Goal: Transaction & Acquisition: Purchase product/service

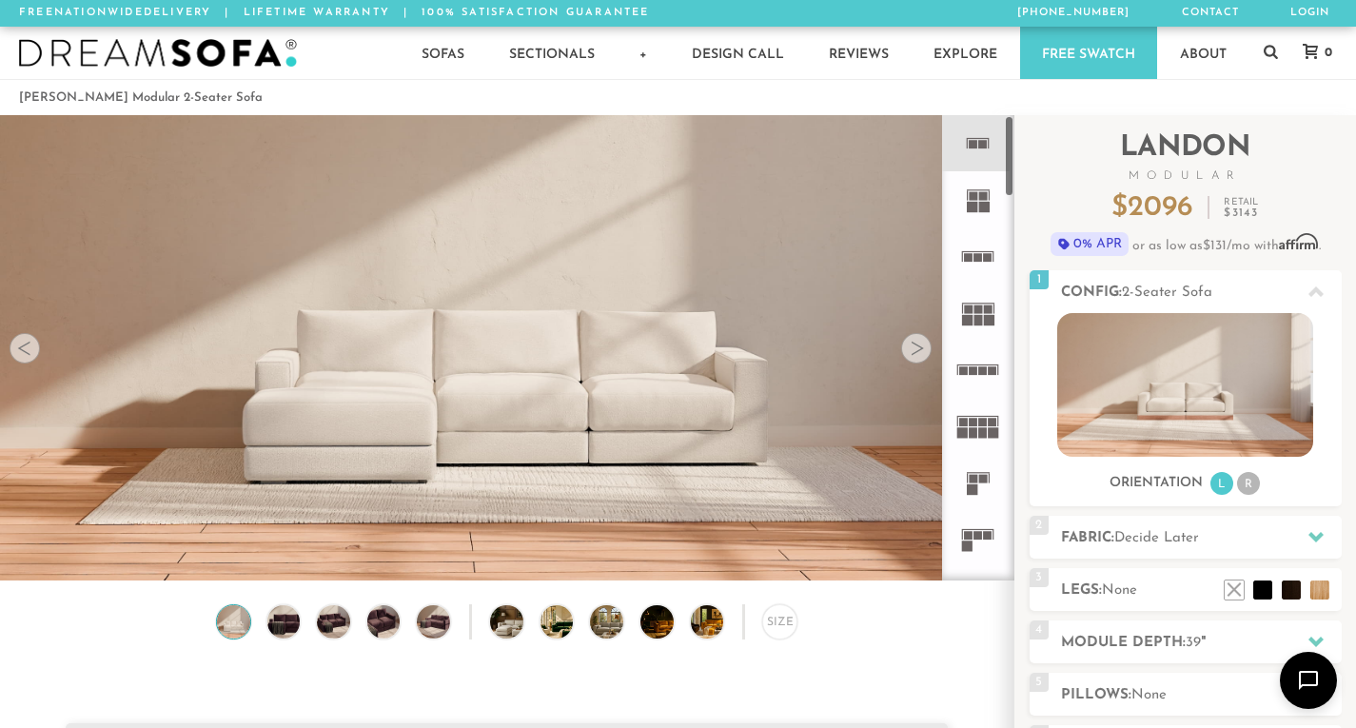
click at [979, 140] on icon at bounding box center [977, 143] width 56 height 56
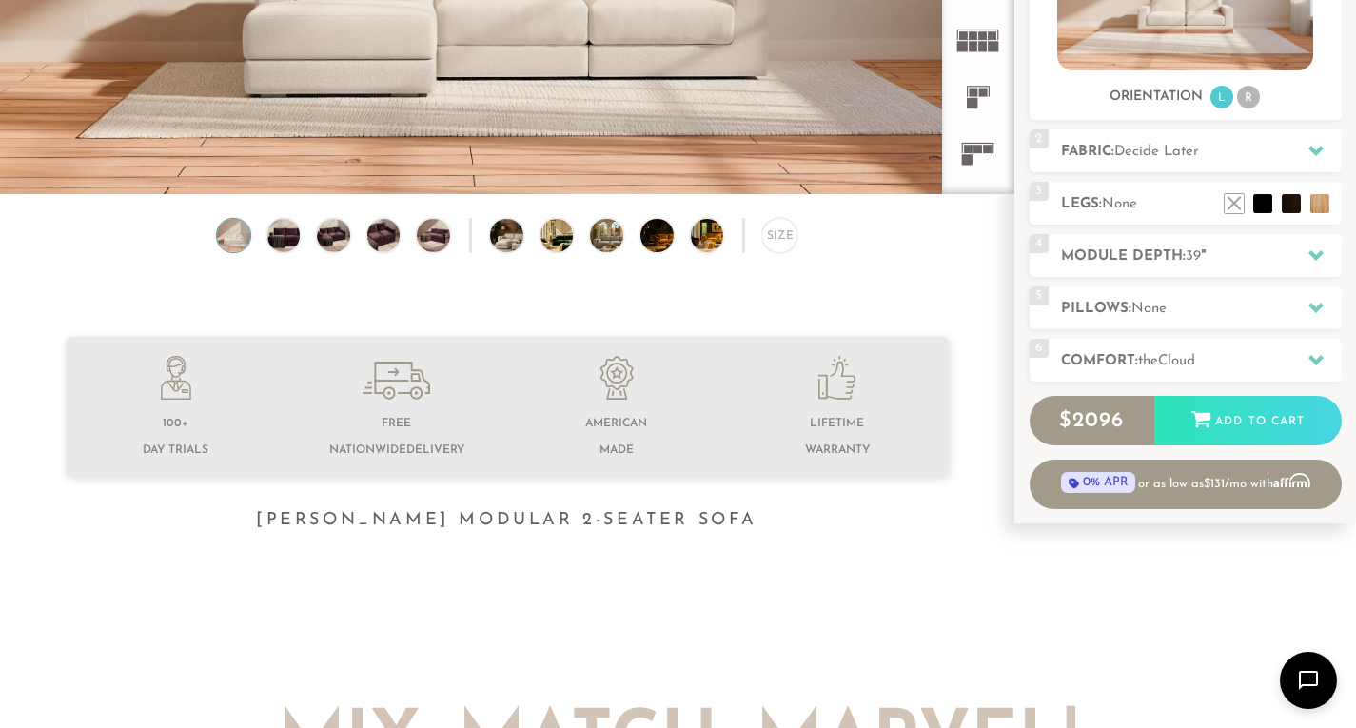
scroll to position [381, 0]
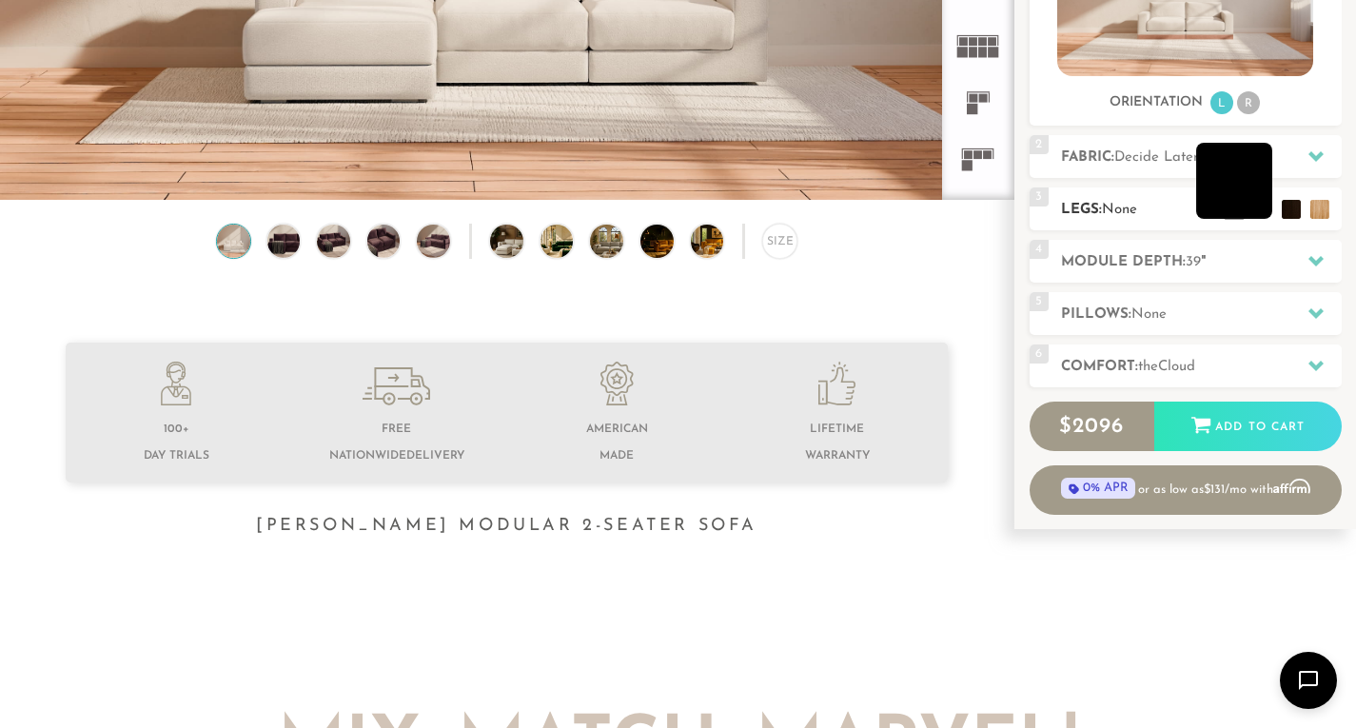
click at [1258, 211] on li at bounding box center [1234, 181] width 76 height 76
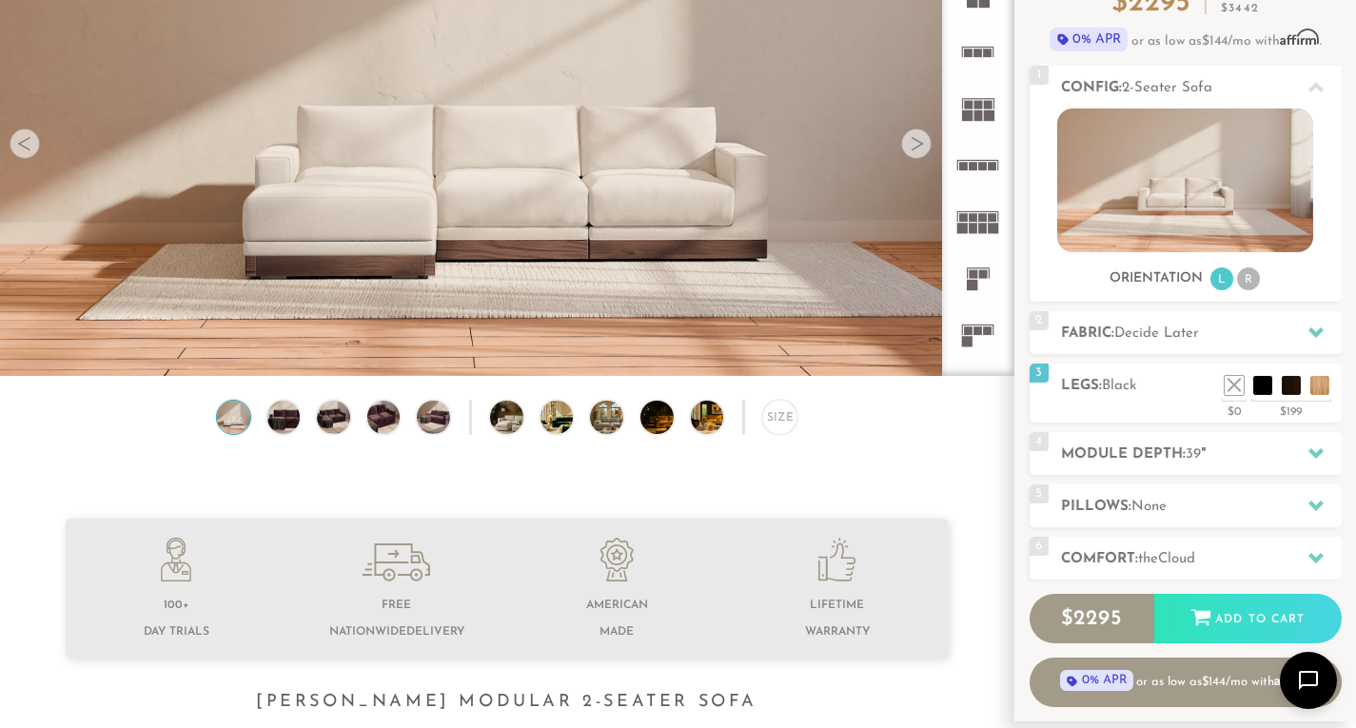
scroll to position [190, 0]
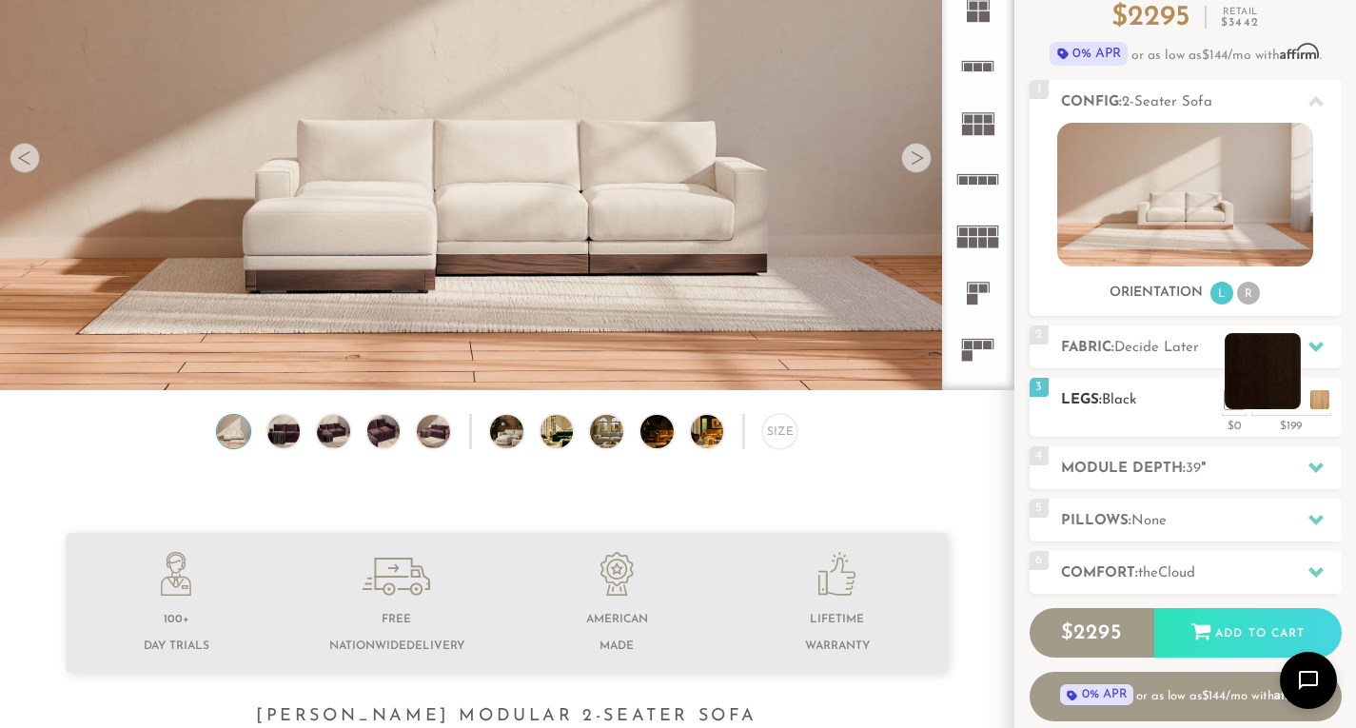
click at [1287, 402] on li at bounding box center [1262, 371] width 76 height 76
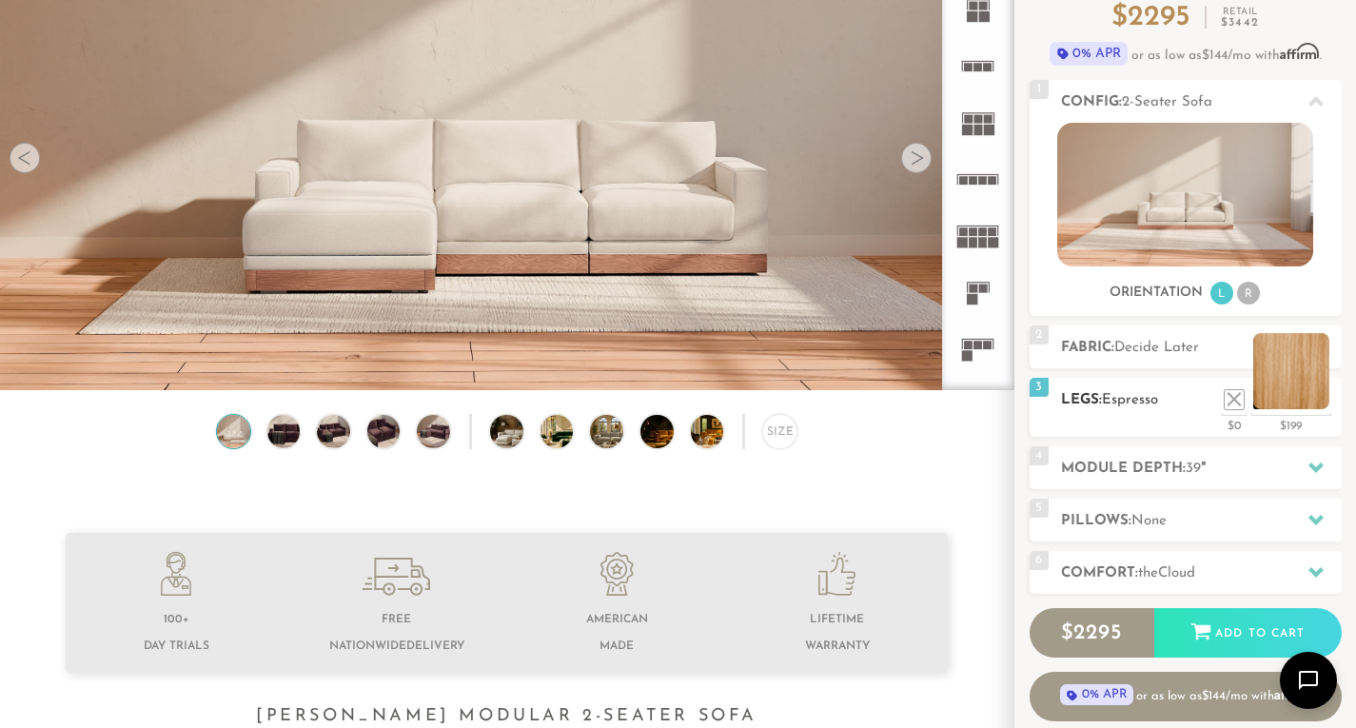
click at [1321, 400] on li at bounding box center [1291, 371] width 76 height 76
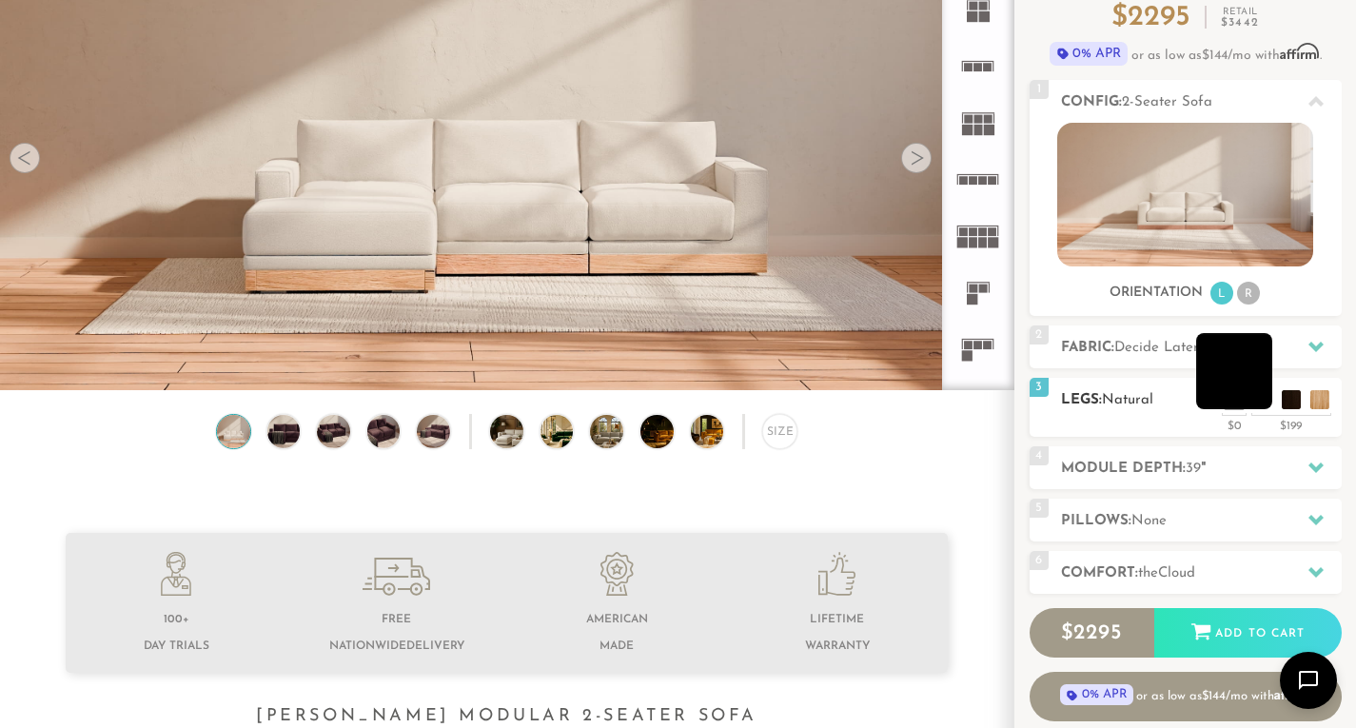
click at [1260, 401] on li at bounding box center [1234, 371] width 76 height 76
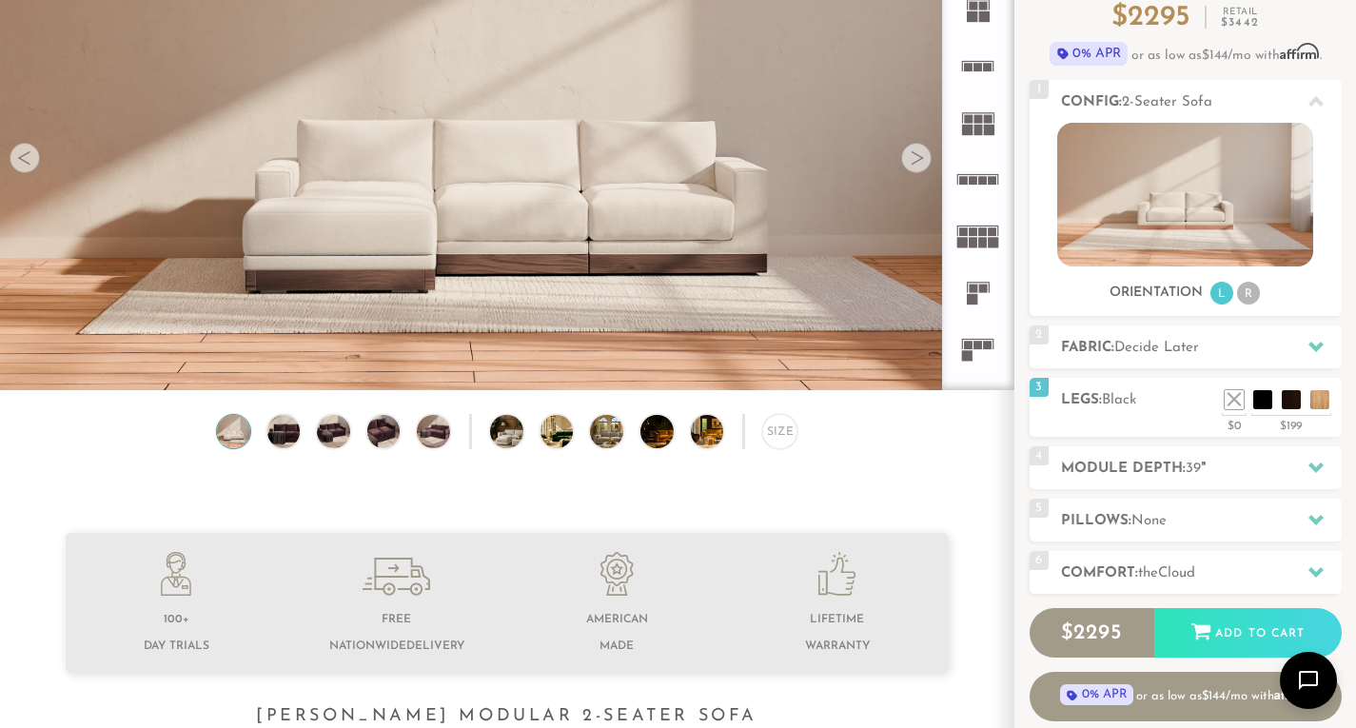
click at [917, 164] on div at bounding box center [916, 158] width 30 height 30
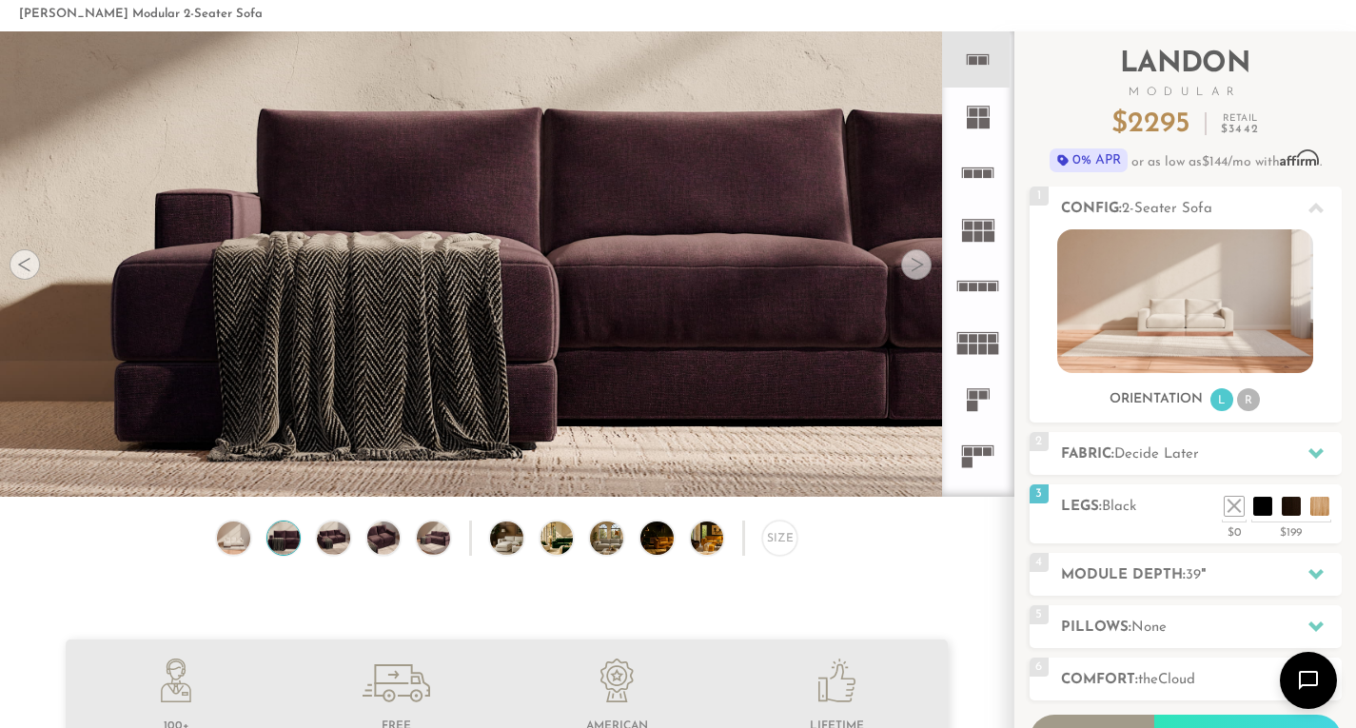
scroll to position [0, 0]
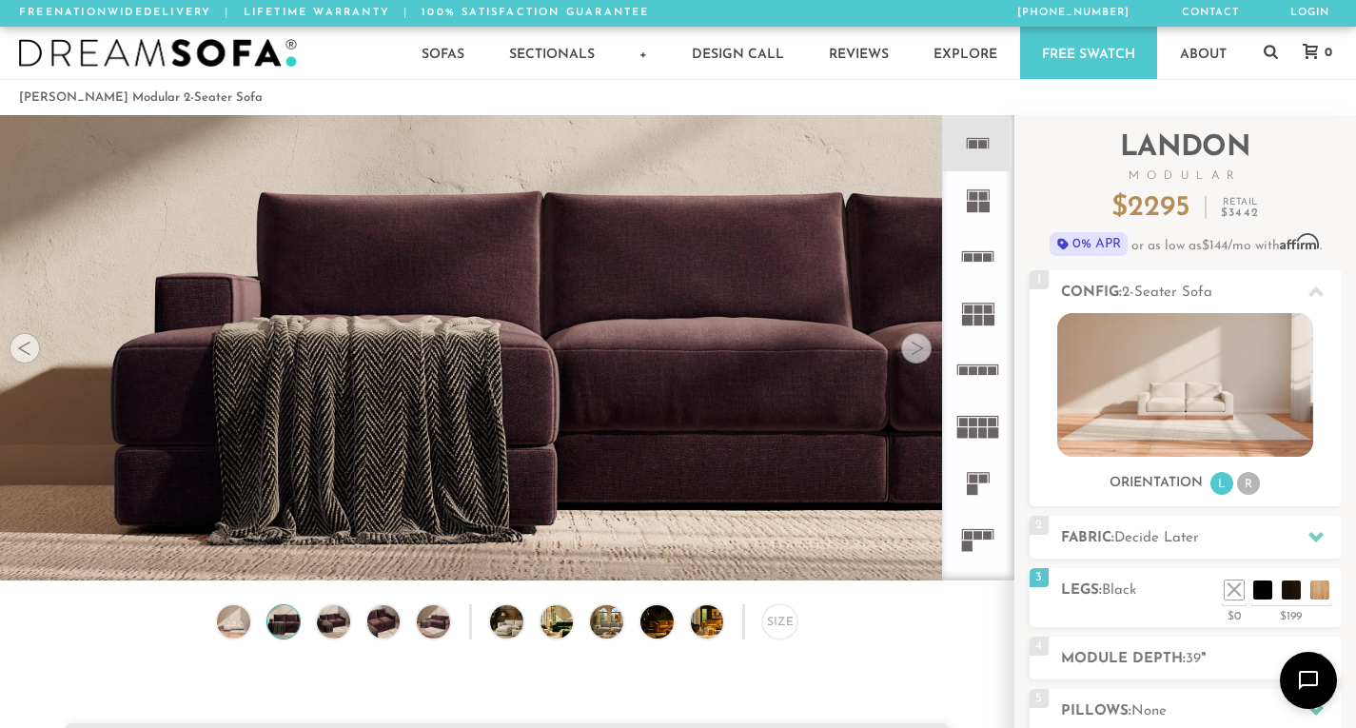
click at [914, 361] on div at bounding box center [916, 348] width 30 height 30
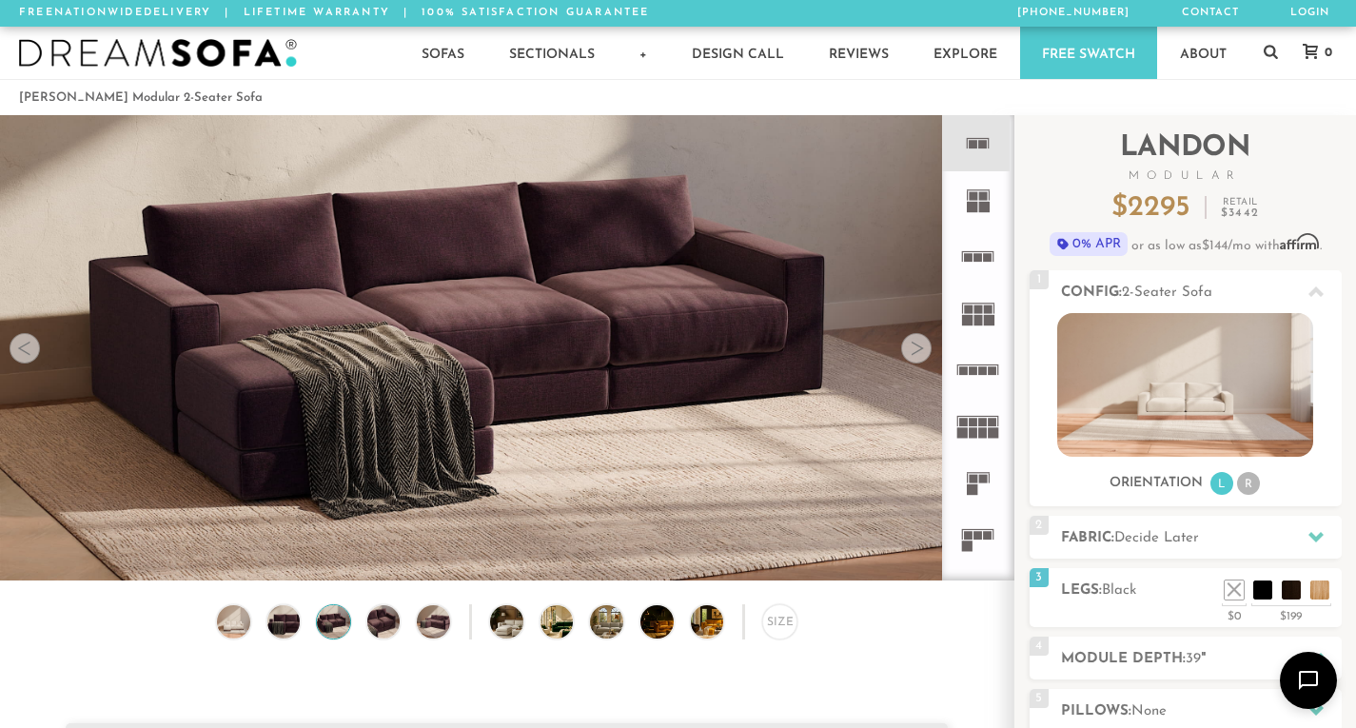
click at [915, 354] on div at bounding box center [916, 348] width 30 height 30
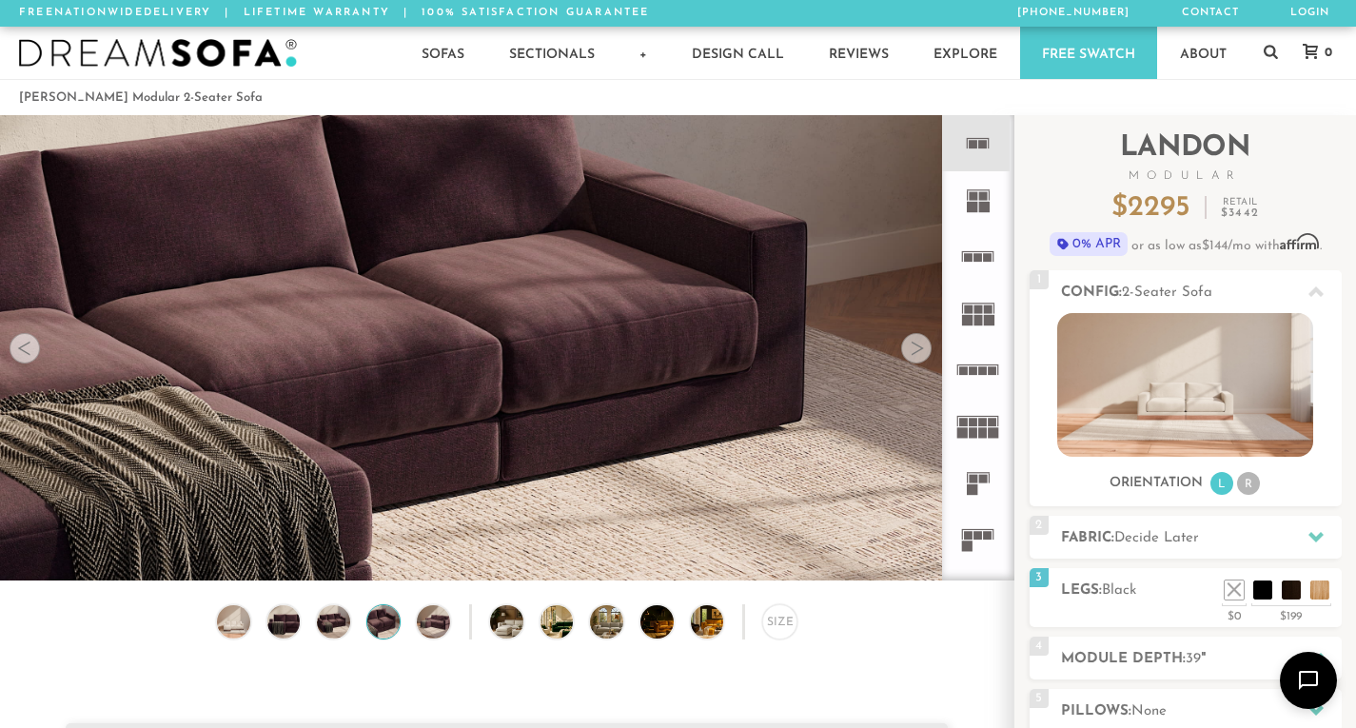
click at [915, 354] on div at bounding box center [916, 348] width 30 height 30
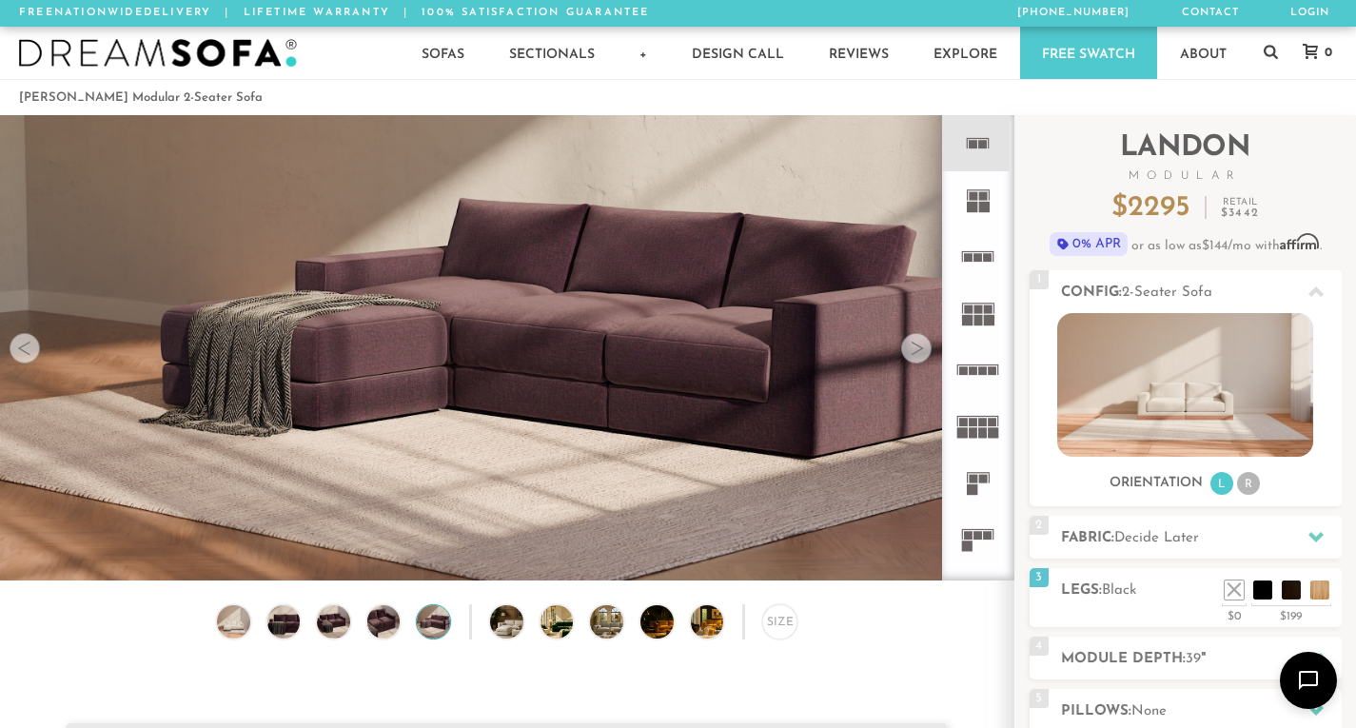
click at [915, 354] on div at bounding box center [916, 348] width 30 height 30
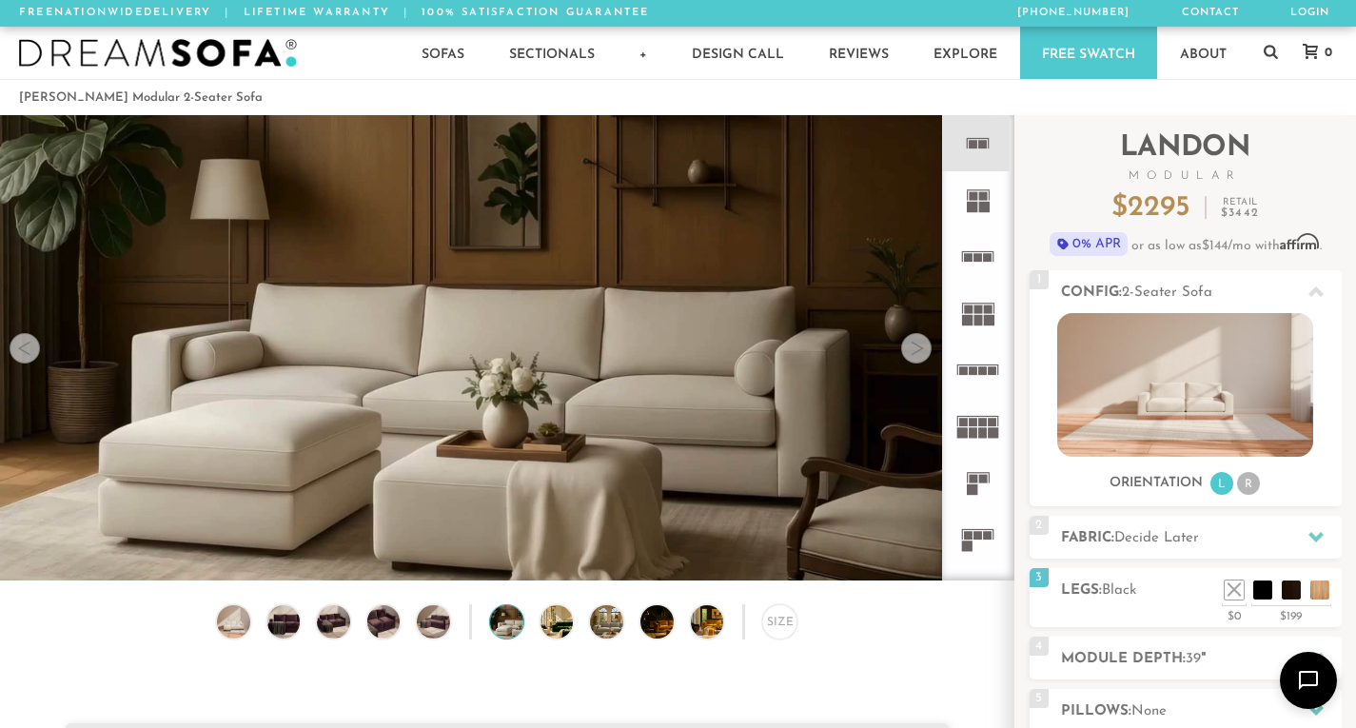
click at [915, 354] on div at bounding box center [916, 348] width 30 height 30
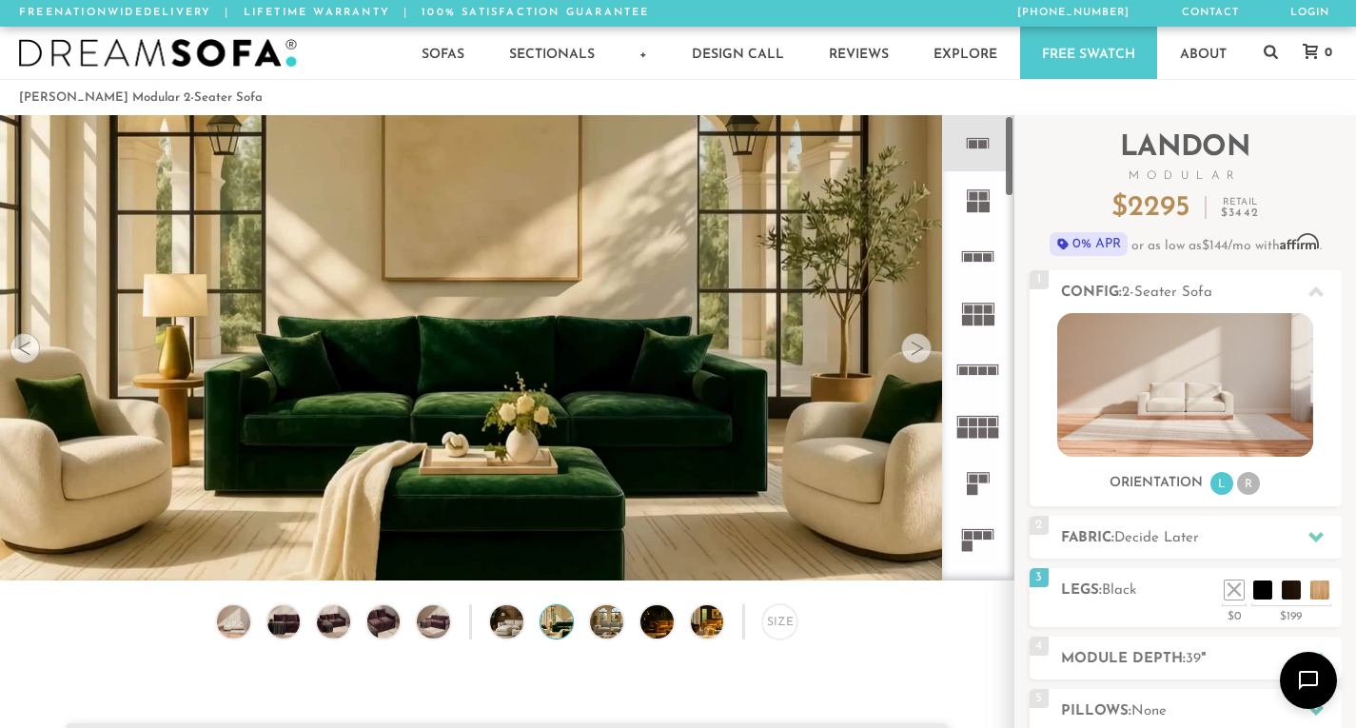
click at [979, 150] on icon at bounding box center [977, 143] width 56 height 56
click at [975, 201] on icon at bounding box center [977, 199] width 56 height 56
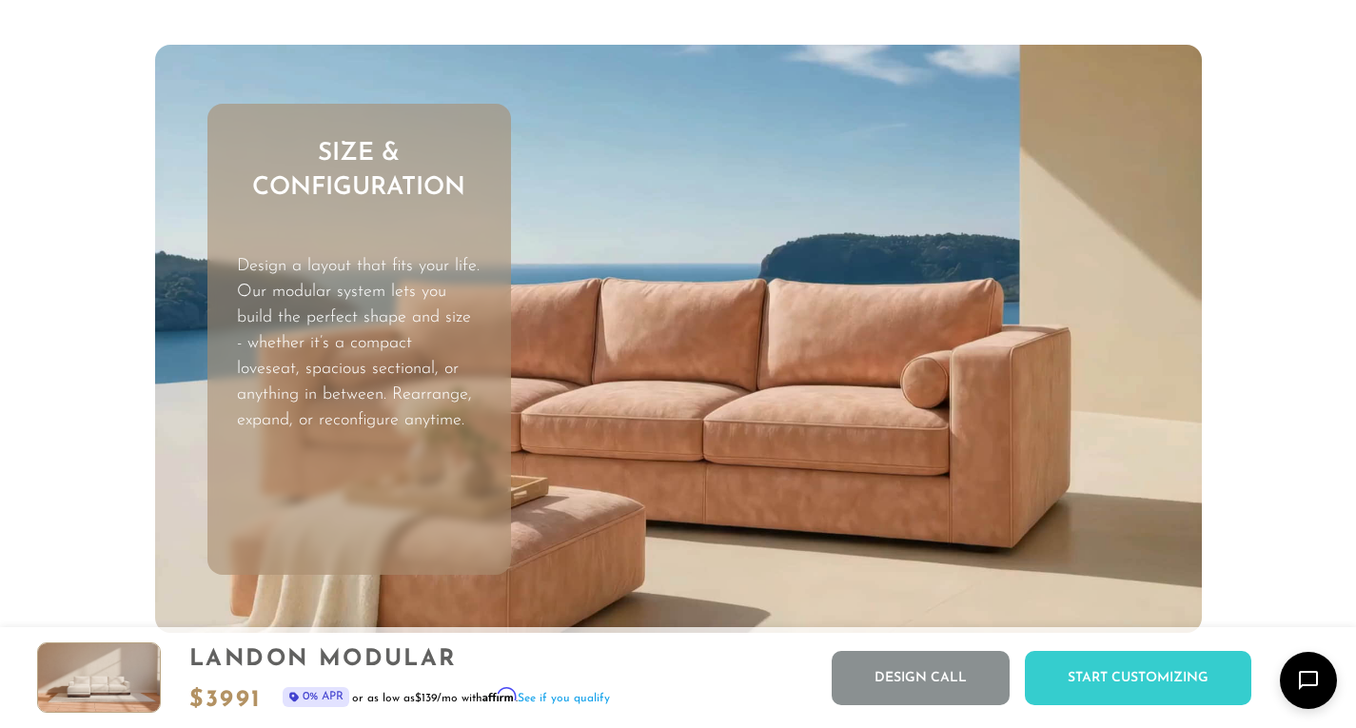
scroll to position [5329, 0]
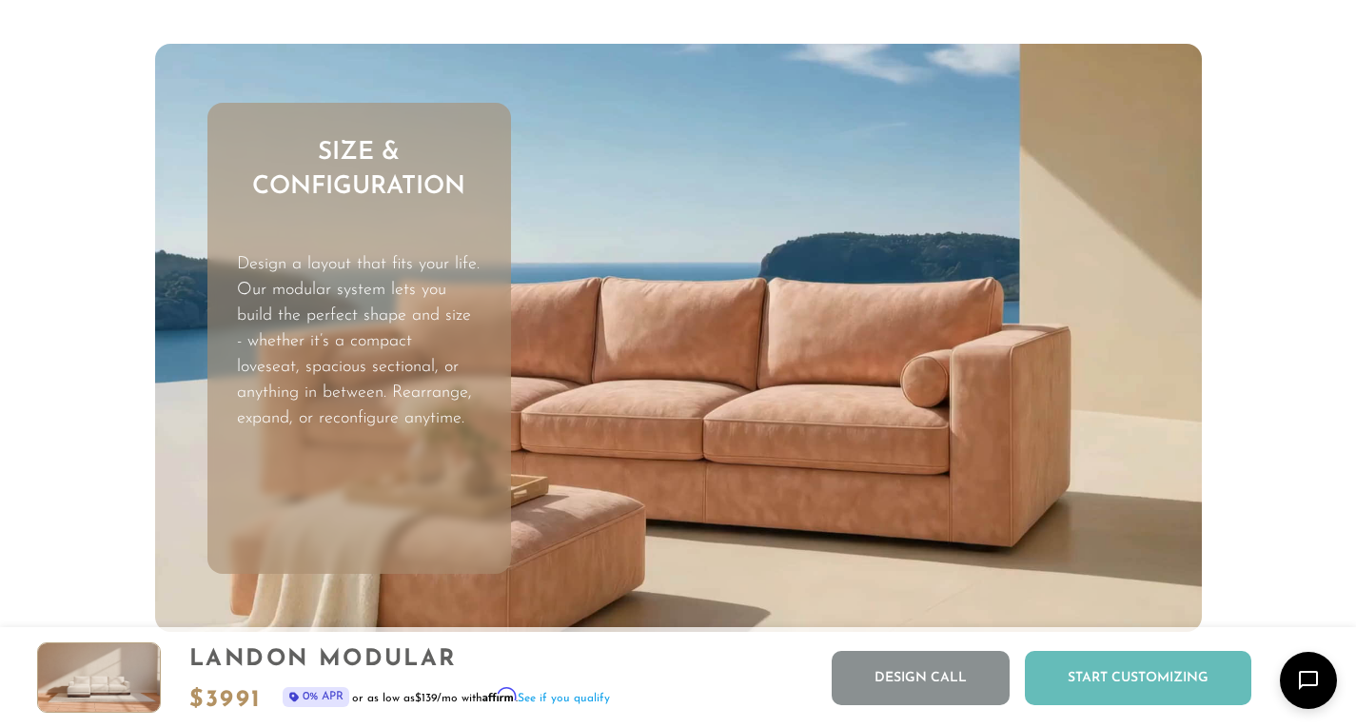
click at [1129, 680] on div "Start Customizing" at bounding box center [1138, 678] width 226 height 54
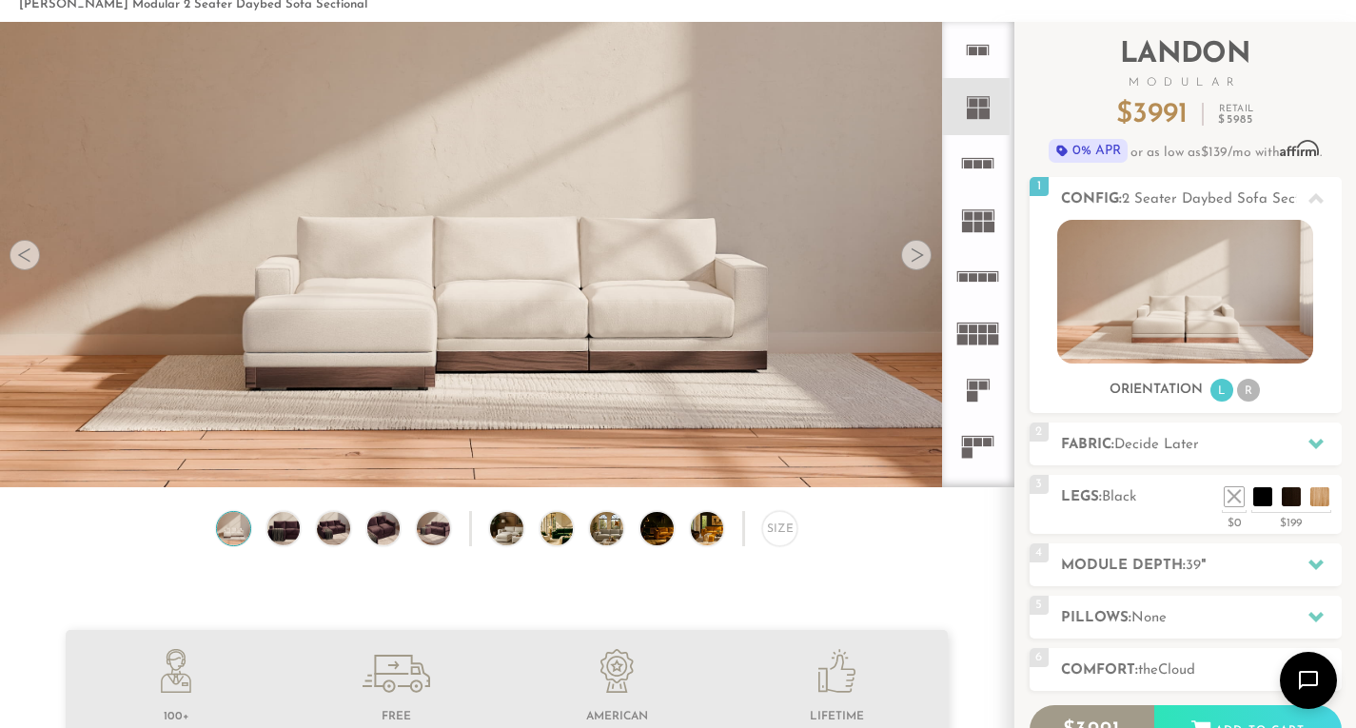
scroll to position [190, 0]
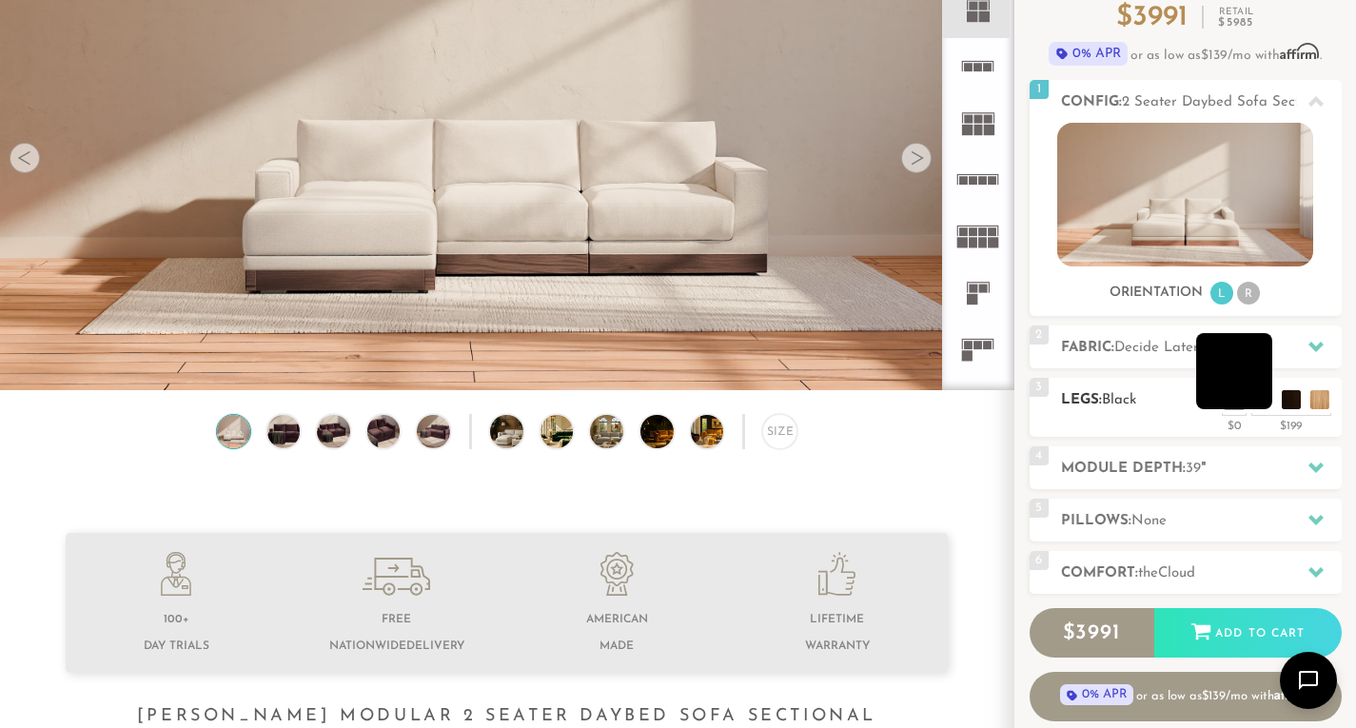
click at [1253, 397] on li at bounding box center [1234, 371] width 76 height 76
click at [1288, 402] on li at bounding box center [1262, 371] width 76 height 76
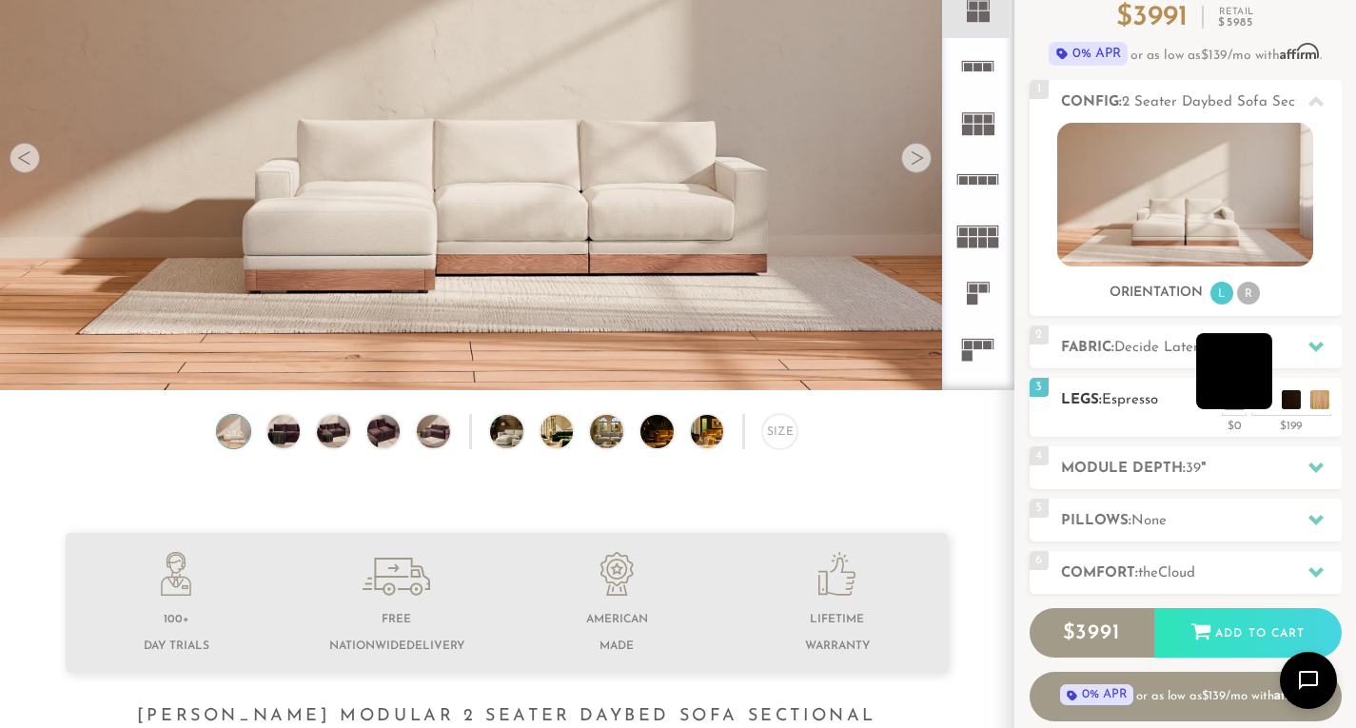
click at [1265, 404] on li at bounding box center [1234, 371] width 76 height 76
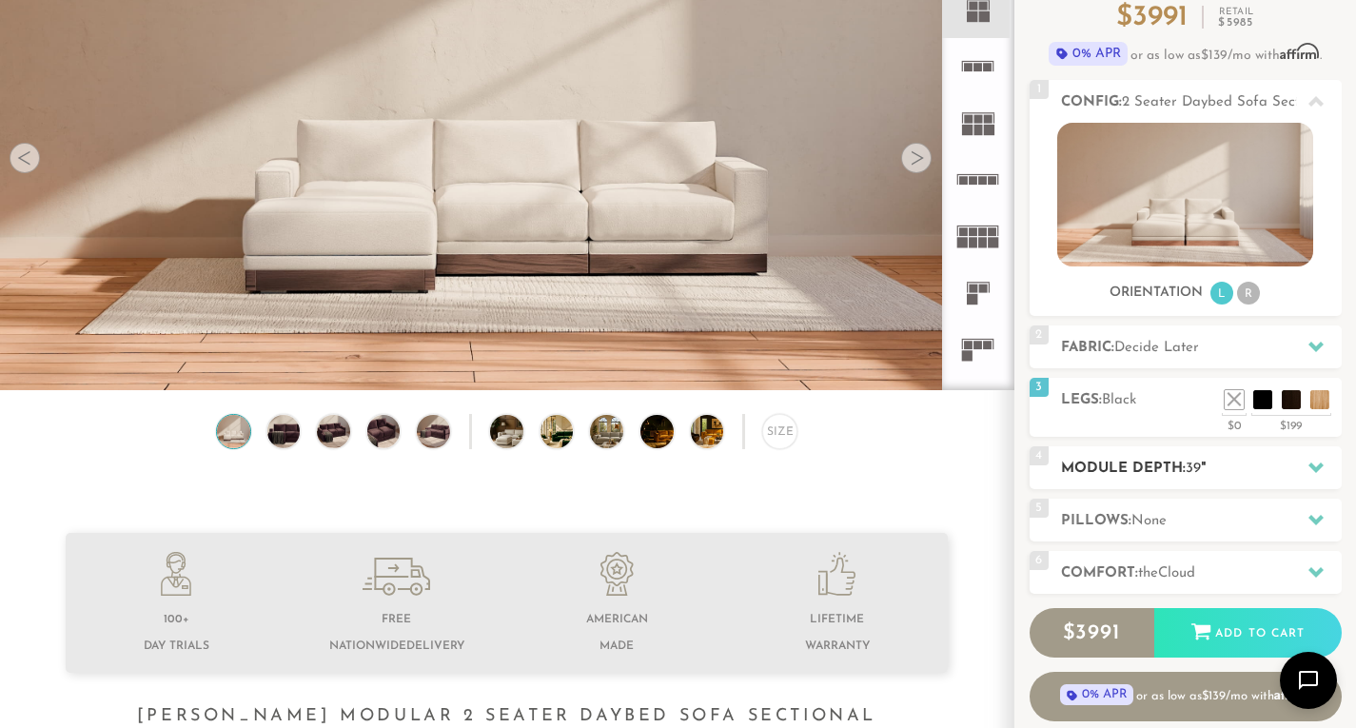
click at [1316, 470] on icon at bounding box center [1315, 467] width 15 height 10
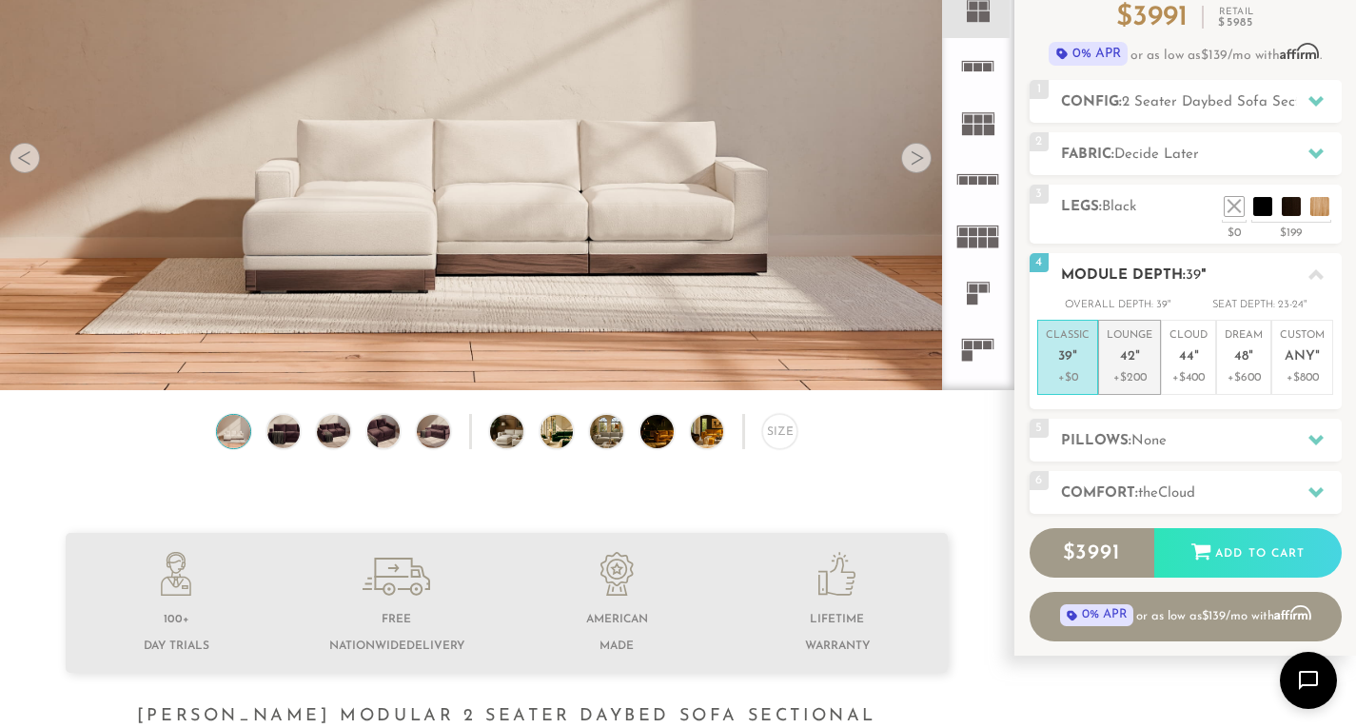
click at [1132, 362] on span "42" at bounding box center [1127, 357] width 15 height 16
click at [1065, 359] on span "39" at bounding box center [1065, 357] width 14 height 16
click at [1125, 360] on span "42" at bounding box center [1127, 357] width 15 height 16
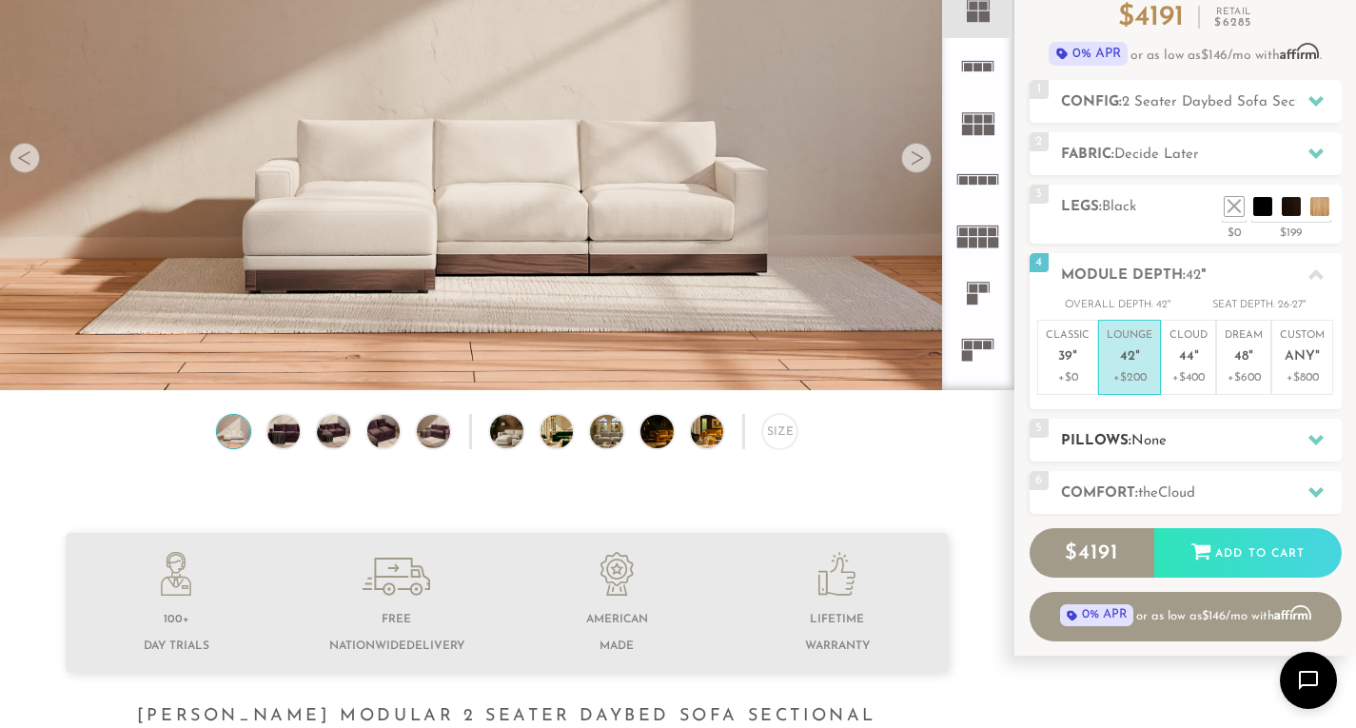
click at [1318, 437] on icon at bounding box center [1315, 440] width 15 height 10
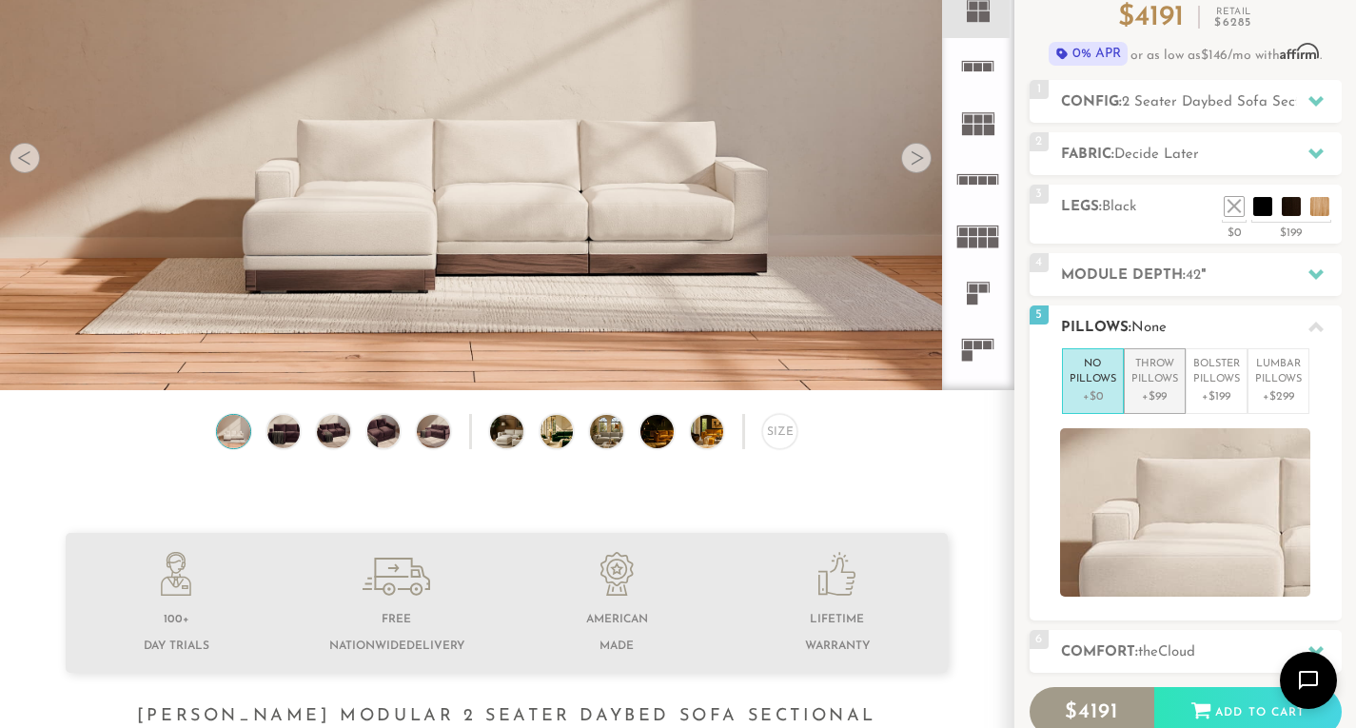
click at [1145, 393] on p "+$99" at bounding box center [1154, 396] width 47 height 17
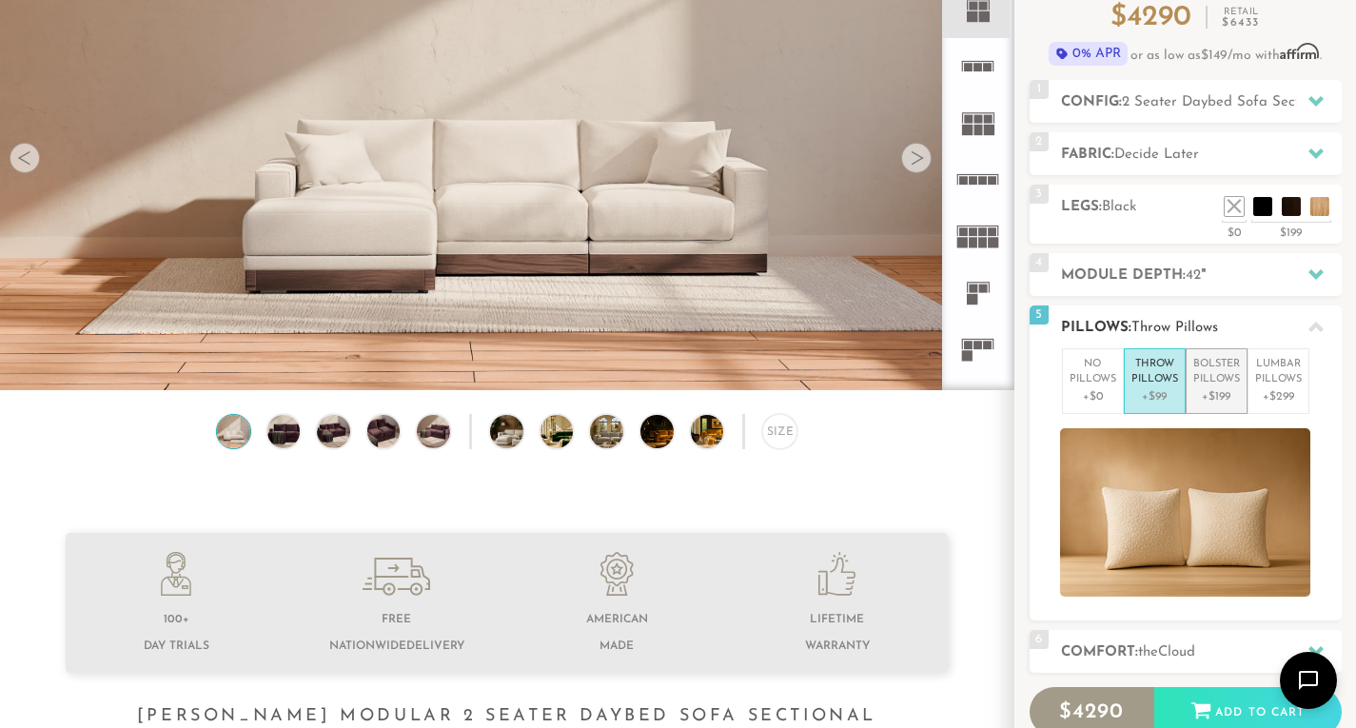
click at [1204, 382] on p "Bolster Pillows" at bounding box center [1216, 372] width 47 height 31
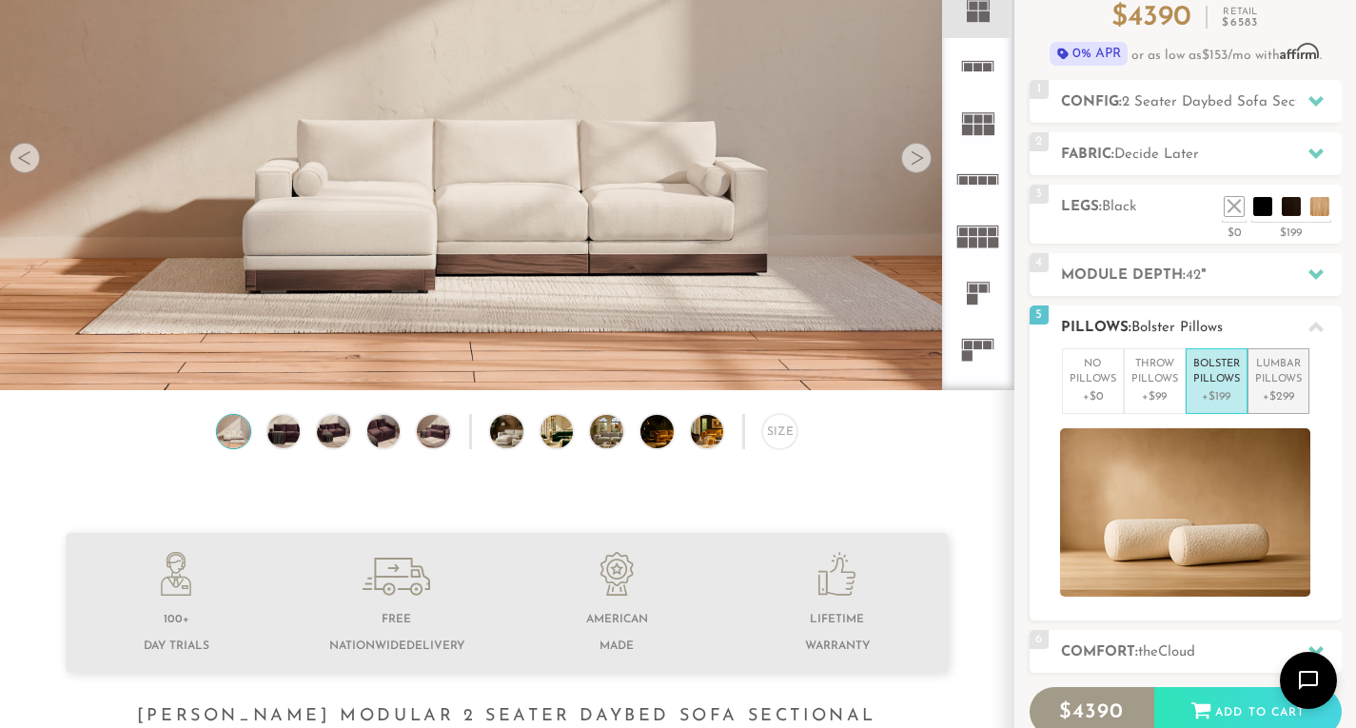
click at [1276, 384] on p "Lumbar Pillows" at bounding box center [1278, 372] width 47 height 31
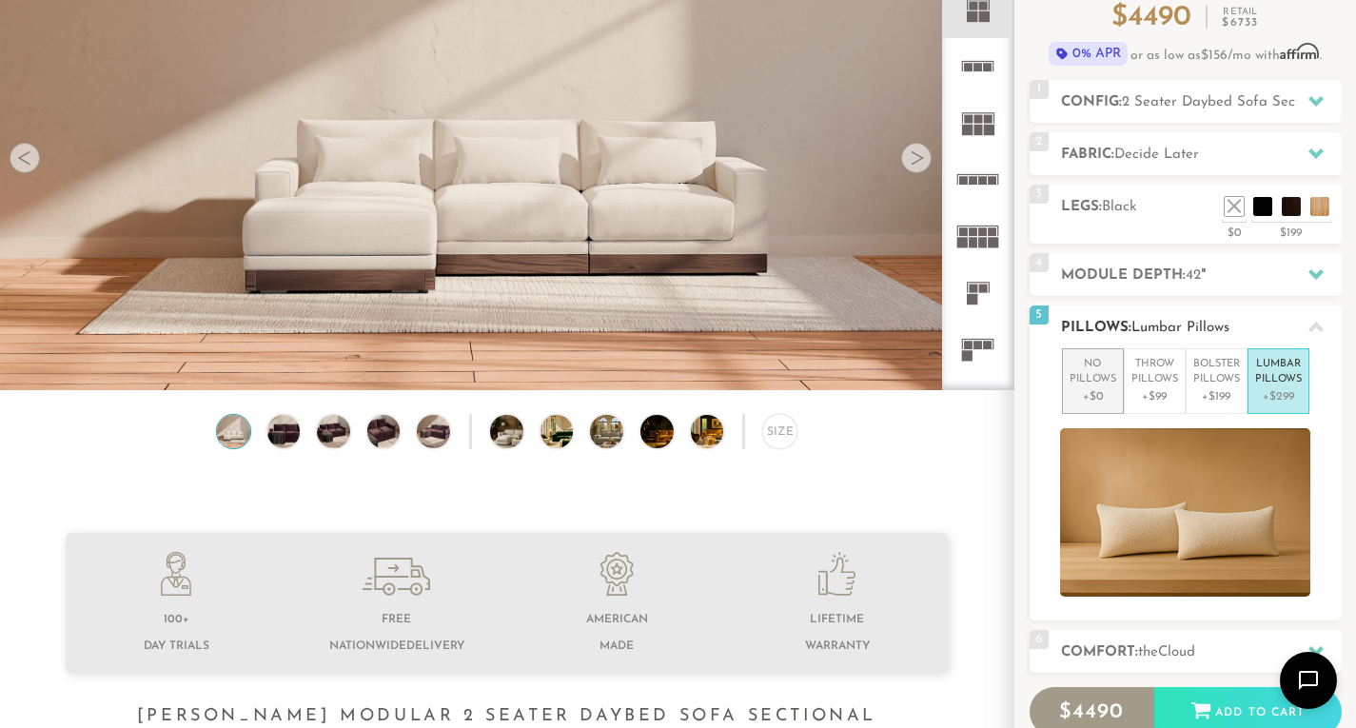
click at [1091, 367] on p "No Pillows" at bounding box center [1092, 372] width 47 height 31
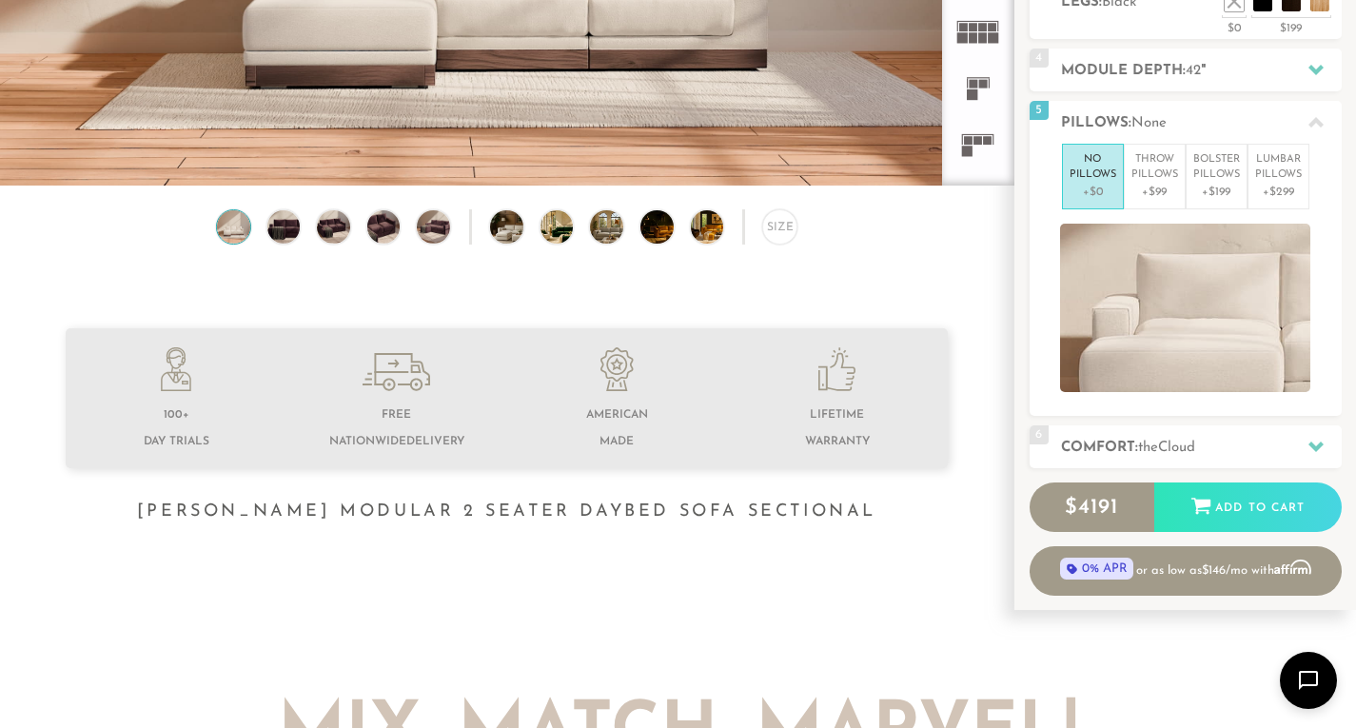
scroll to position [381, 0]
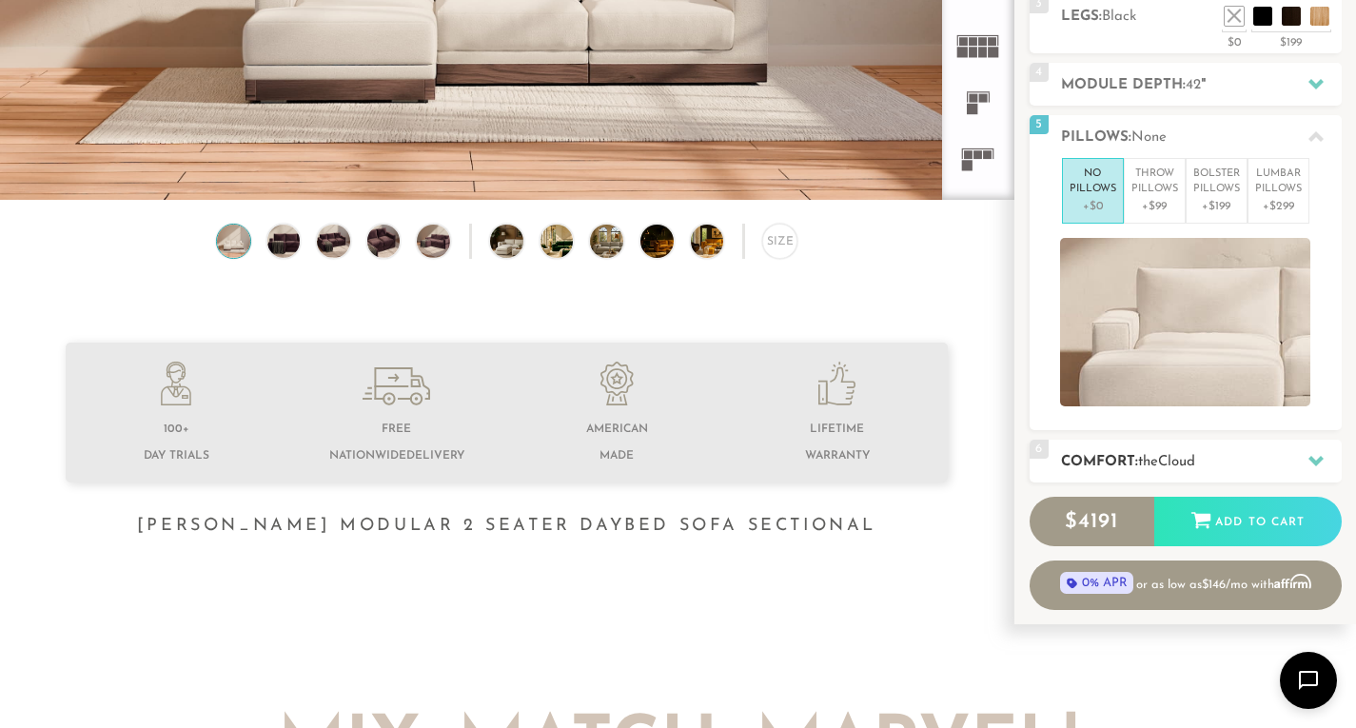
click at [1318, 460] on icon at bounding box center [1315, 461] width 15 height 10
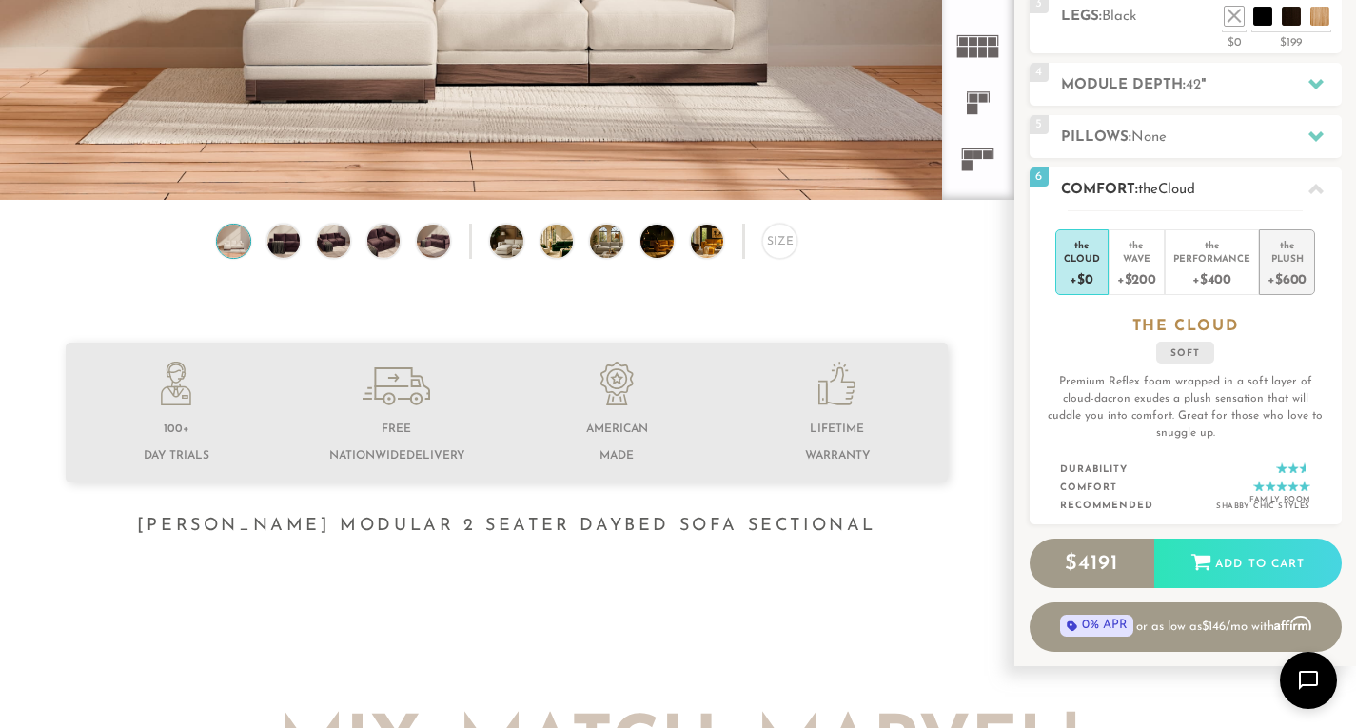
click at [1288, 271] on div "+$600" at bounding box center [1286, 278] width 39 height 28
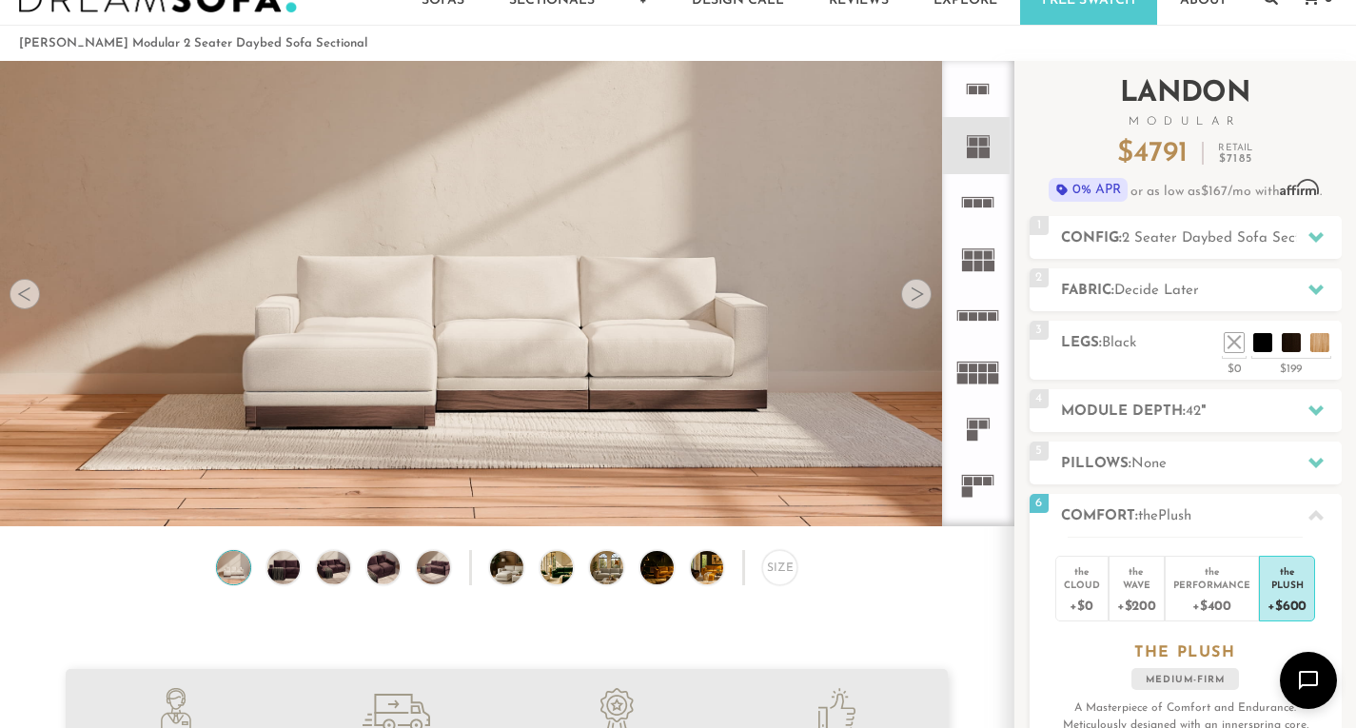
scroll to position [0, 0]
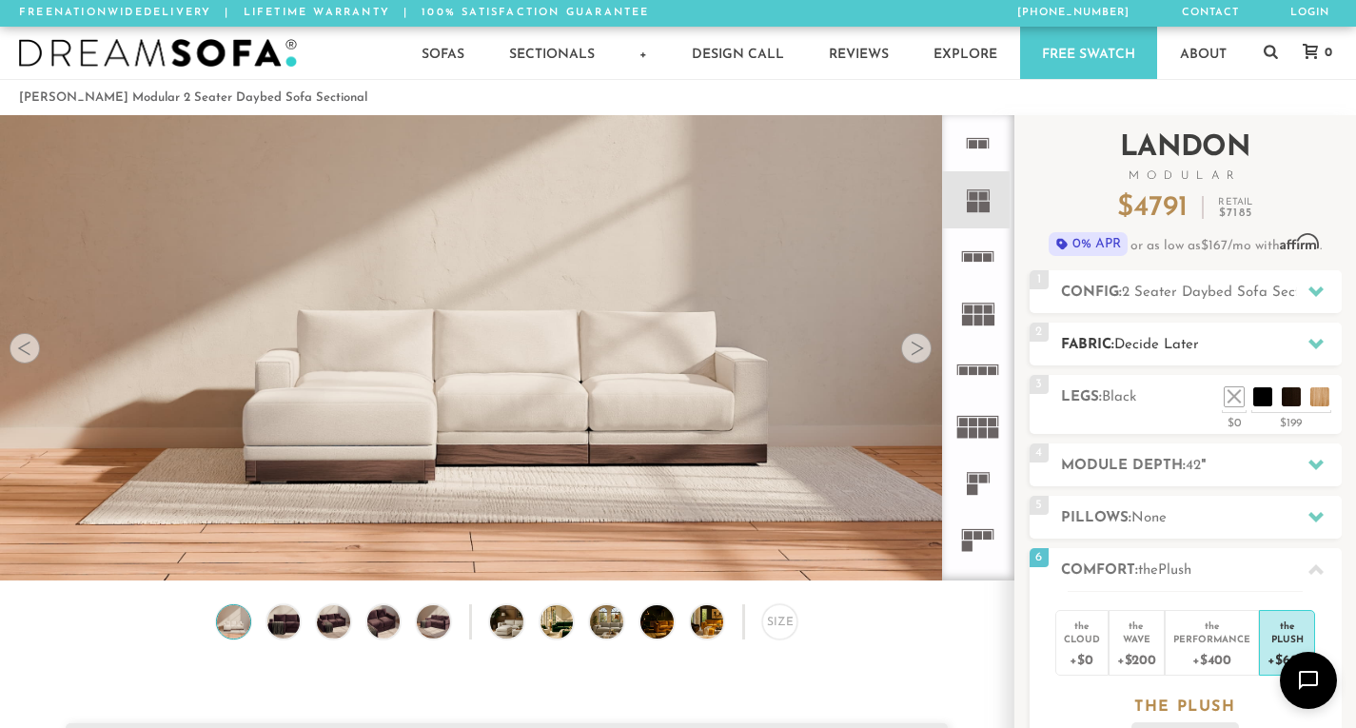
click at [1315, 343] on icon at bounding box center [1315, 344] width 15 height 10
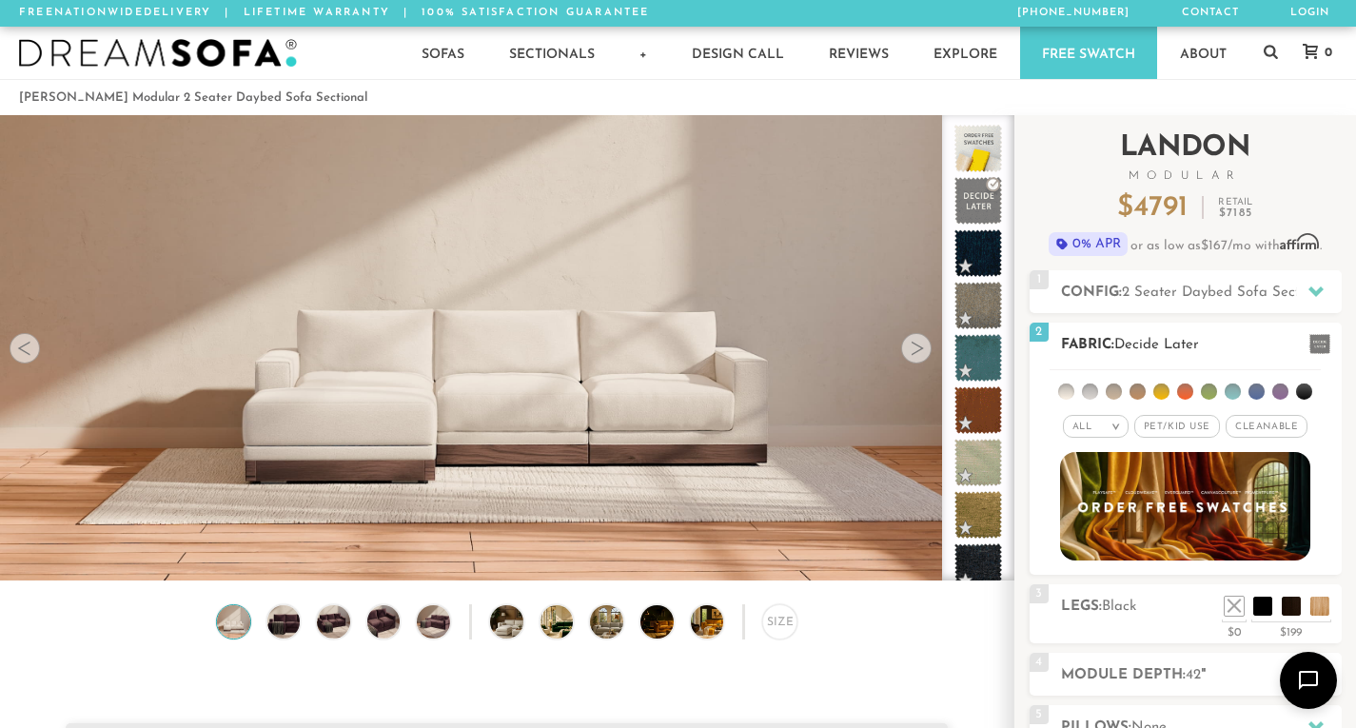
click at [1254, 429] on span "Cleanable x" at bounding box center [1266, 426] width 82 height 23
click at [1231, 394] on li at bounding box center [1232, 391] width 16 height 16
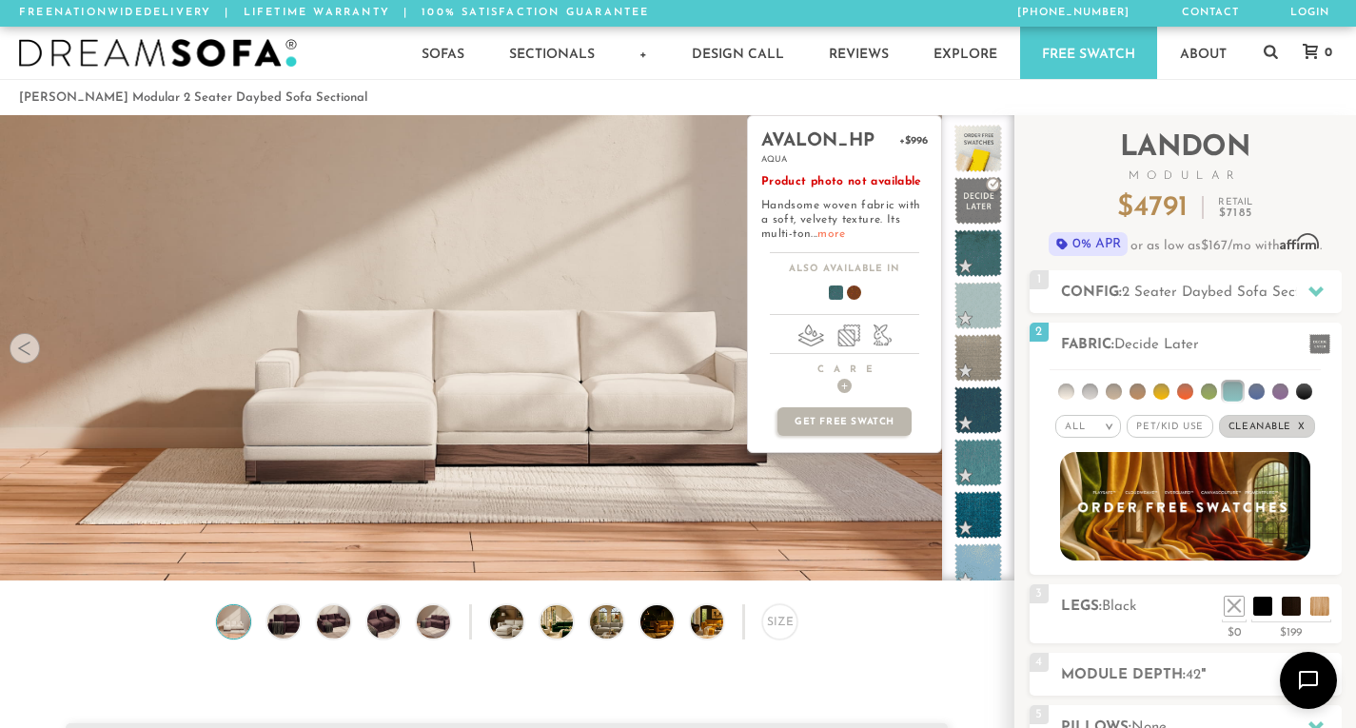
click at [830, 237] on link "more" at bounding box center [831, 233] width 28 height 11
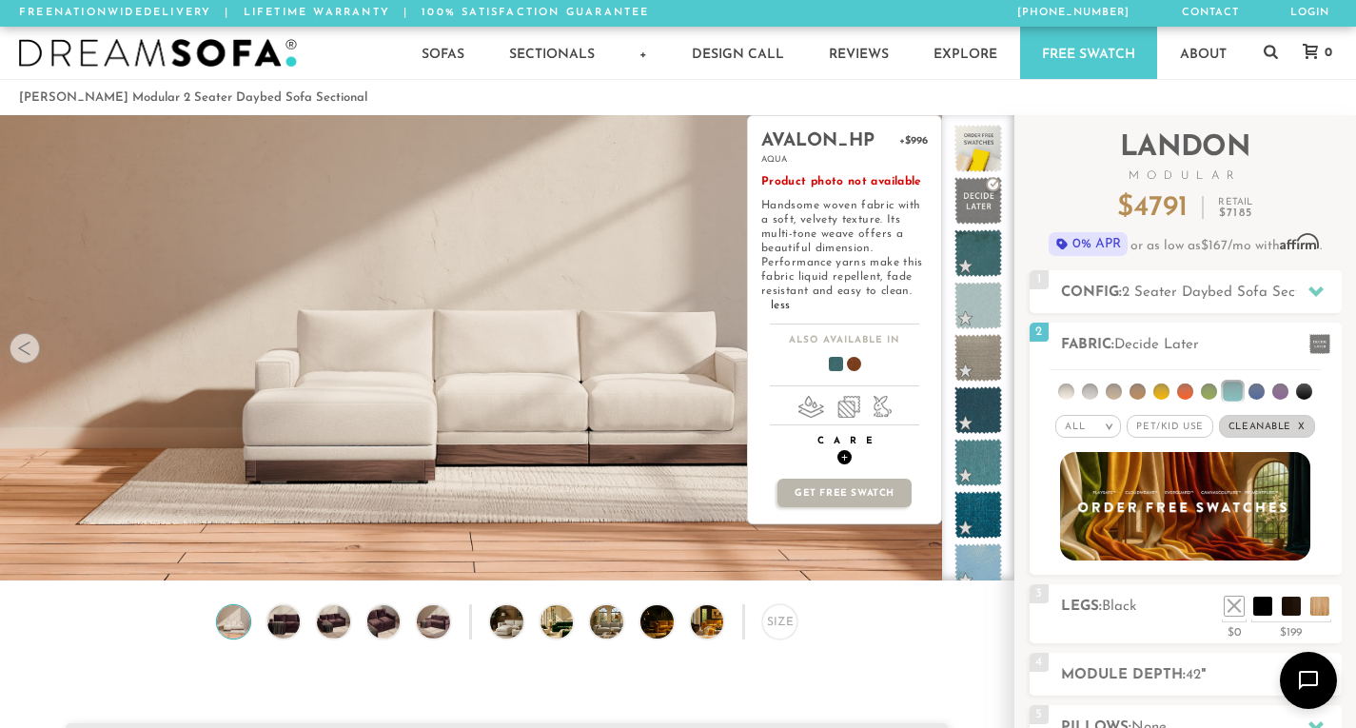
click at [846, 460] on span "+" at bounding box center [844, 457] width 14 height 14
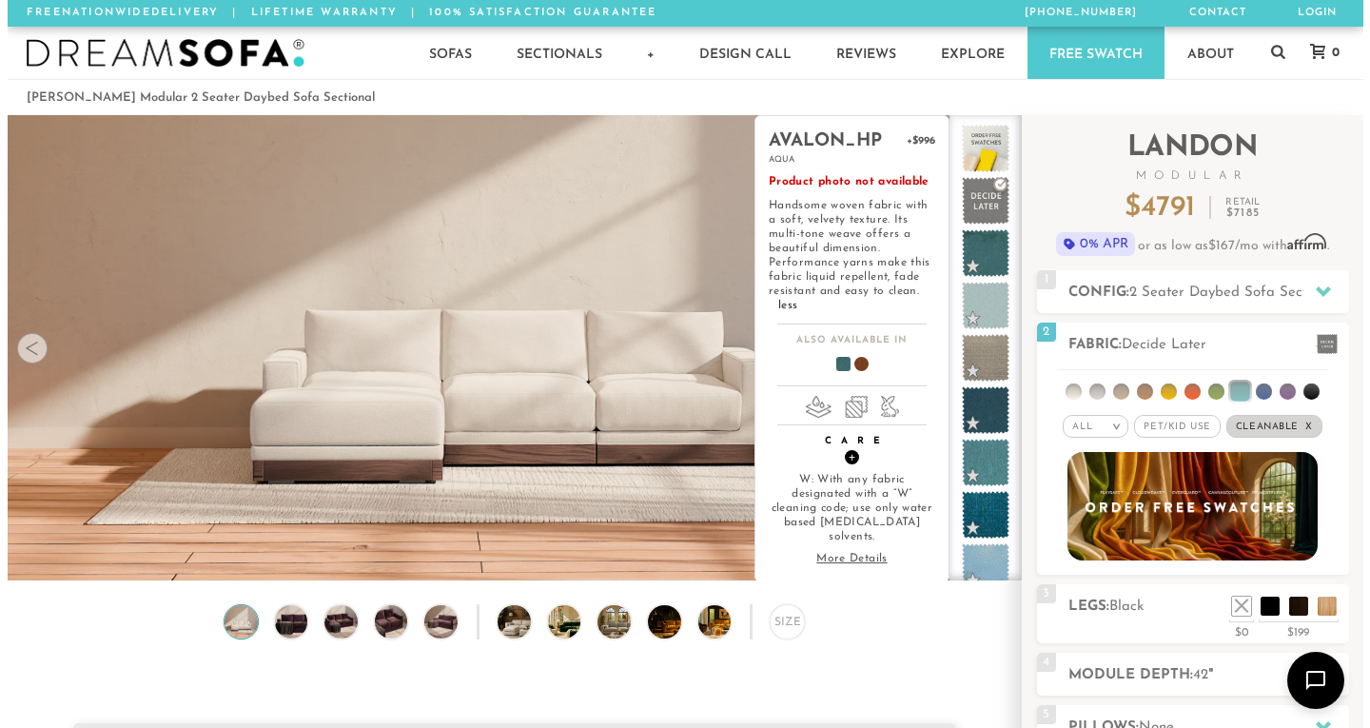
scroll to position [23, 0]
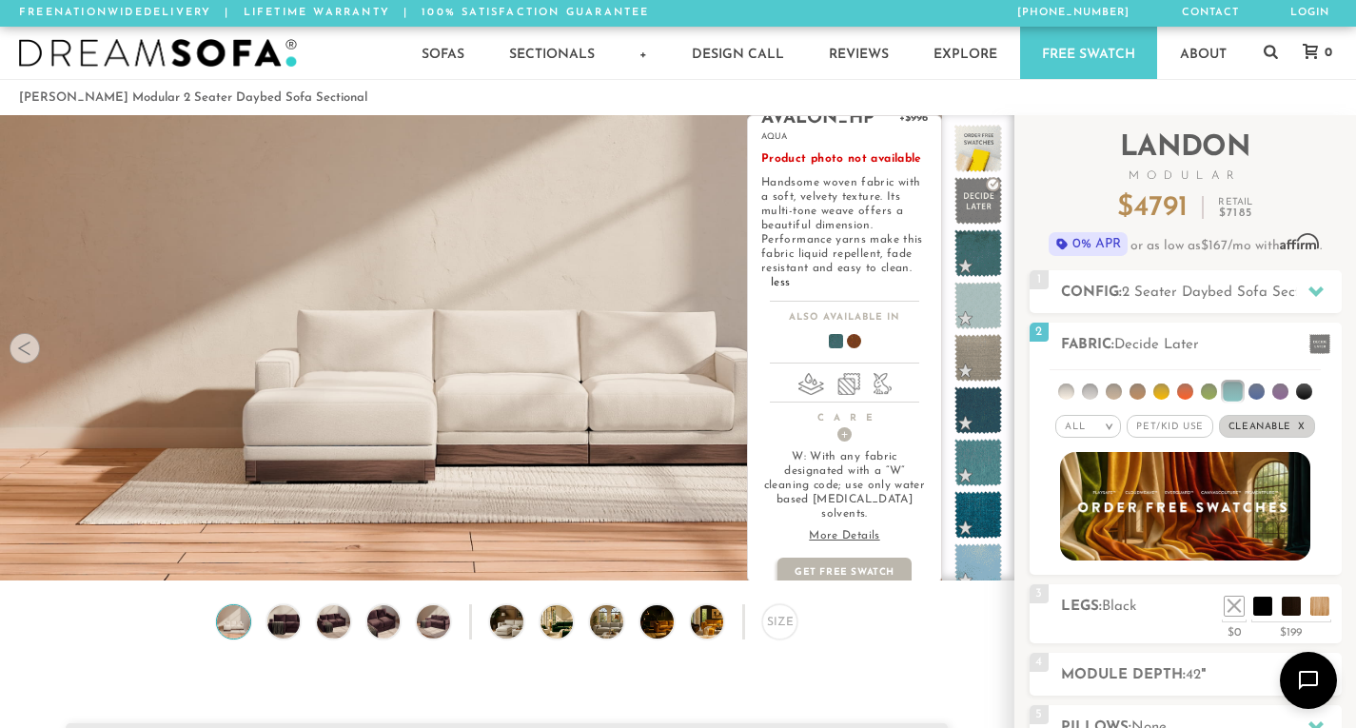
click at [851, 529] on p "More Details" at bounding box center [844, 536] width 166 height 14
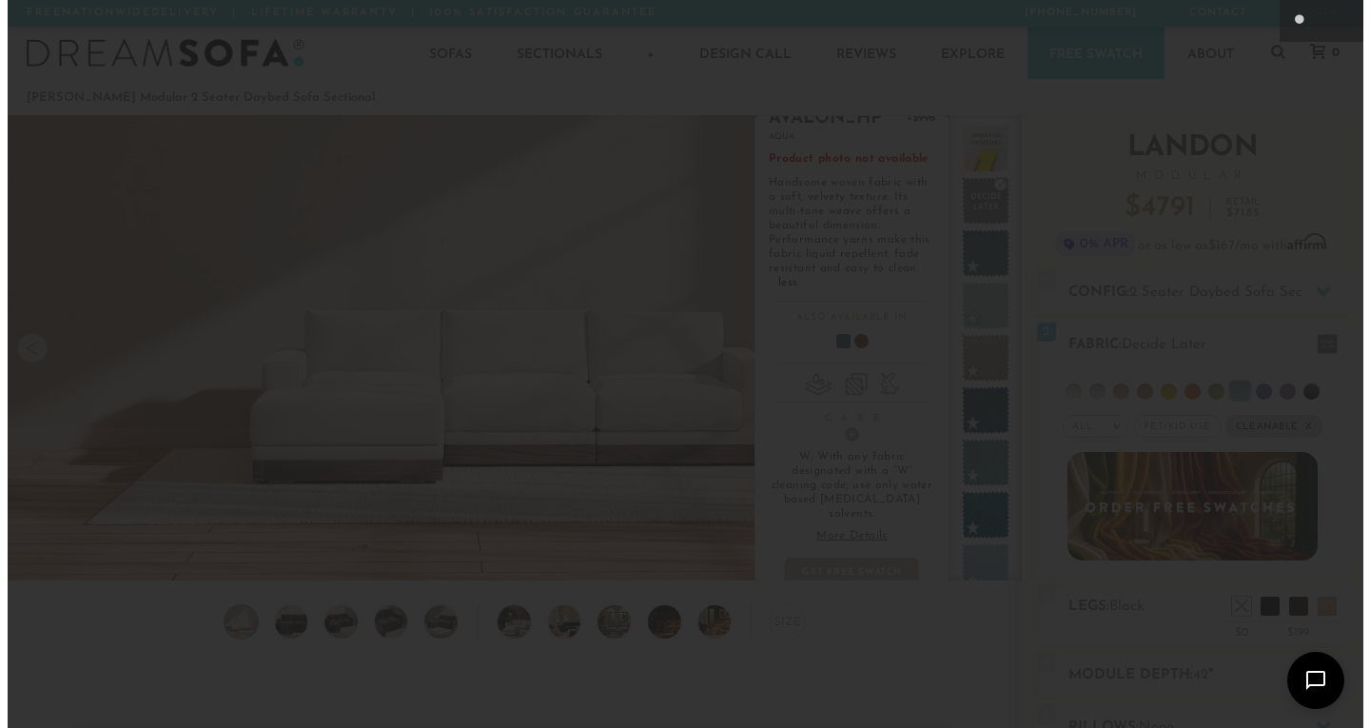
scroll to position [21041, 1356]
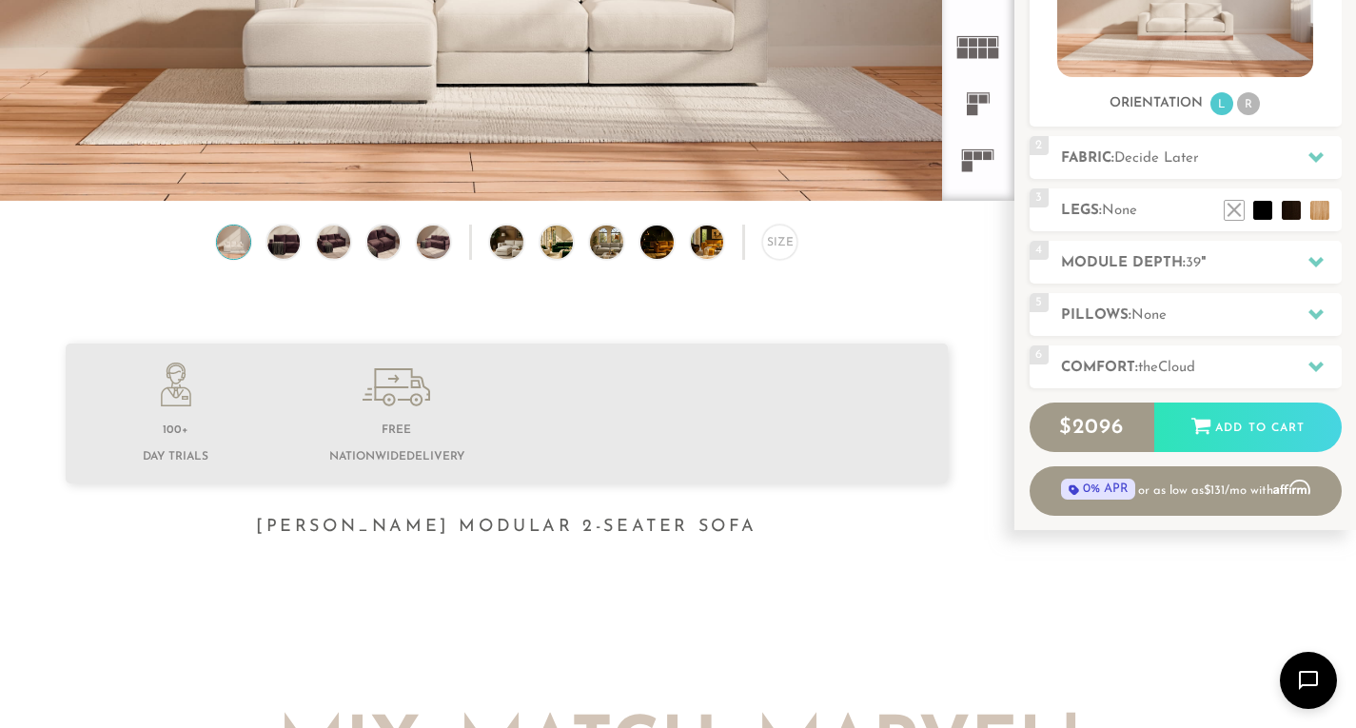
scroll to position [381, 0]
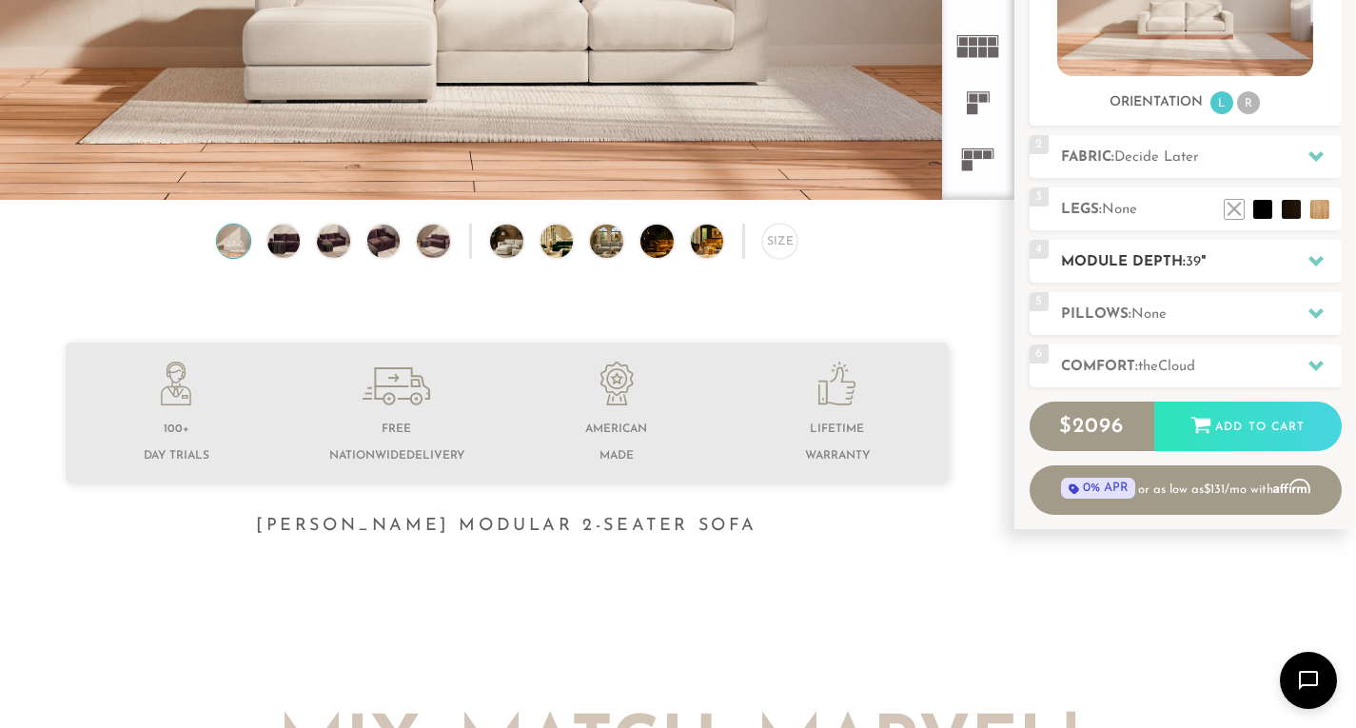
click at [1314, 263] on icon at bounding box center [1315, 261] width 15 height 10
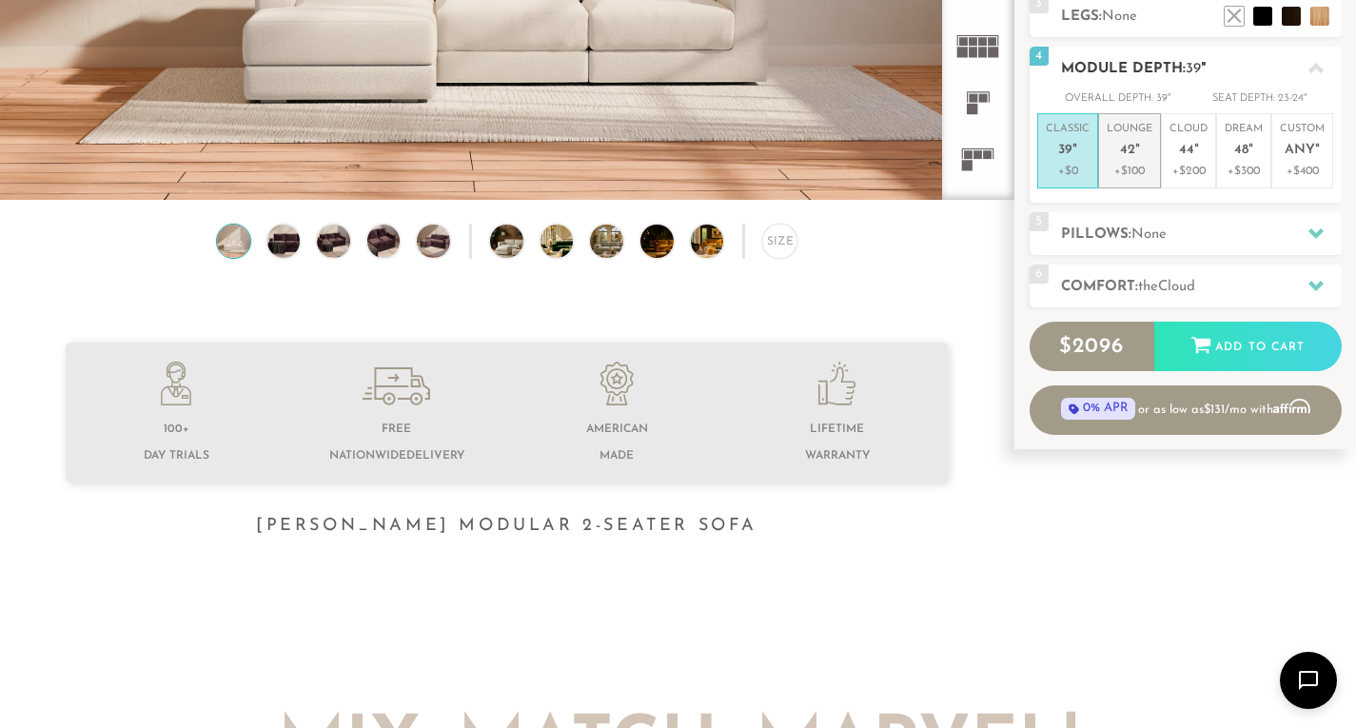
click at [1120, 166] on p "+$100" at bounding box center [1129, 171] width 46 height 17
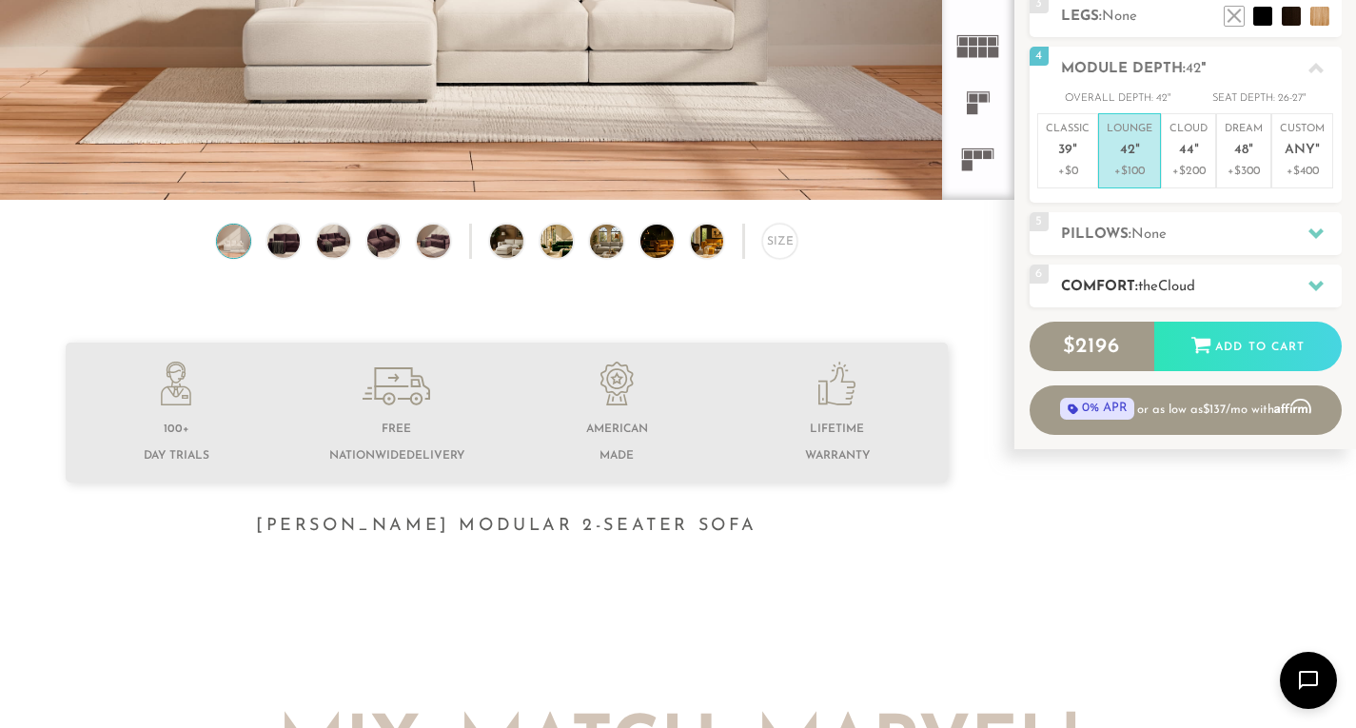
click at [1323, 279] on div at bounding box center [1316, 285] width 40 height 39
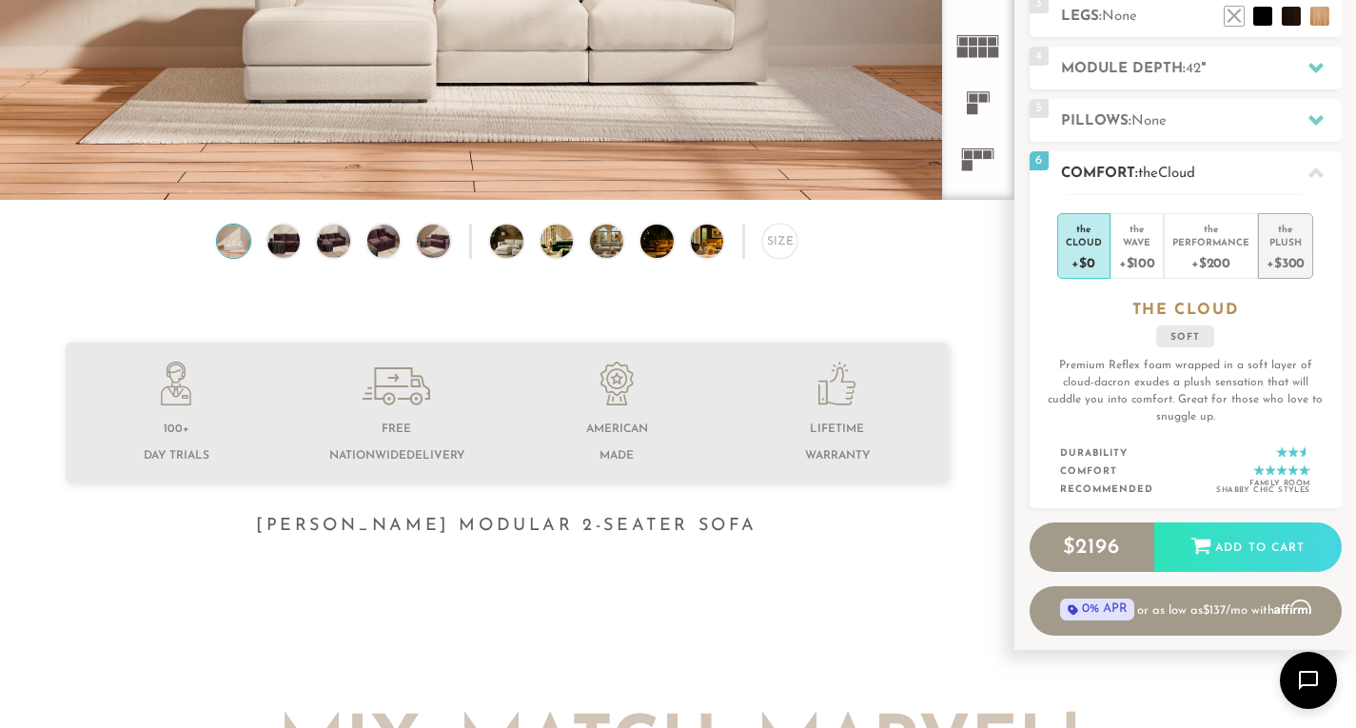
click at [1282, 255] on div "+$300" at bounding box center [1285, 262] width 38 height 28
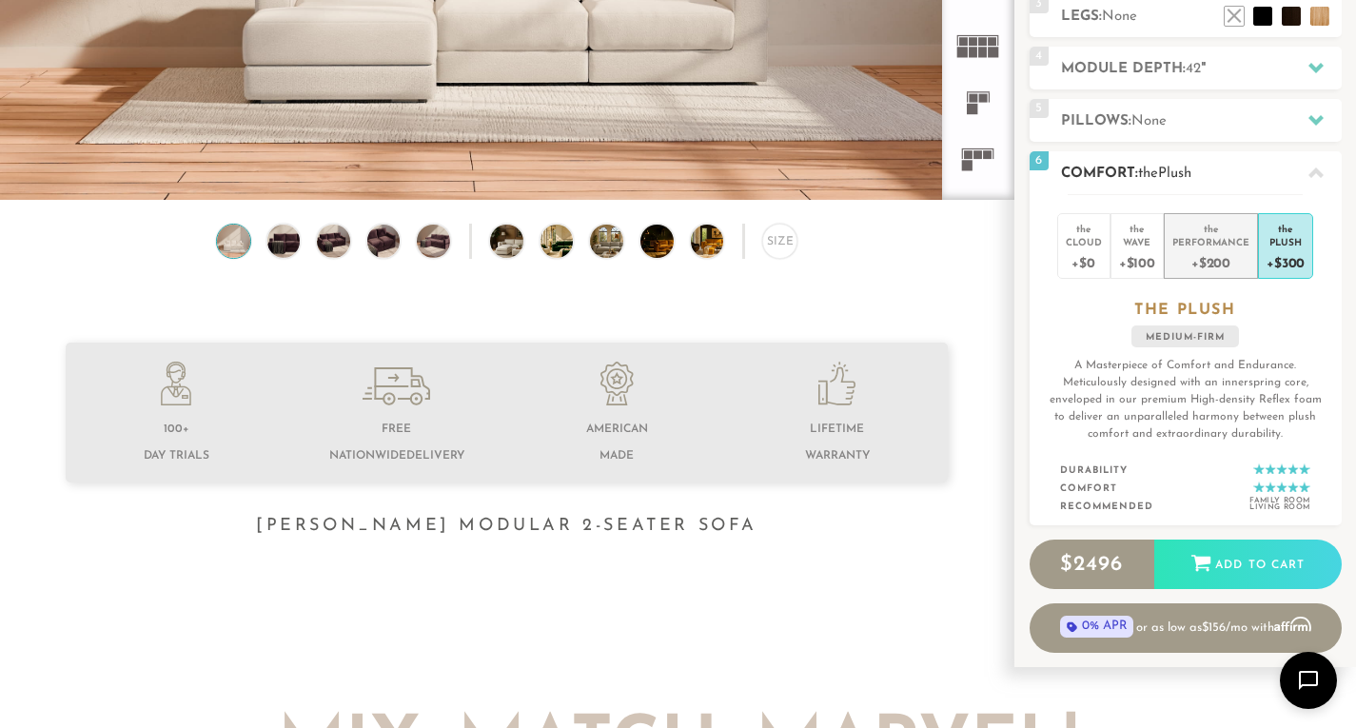
click at [1224, 249] on div "+$200" at bounding box center [1210, 262] width 77 height 28
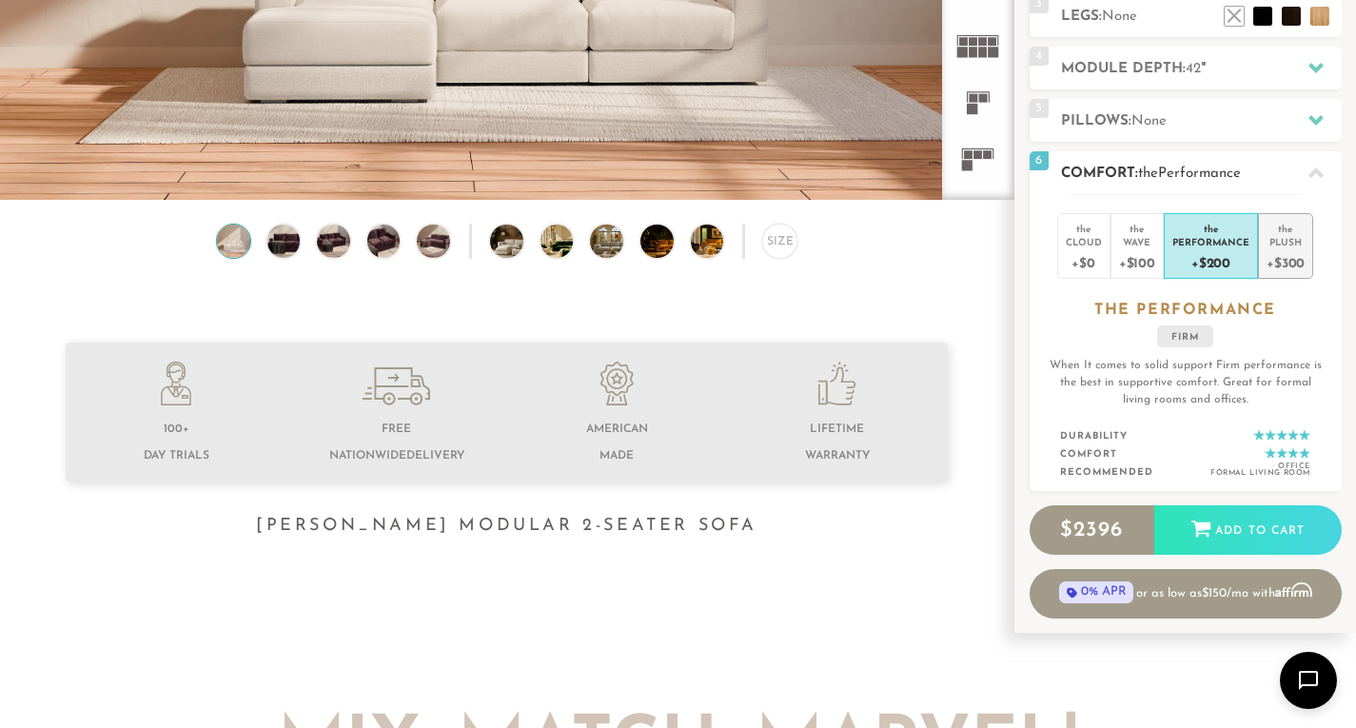
click at [1281, 248] on div "+$300" at bounding box center [1285, 262] width 38 height 28
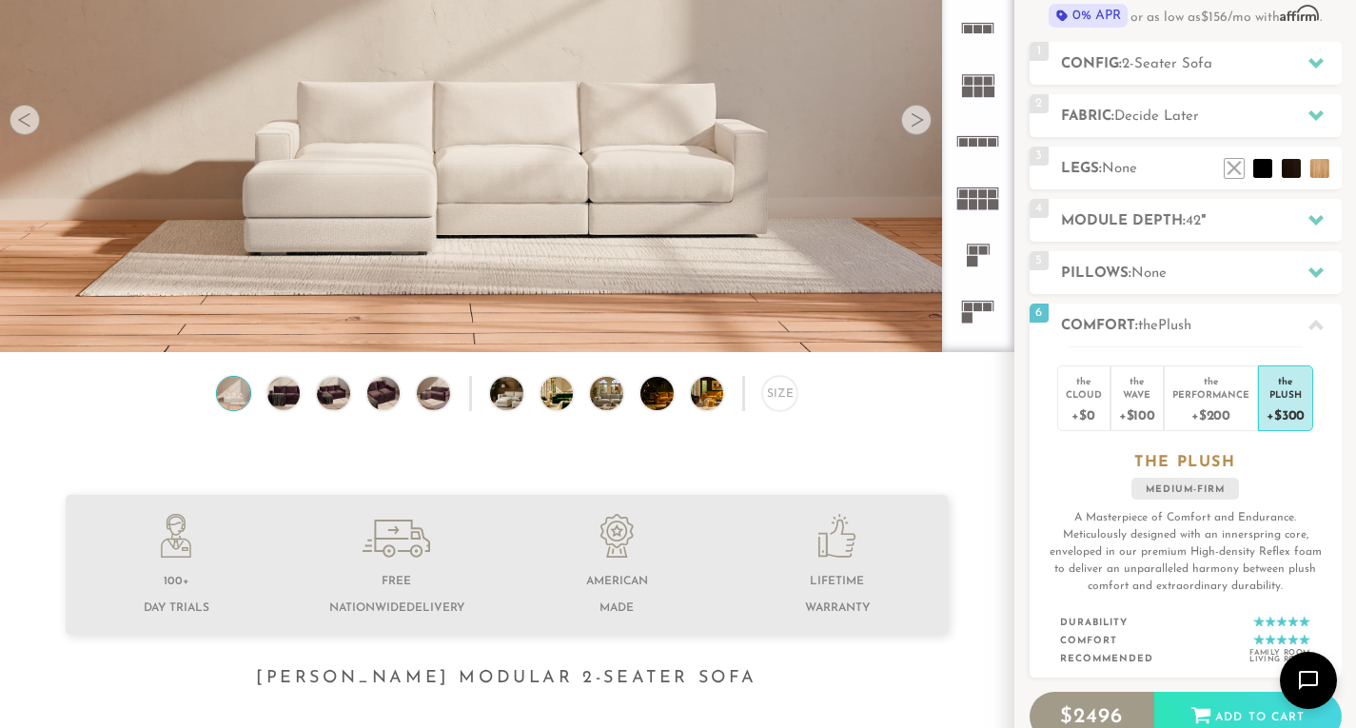
scroll to position [190, 0]
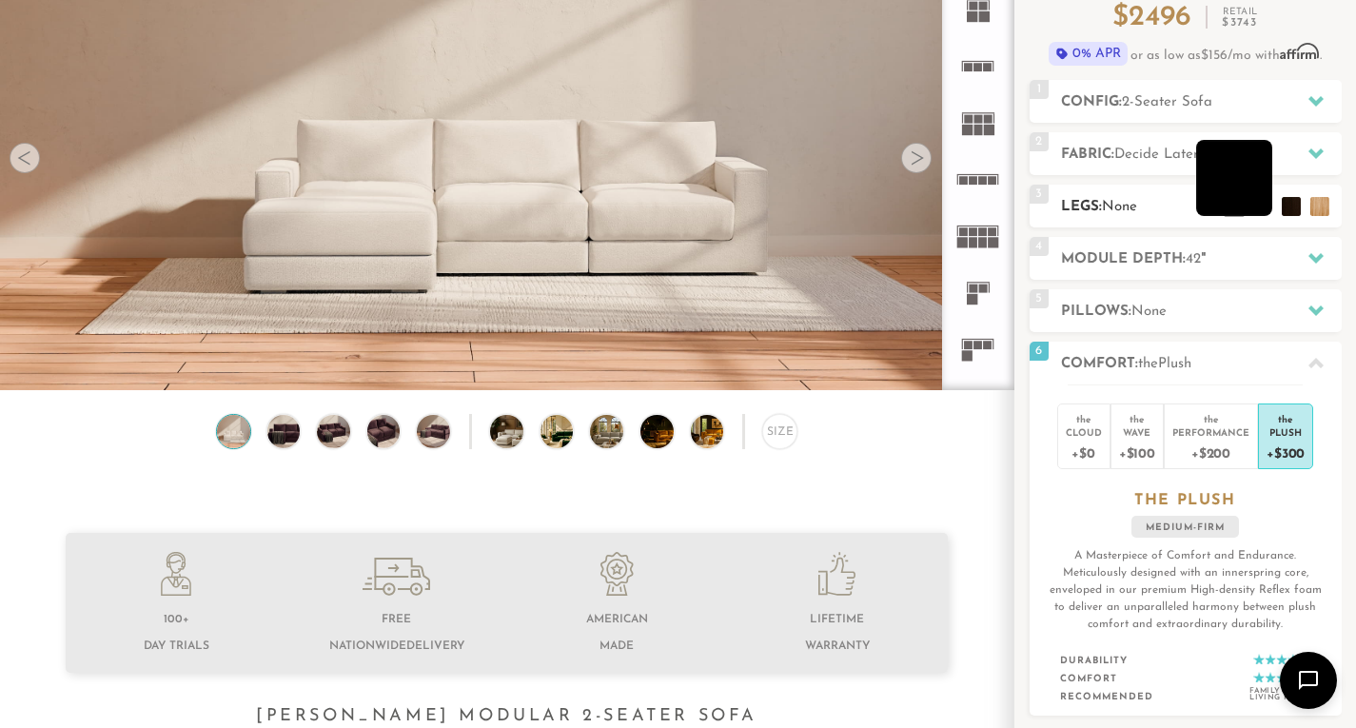
click at [1266, 209] on li at bounding box center [1234, 178] width 76 height 76
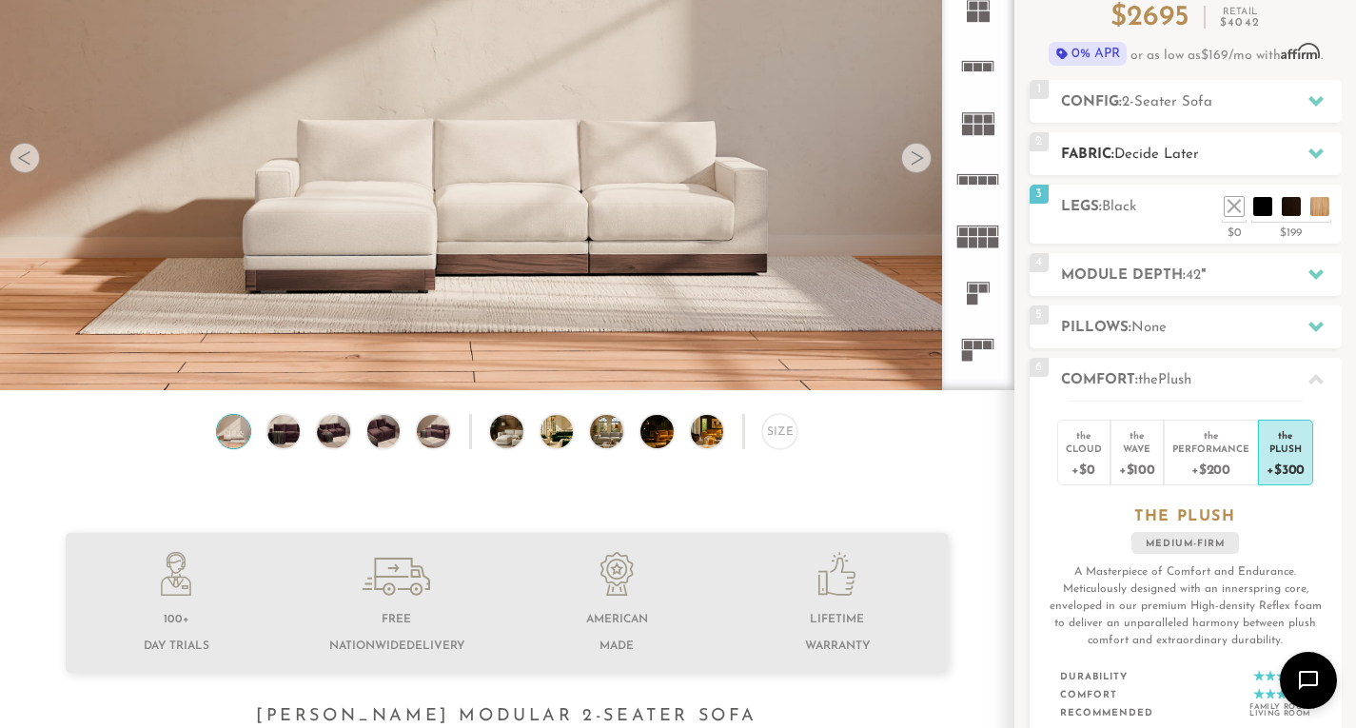
click at [1314, 153] on icon at bounding box center [1315, 153] width 15 height 10
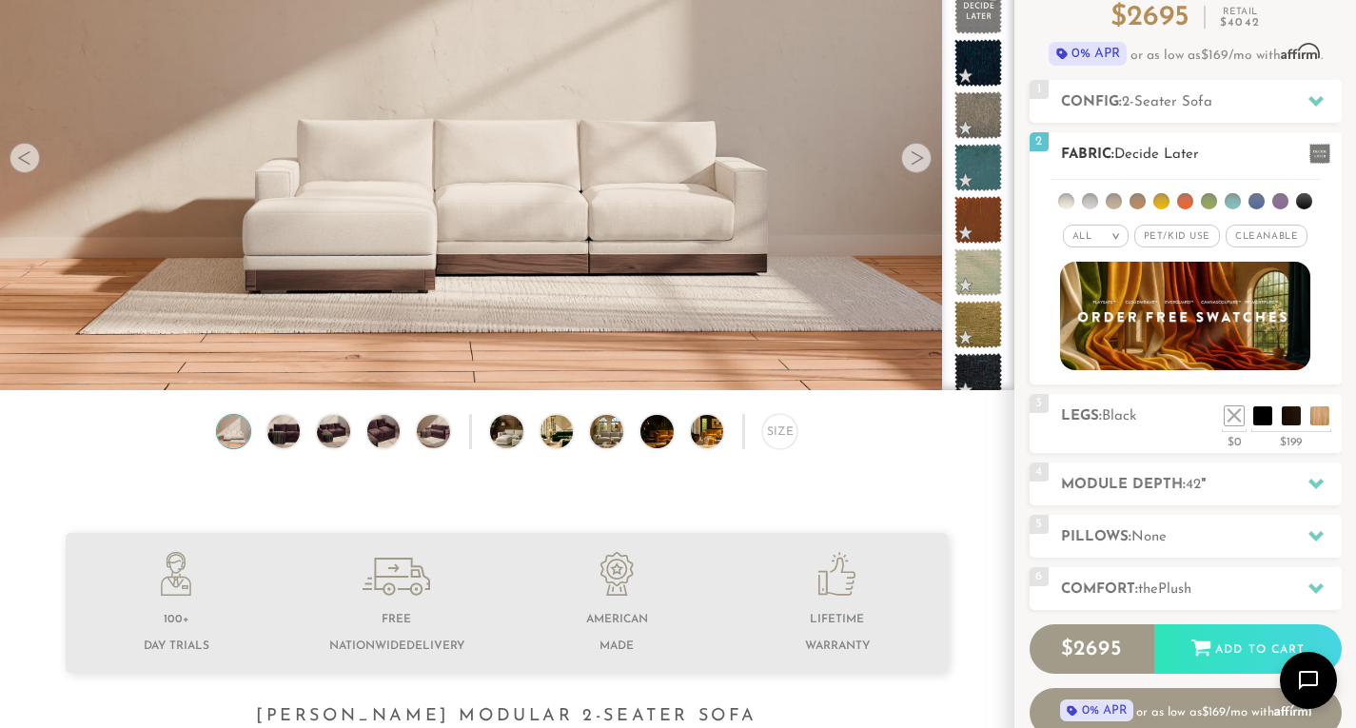
click at [1229, 200] on li at bounding box center [1232, 201] width 16 height 16
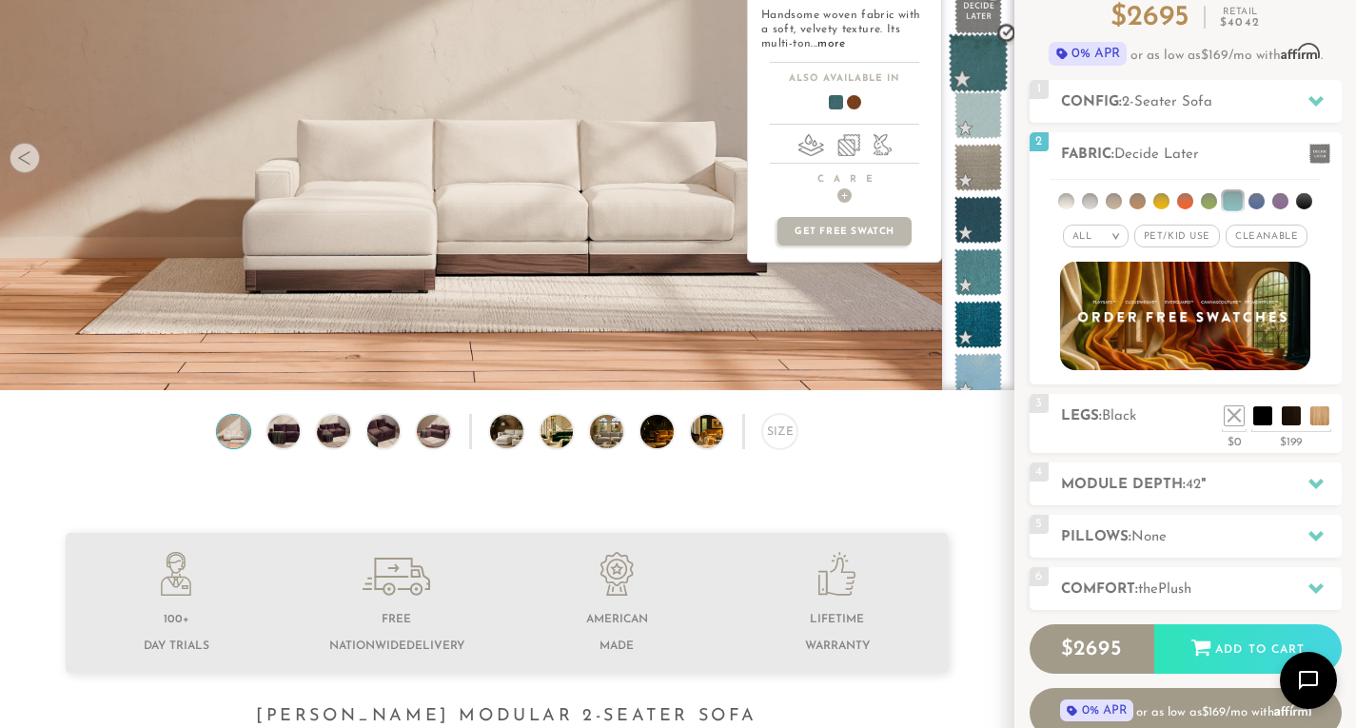
click at [983, 74] on span at bounding box center [979, 63] width 60 height 60
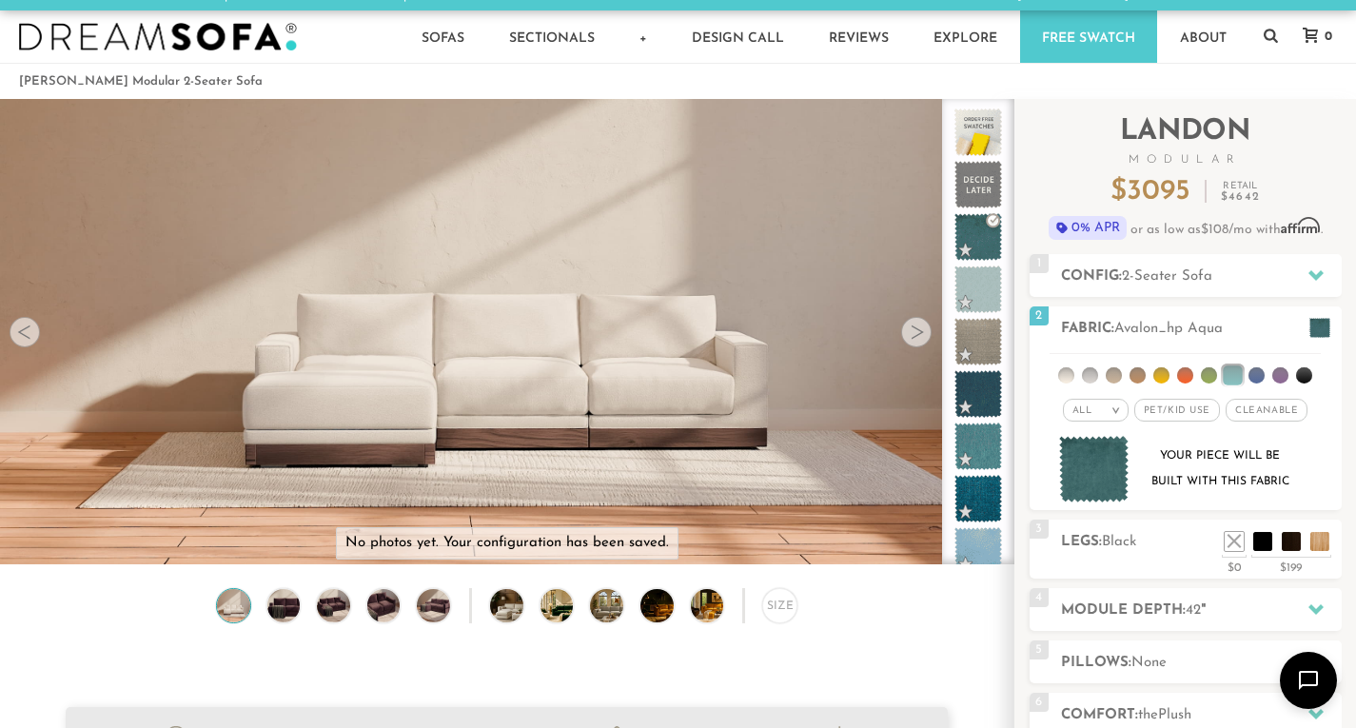
scroll to position [0, 0]
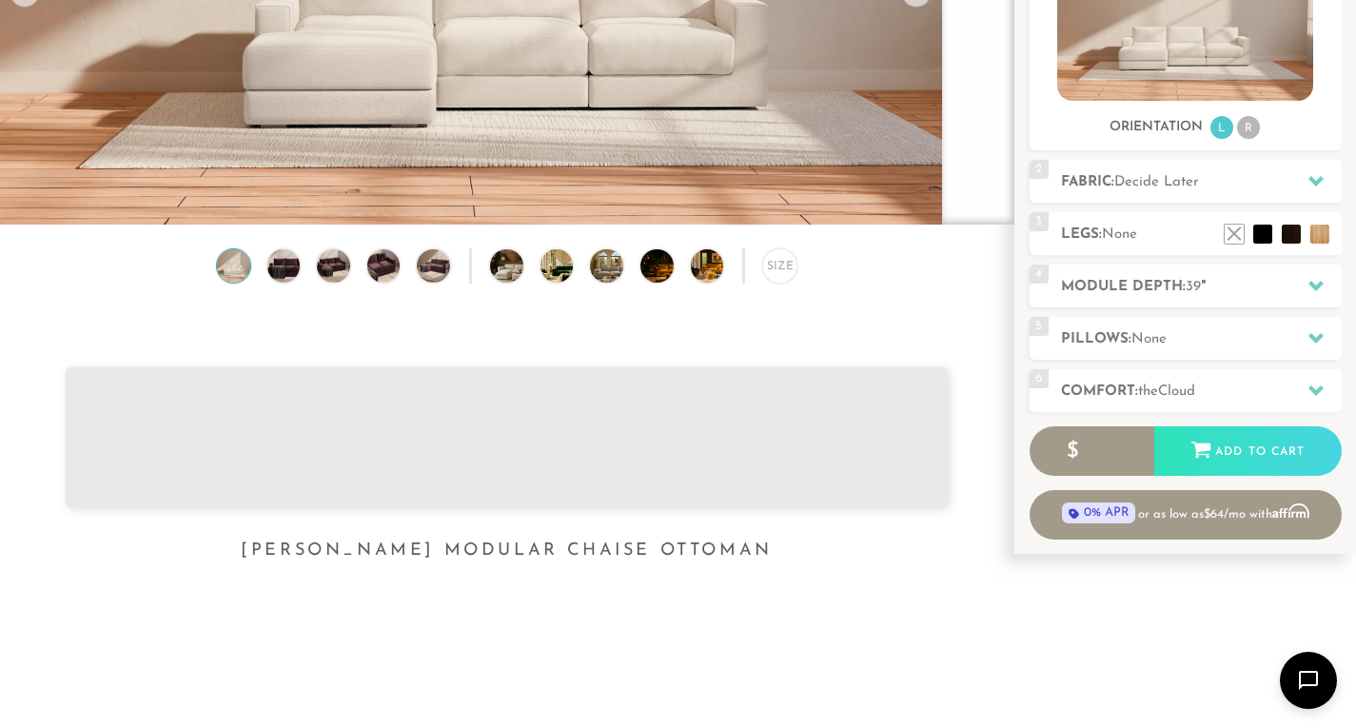
scroll to position [381, 0]
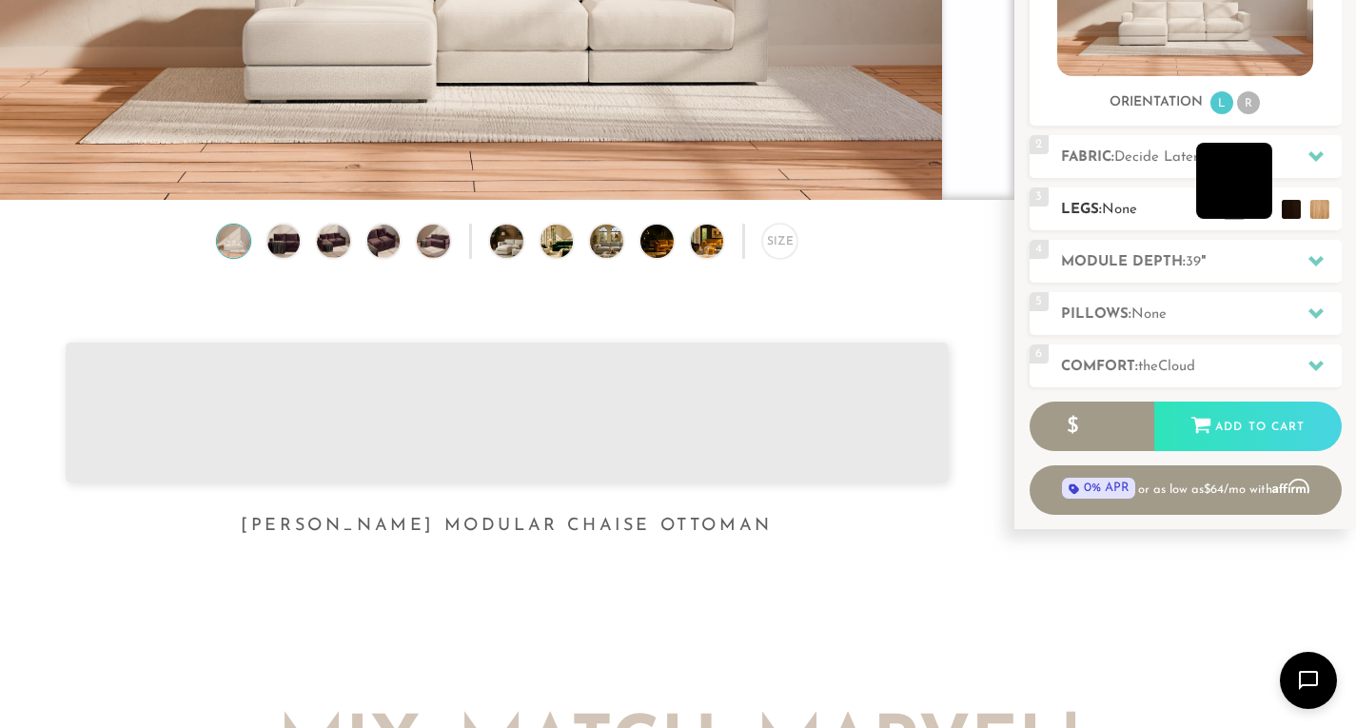
click at [1262, 208] on li at bounding box center [1234, 181] width 76 height 76
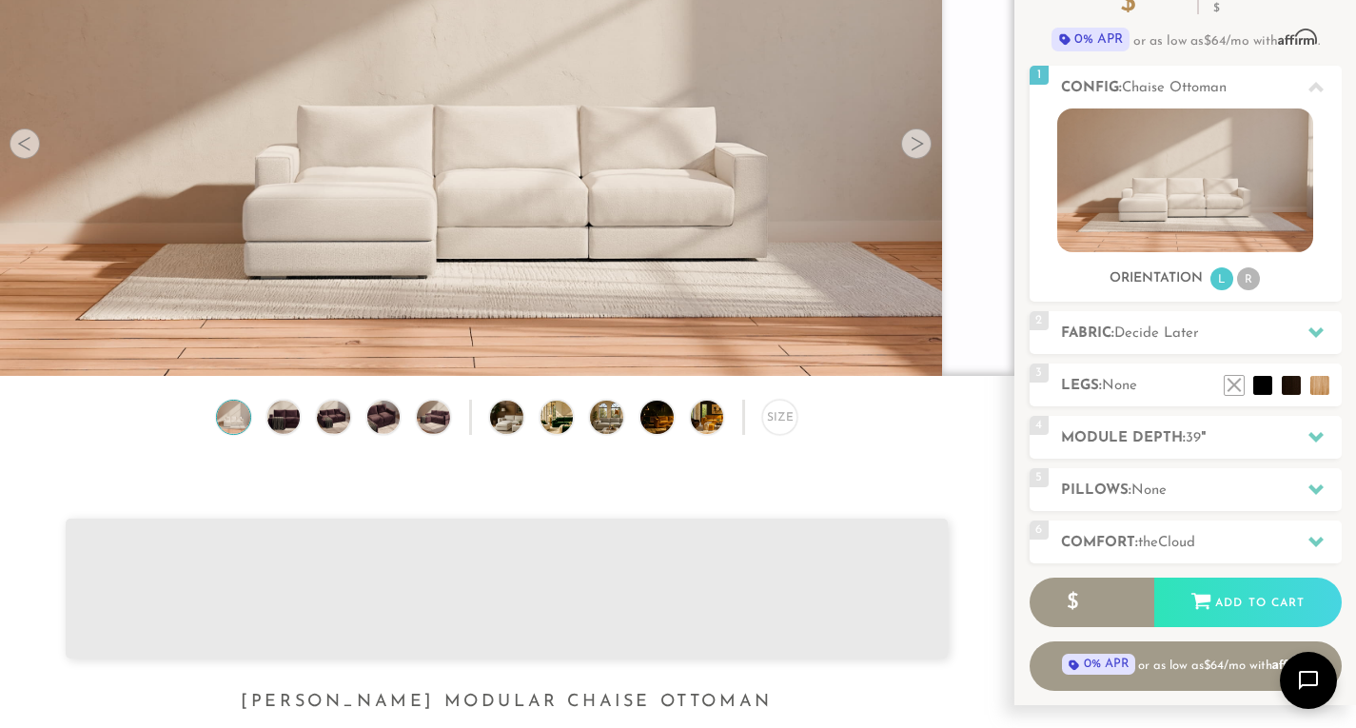
scroll to position [190, 0]
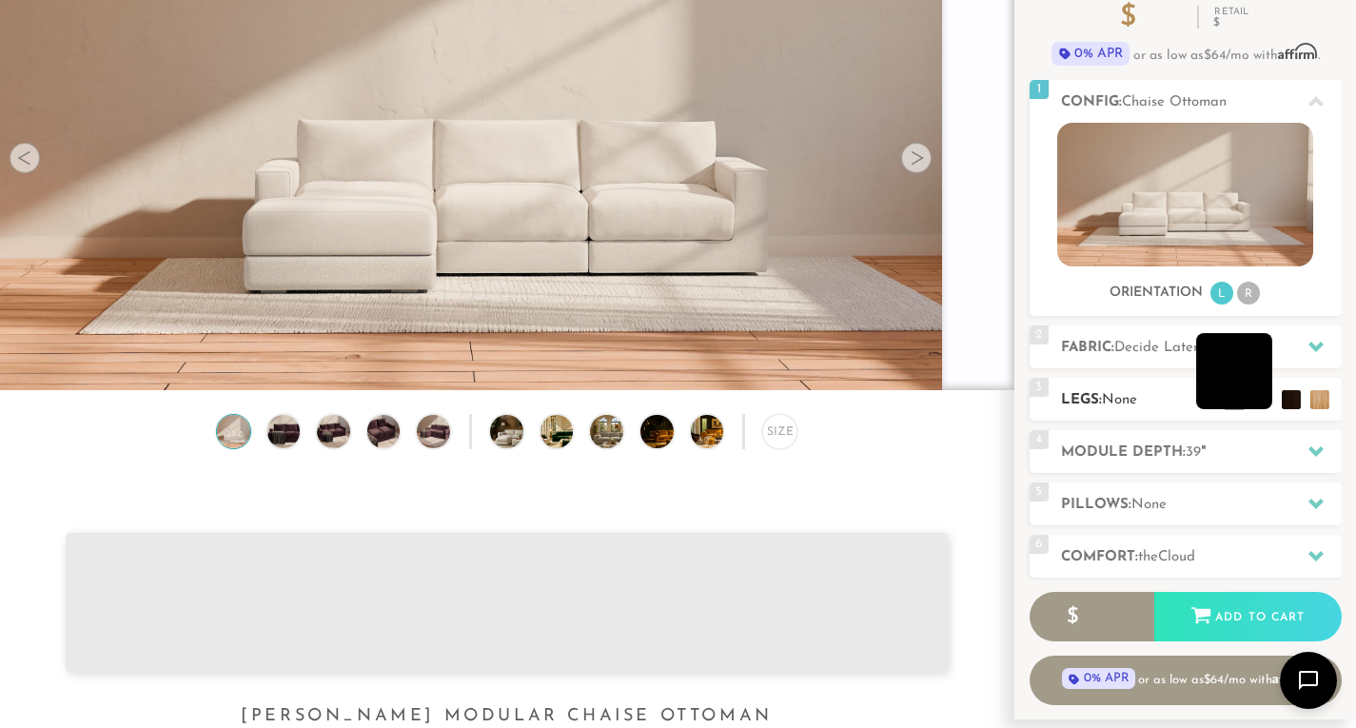
click at [1262, 401] on li at bounding box center [1234, 371] width 76 height 76
click at [1321, 448] on icon at bounding box center [1315, 450] width 15 height 15
click at [1314, 452] on icon at bounding box center [1315, 451] width 15 height 10
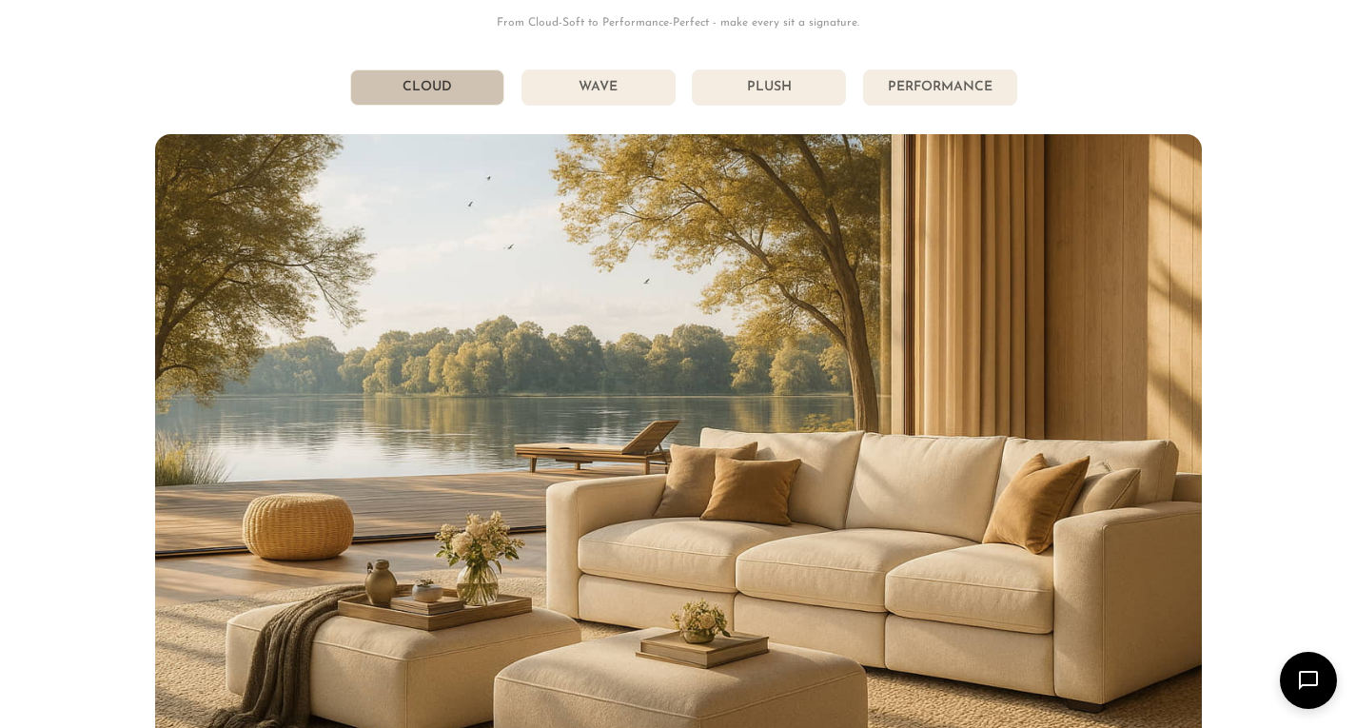
scroll to position [9972, 0]
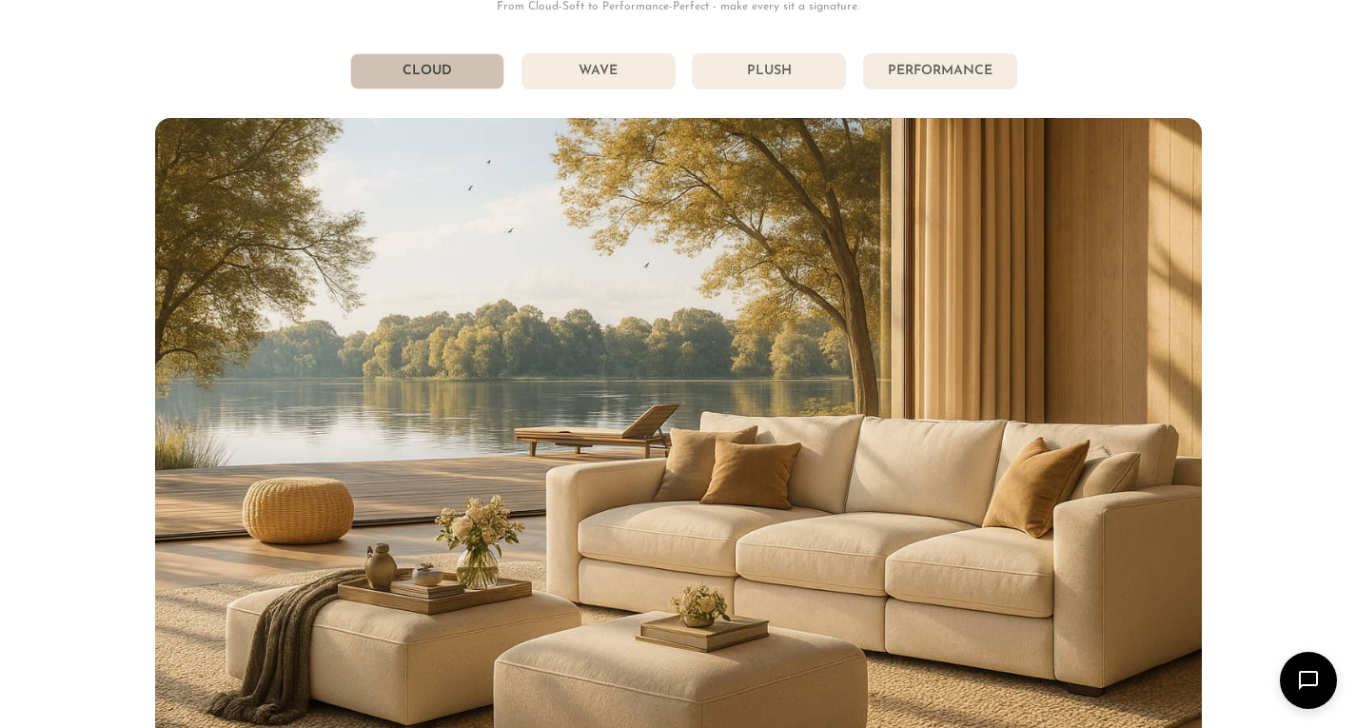
click at [769, 89] on li "Plush" at bounding box center [769, 71] width 154 height 36
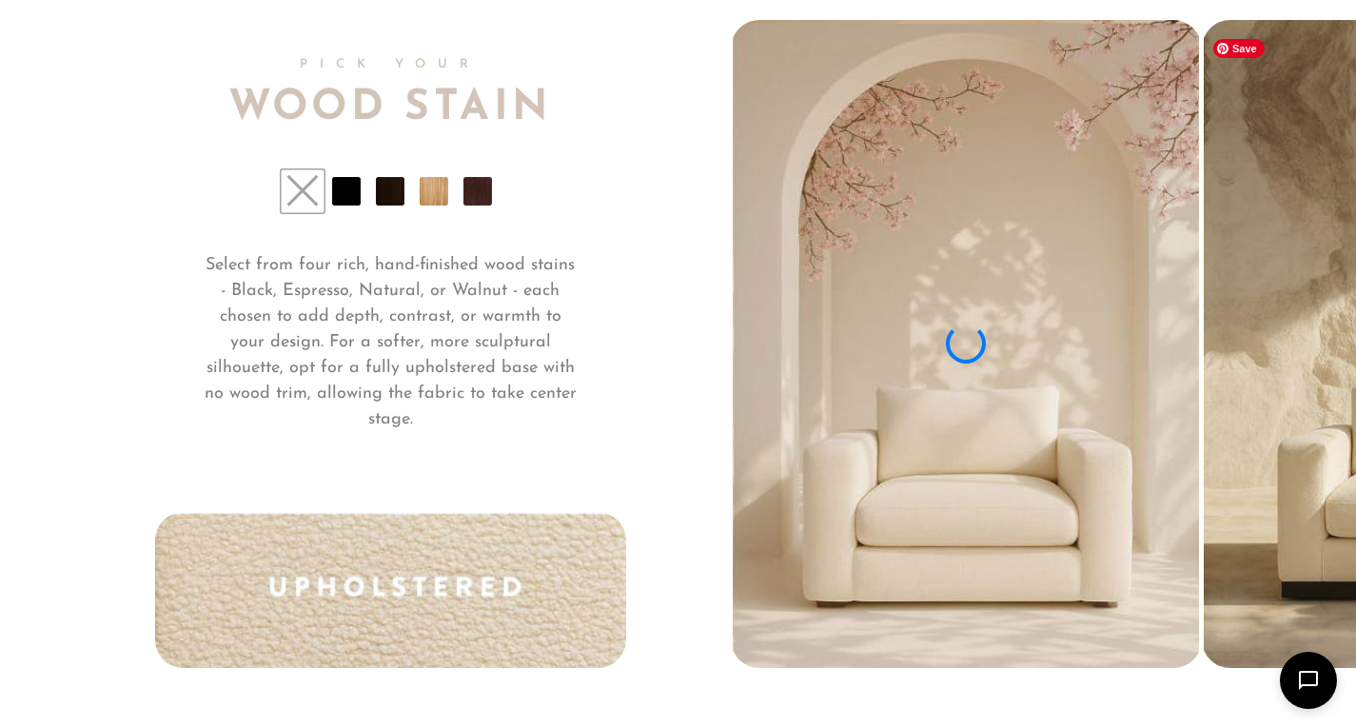
scroll to position [13833, 0]
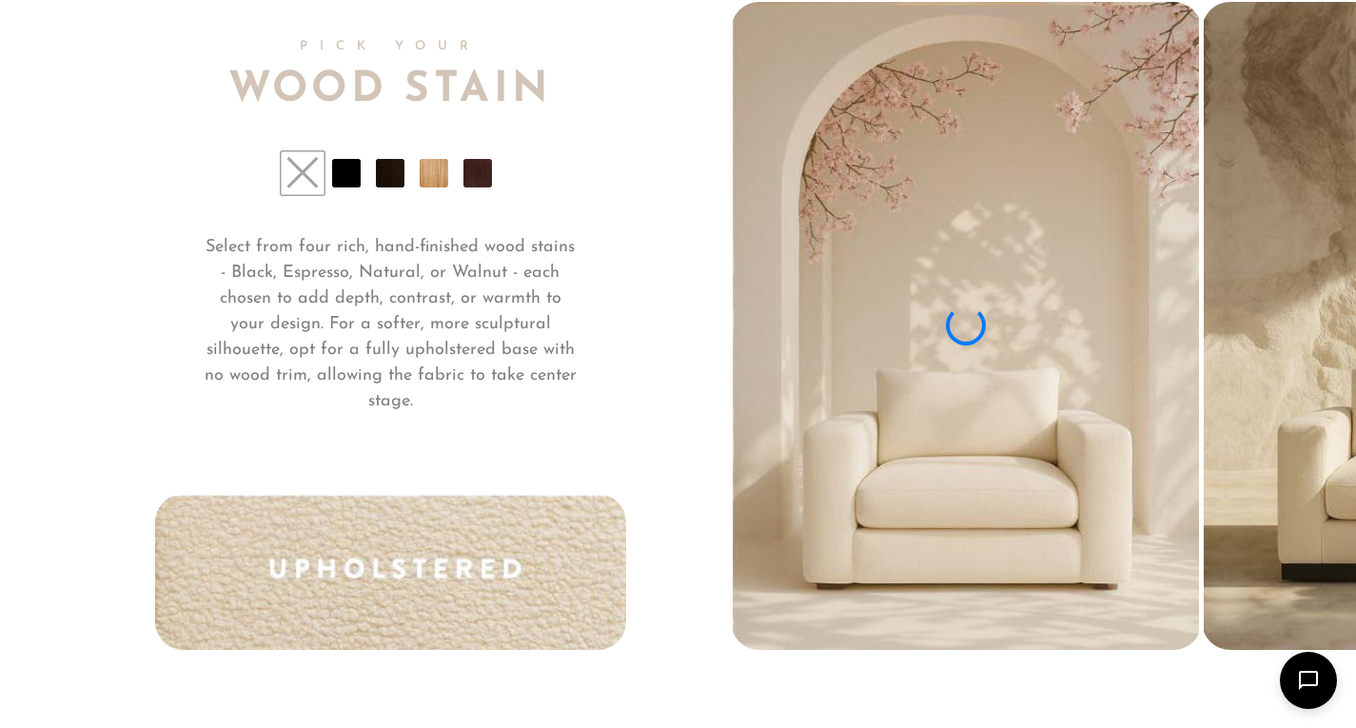
click at [346, 184] on li at bounding box center [346, 173] width 29 height 29
click at [476, 184] on li at bounding box center [477, 173] width 29 height 29
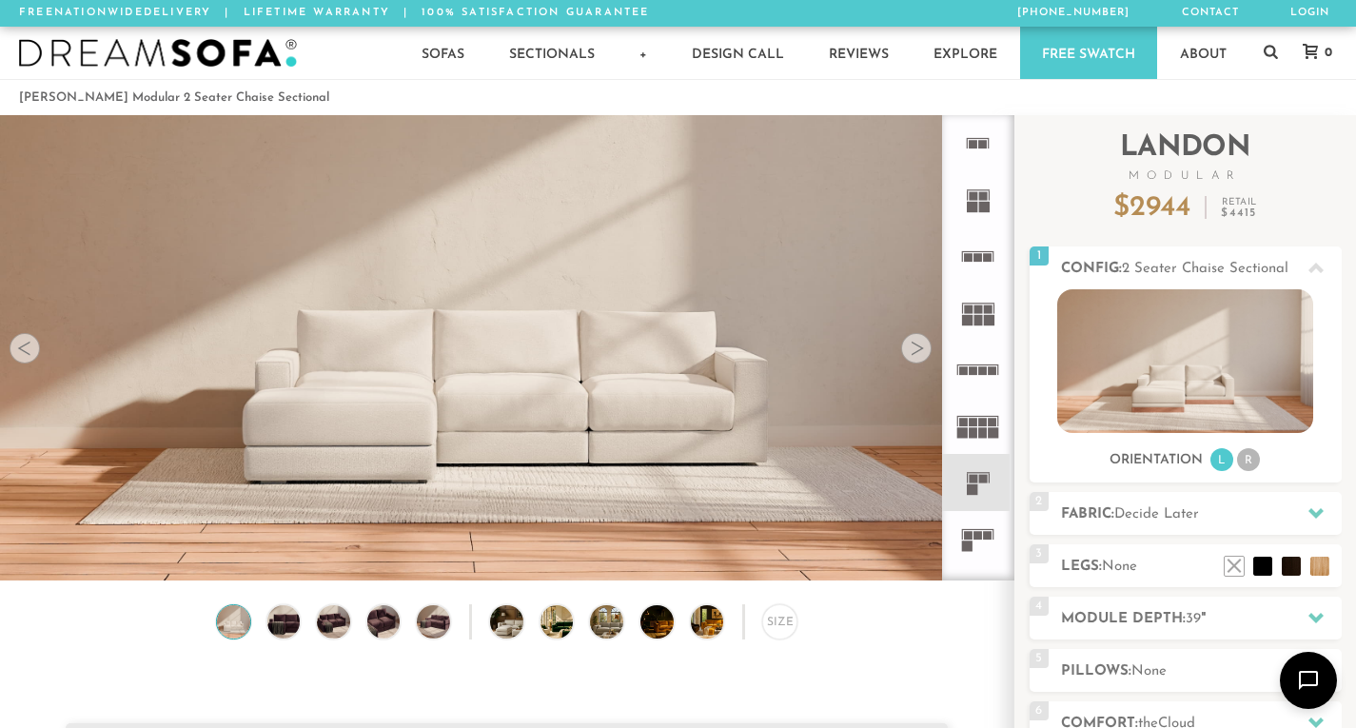
scroll to position [20867, 1341]
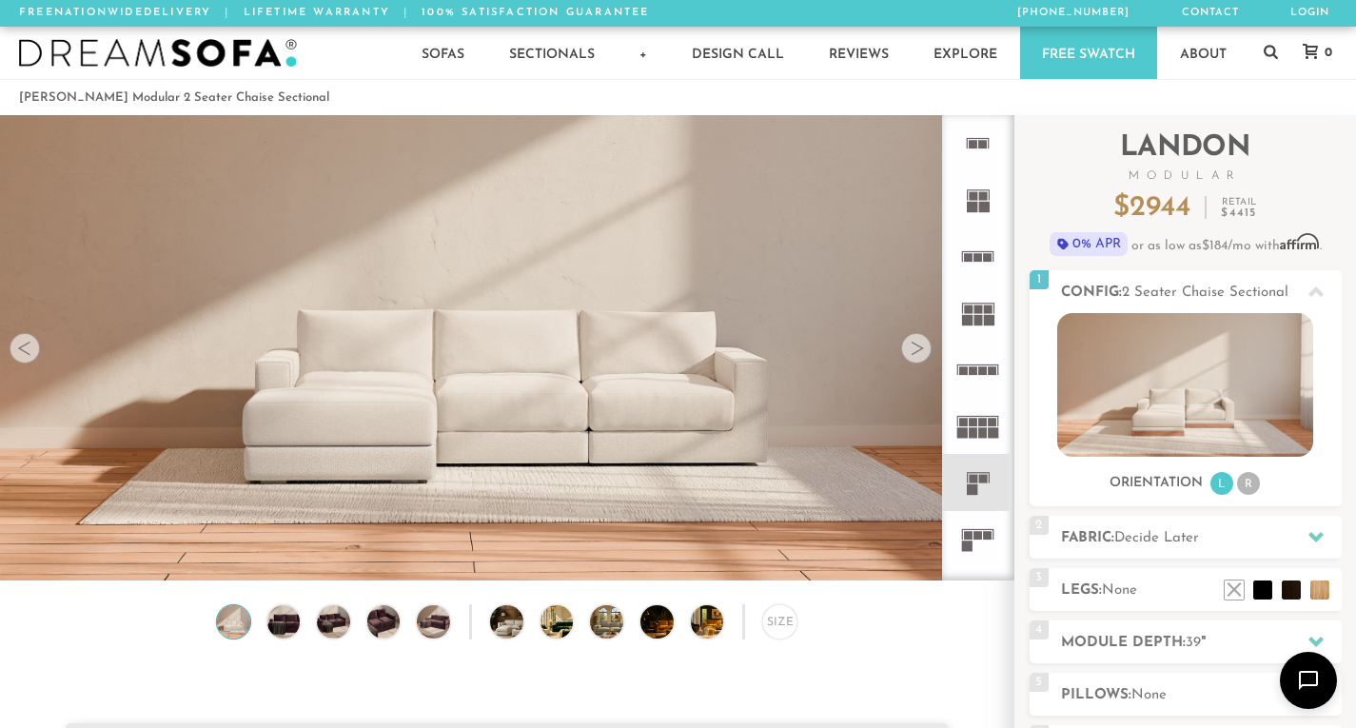
click at [28, 356] on div at bounding box center [25, 348] width 30 height 30
click at [280, 629] on img at bounding box center [284, 621] width 40 height 33
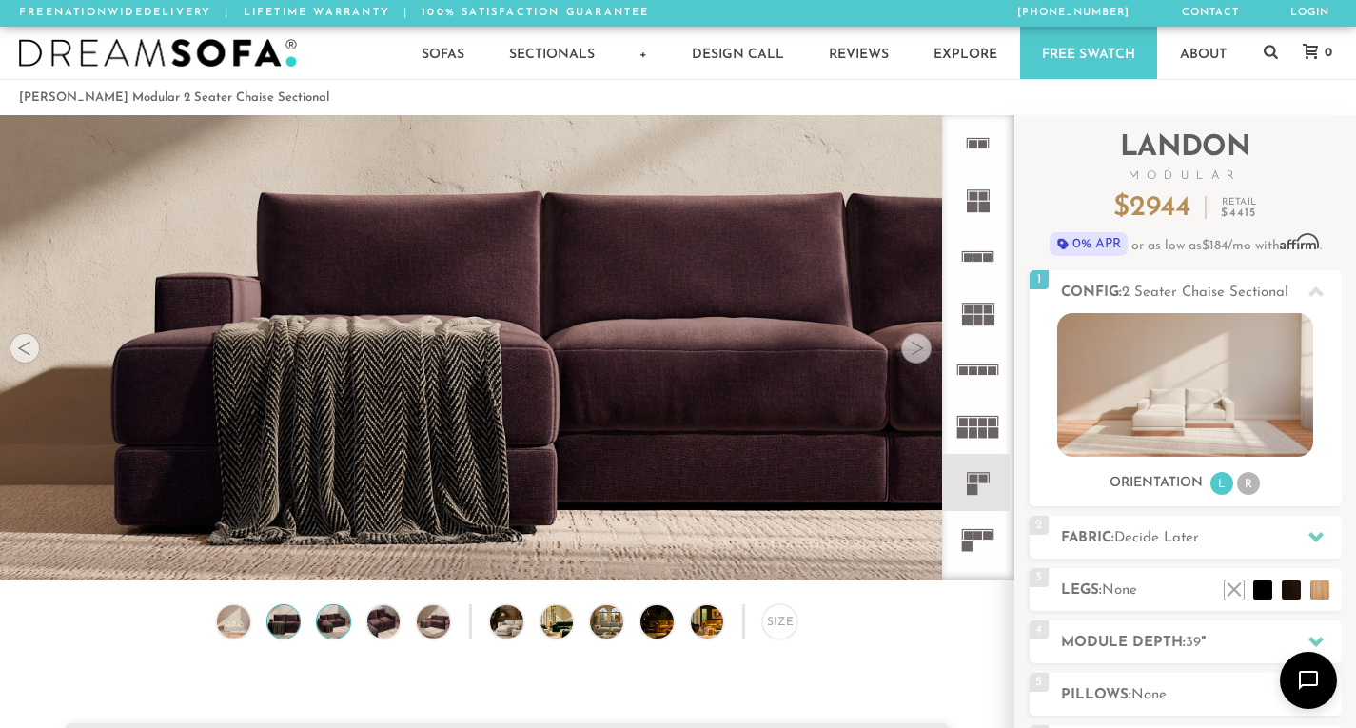
click at [334, 626] on img at bounding box center [334, 621] width 40 height 33
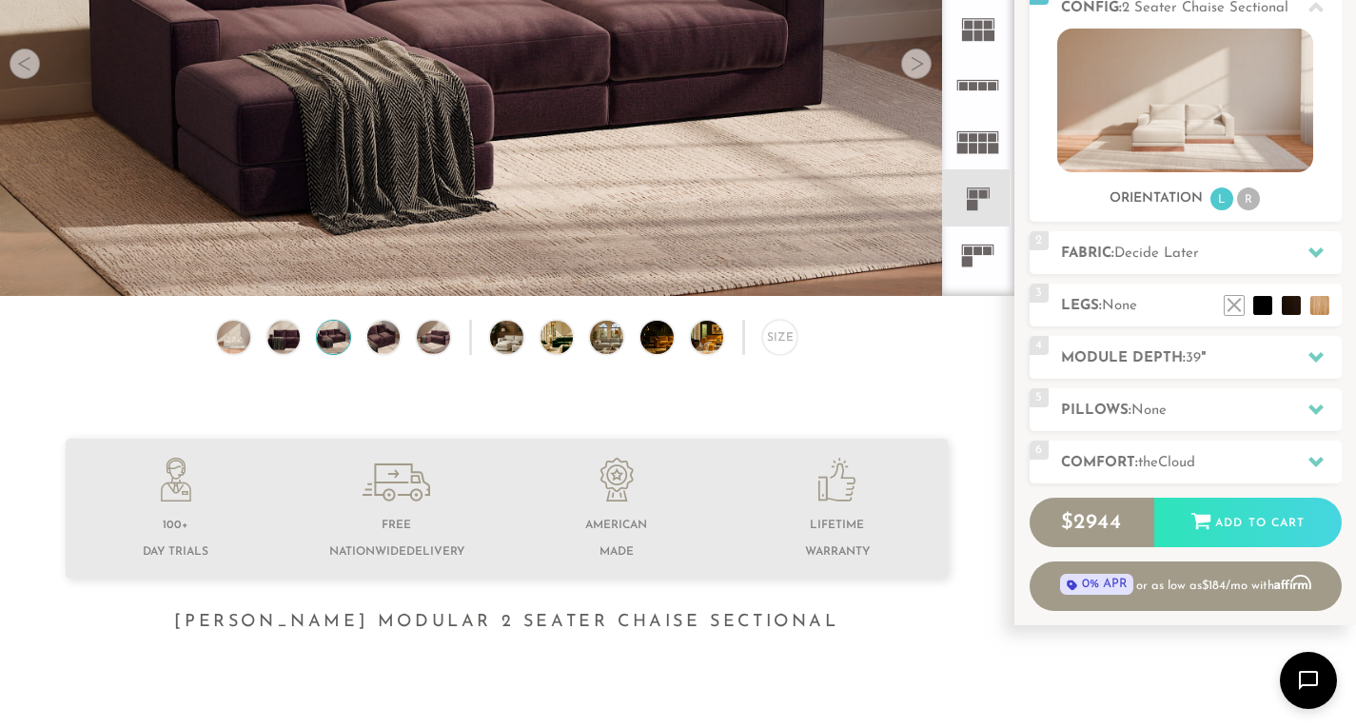
scroll to position [190, 0]
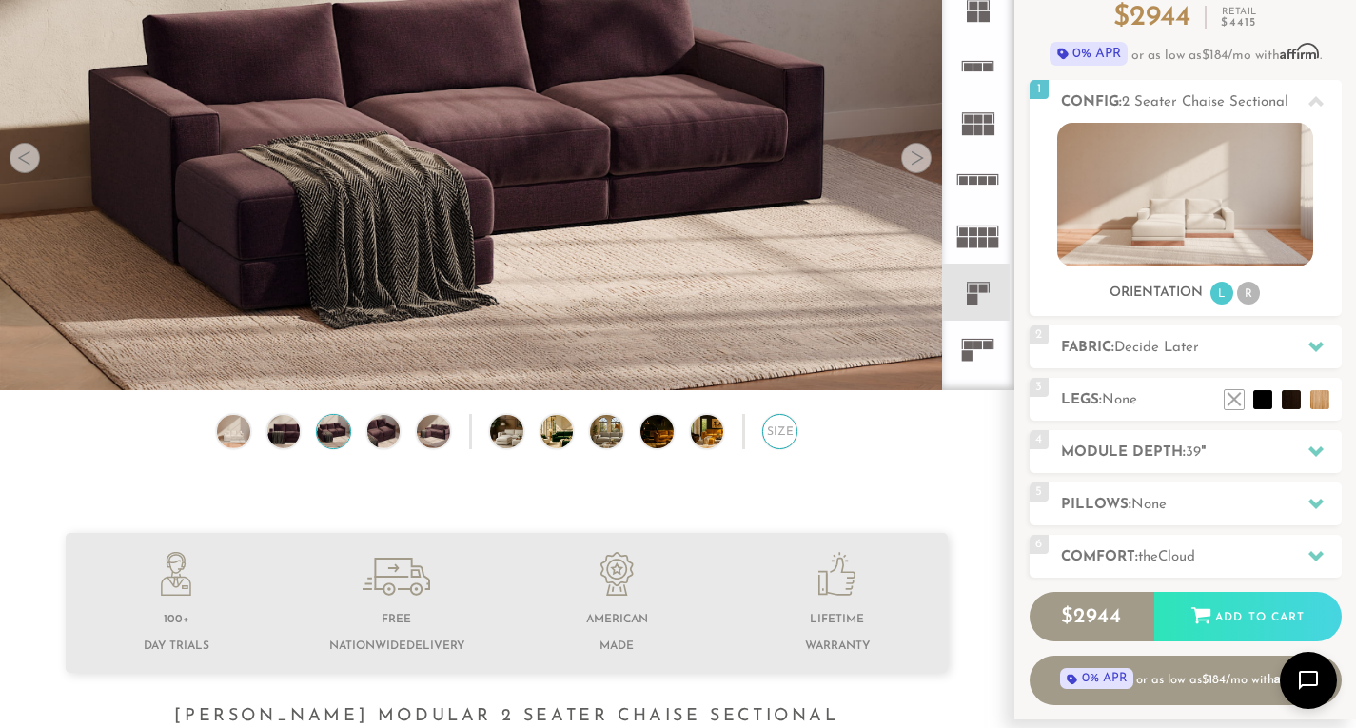
click at [776, 438] on div "Size" at bounding box center [779, 431] width 35 height 35
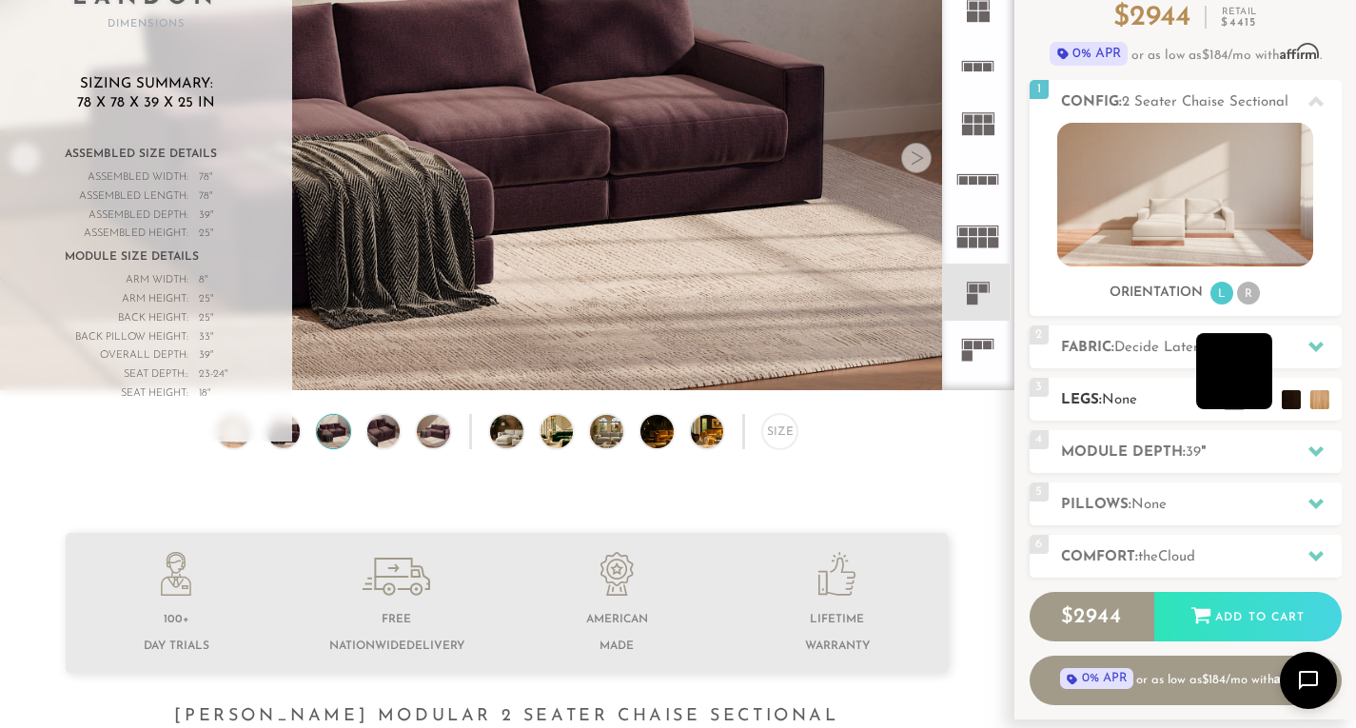
click at [1260, 404] on li at bounding box center [1234, 371] width 76 height 76
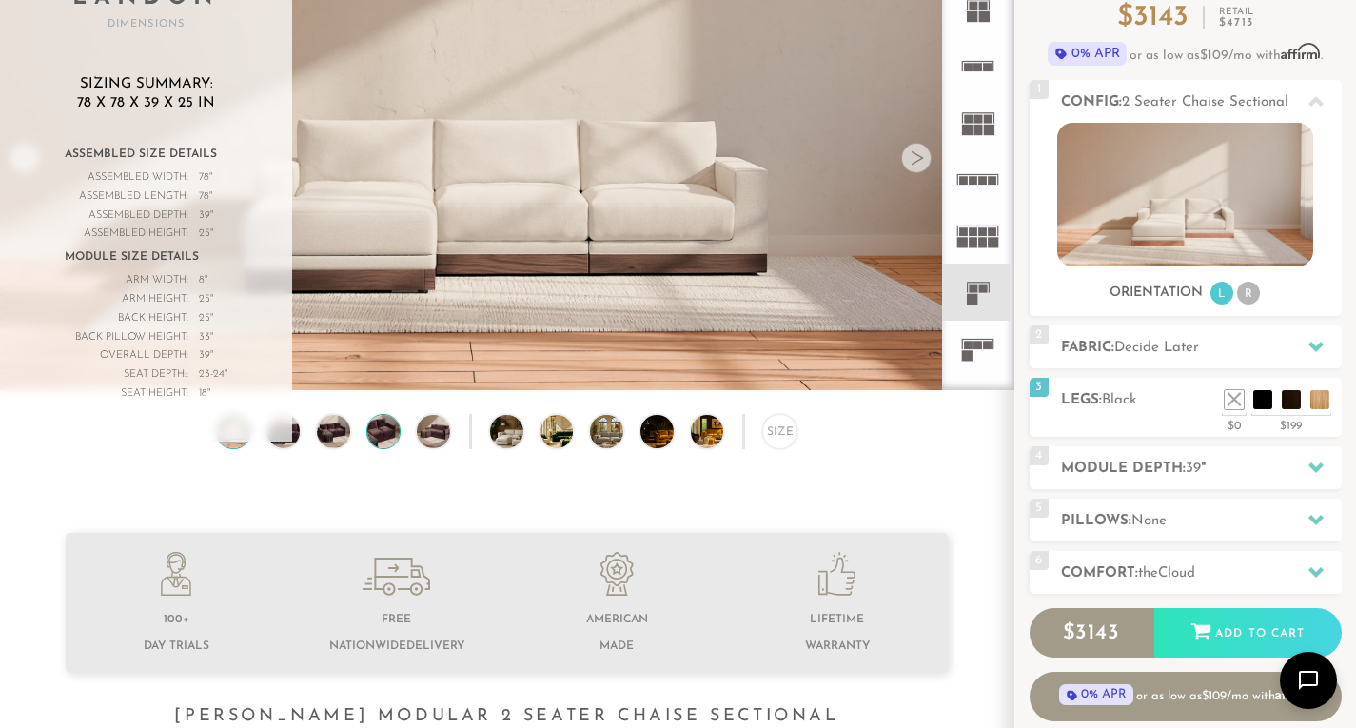
click at [382, 442] on img at bounding box center [383, 431] width 40 height 33
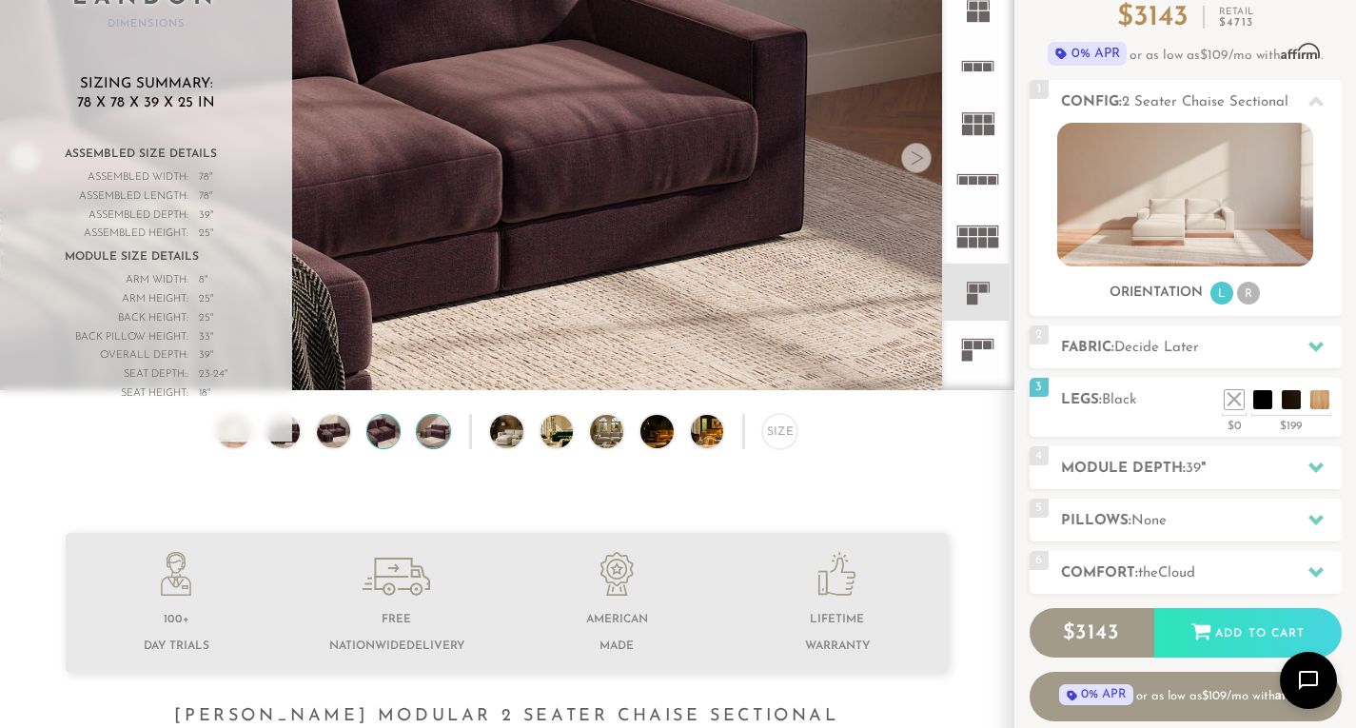
click at [439, 442] on img at bounding box center [434, 431] width 40 height 33
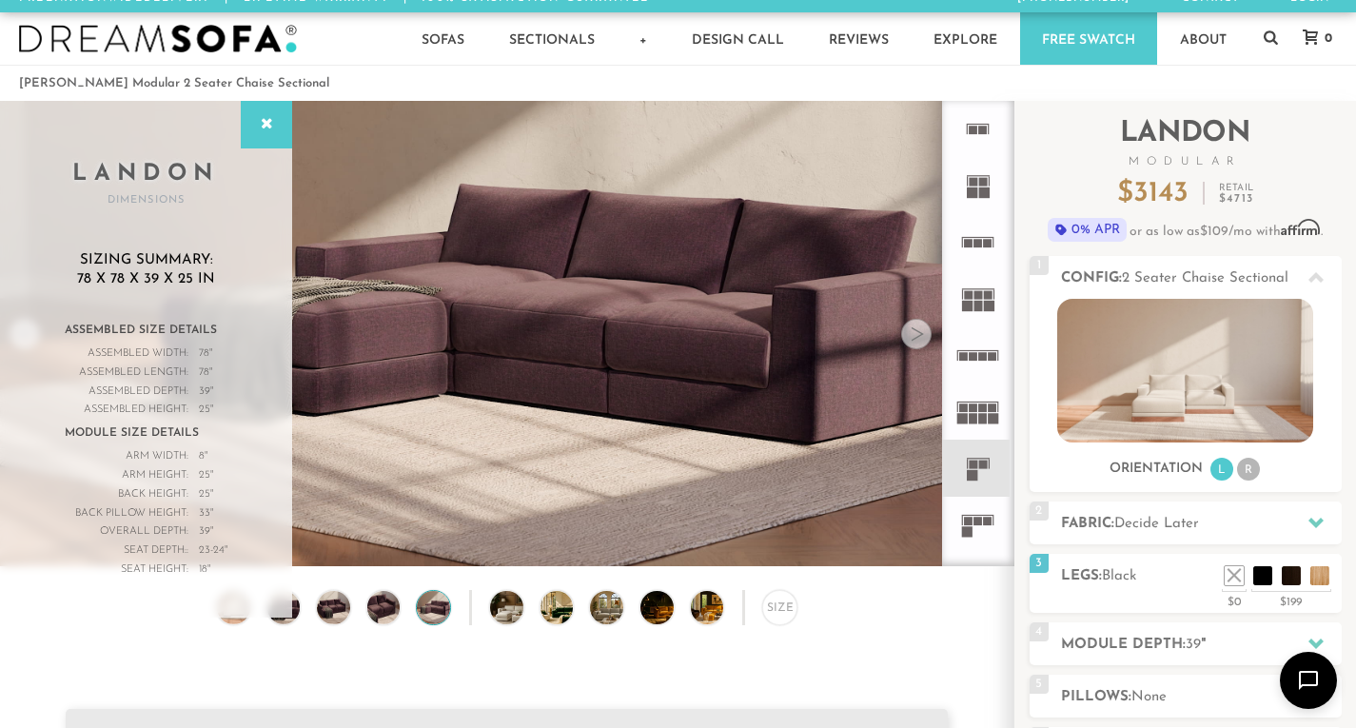
scroll to position [0, 0]
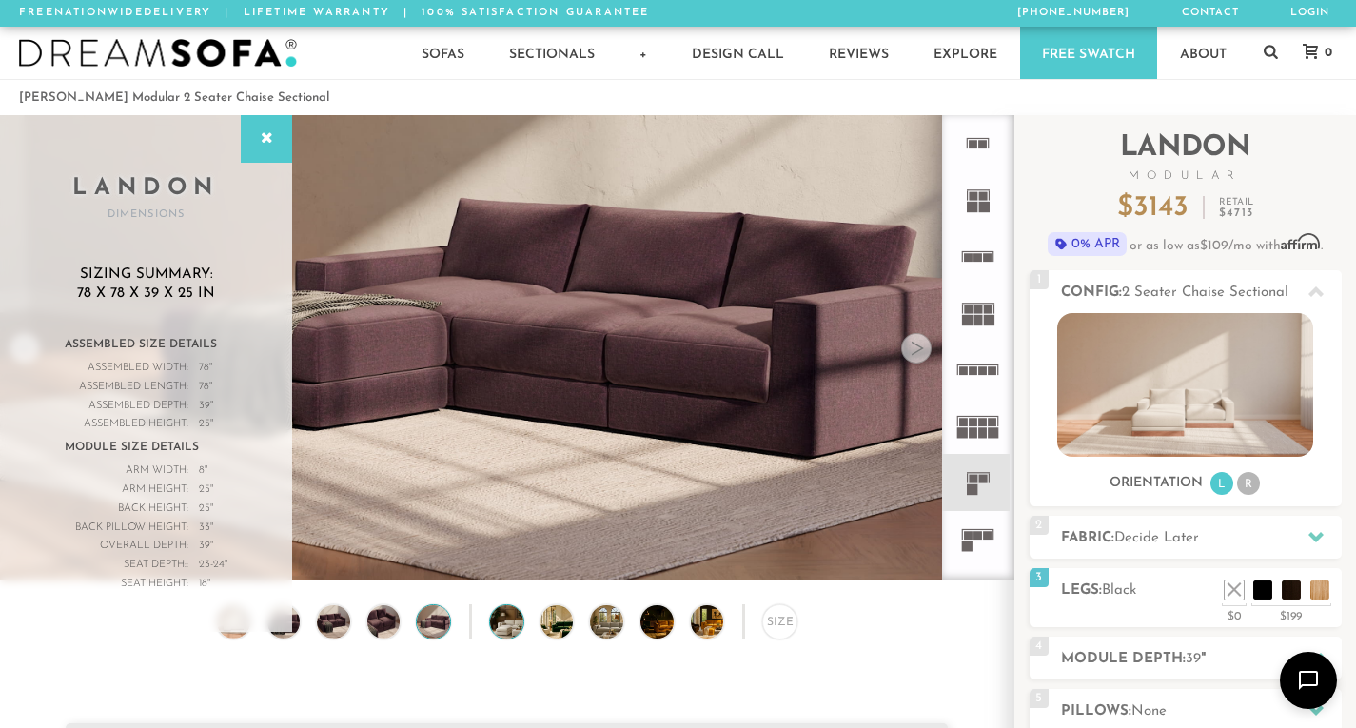
click at [509, 632] on img at bounding box center [519, 621] width 59 height 33
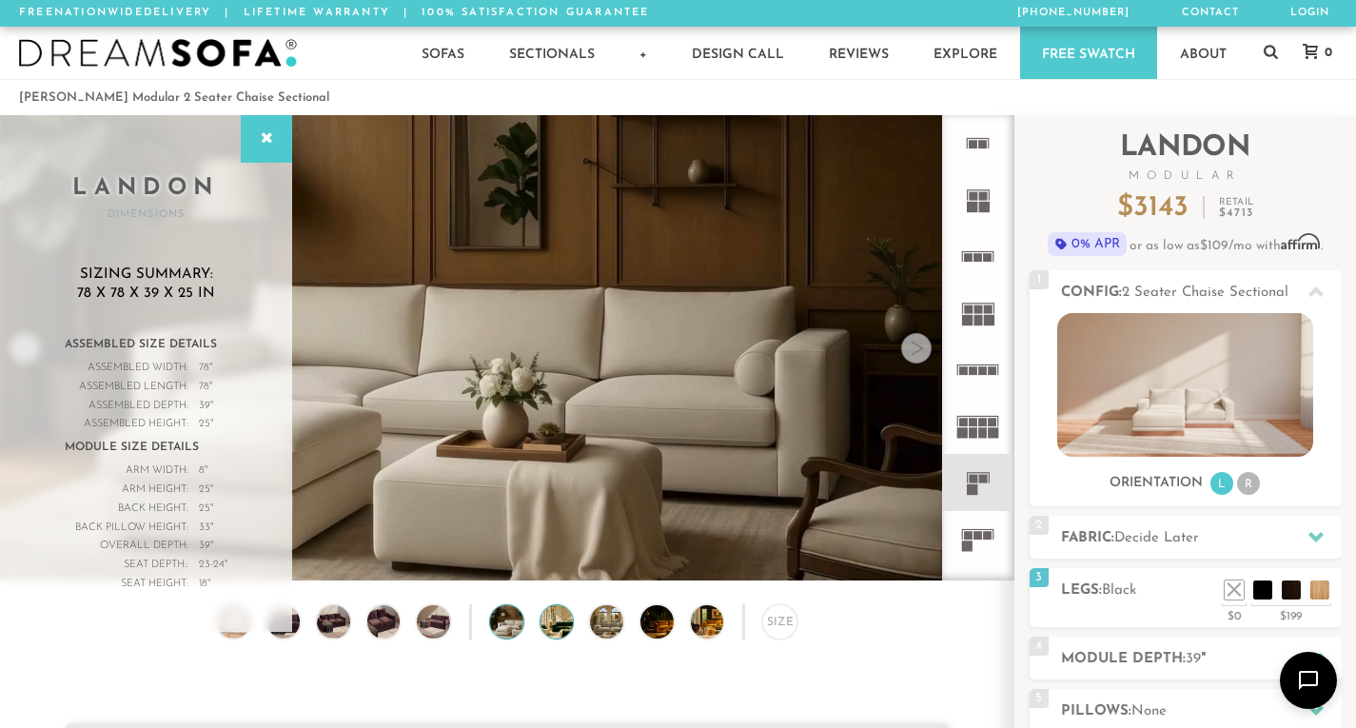
click at [558, 629] on img at bounding box center [569, 621] width 59 height 33
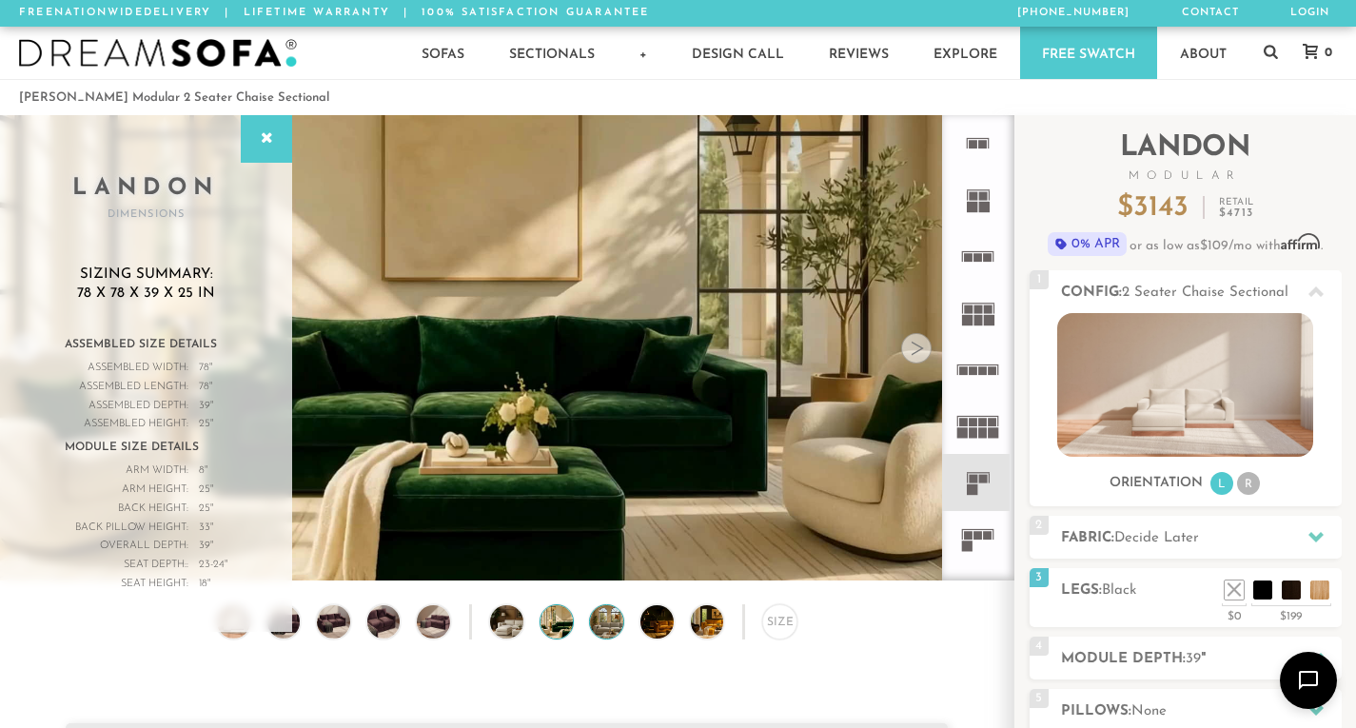
click at [602, 626] on img at bounding box center [619, 621] width 59 height 33
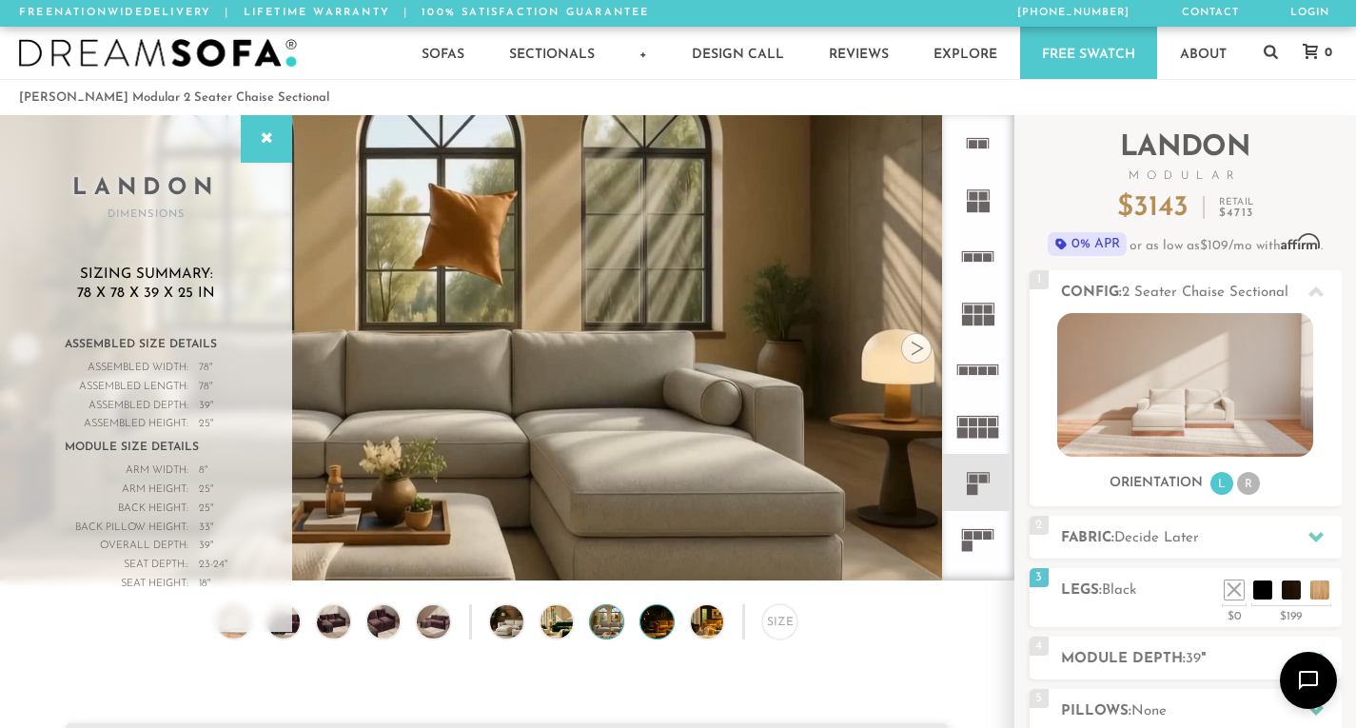
click at [656, 625] on img at bounding box center [669, 621] width 59 height 33
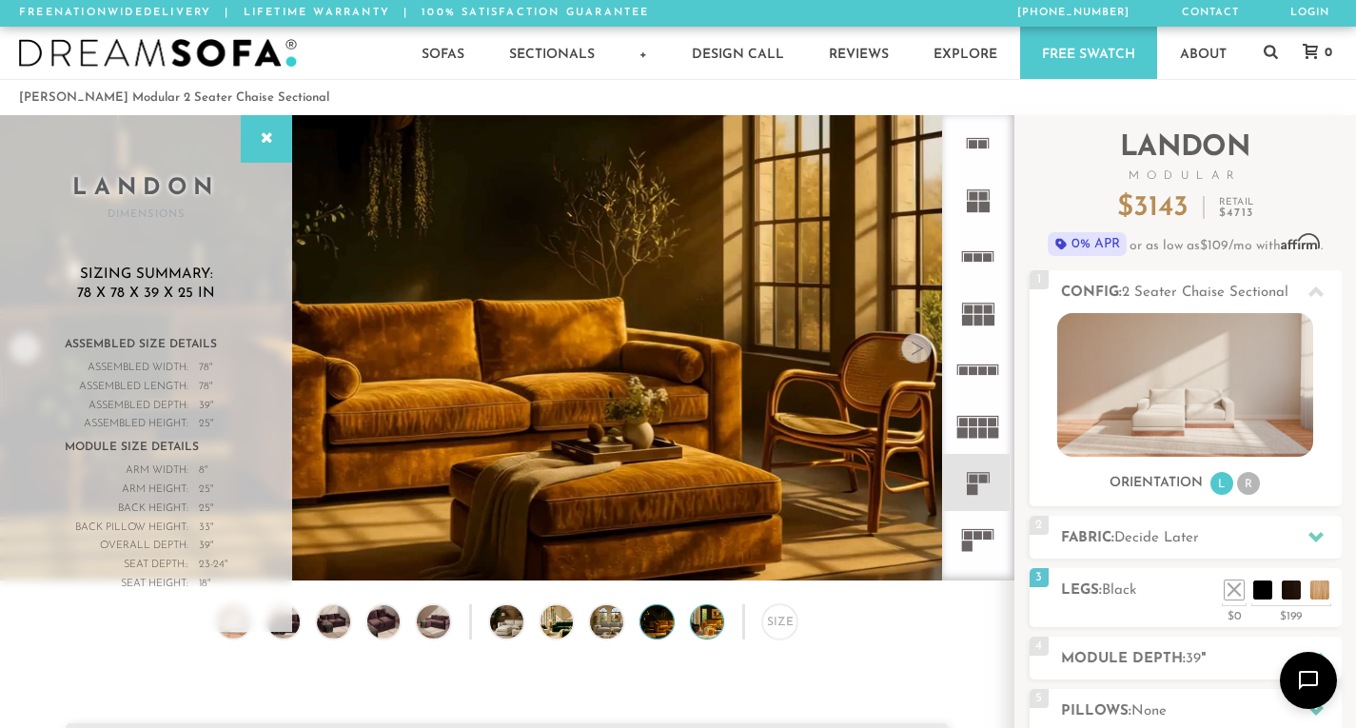
click at [712, 623] on img at bounding box center [720, 621] width 59 height 33
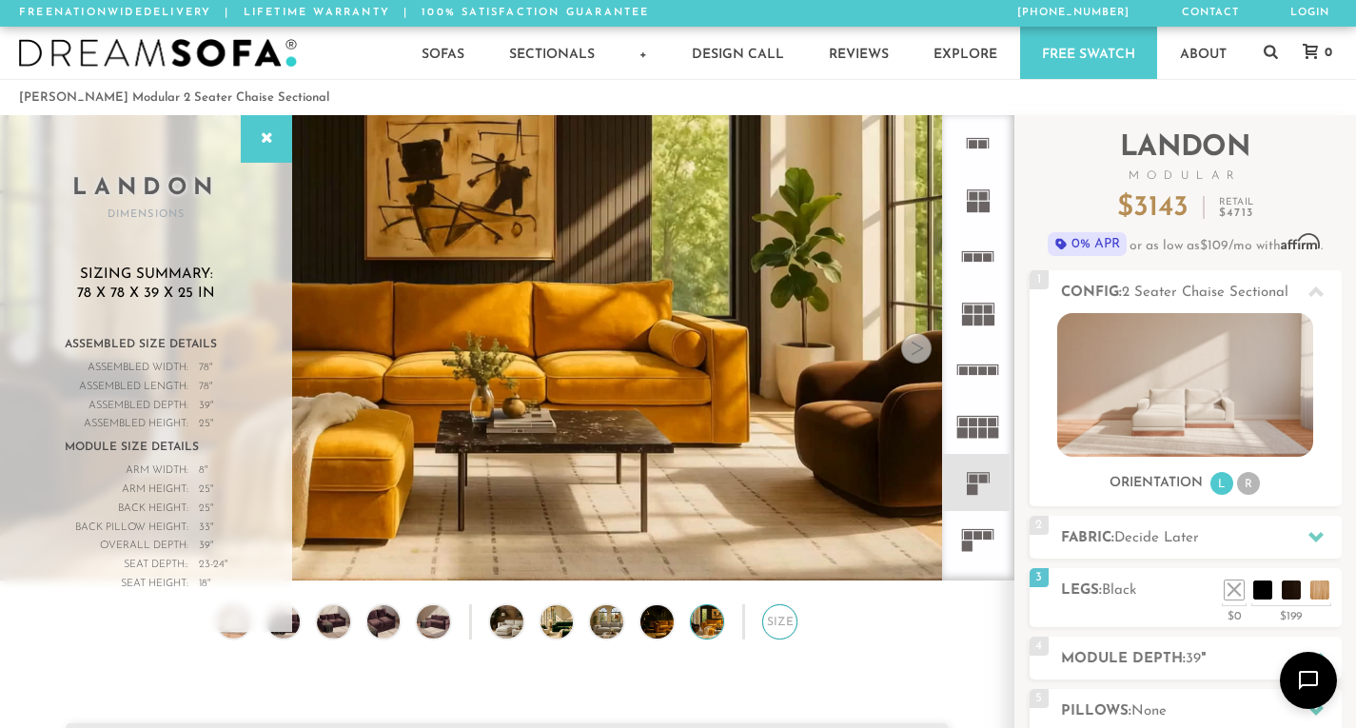
click at [780, 628] on div "Size" at bounding box center [779, 621] width 35 height 35
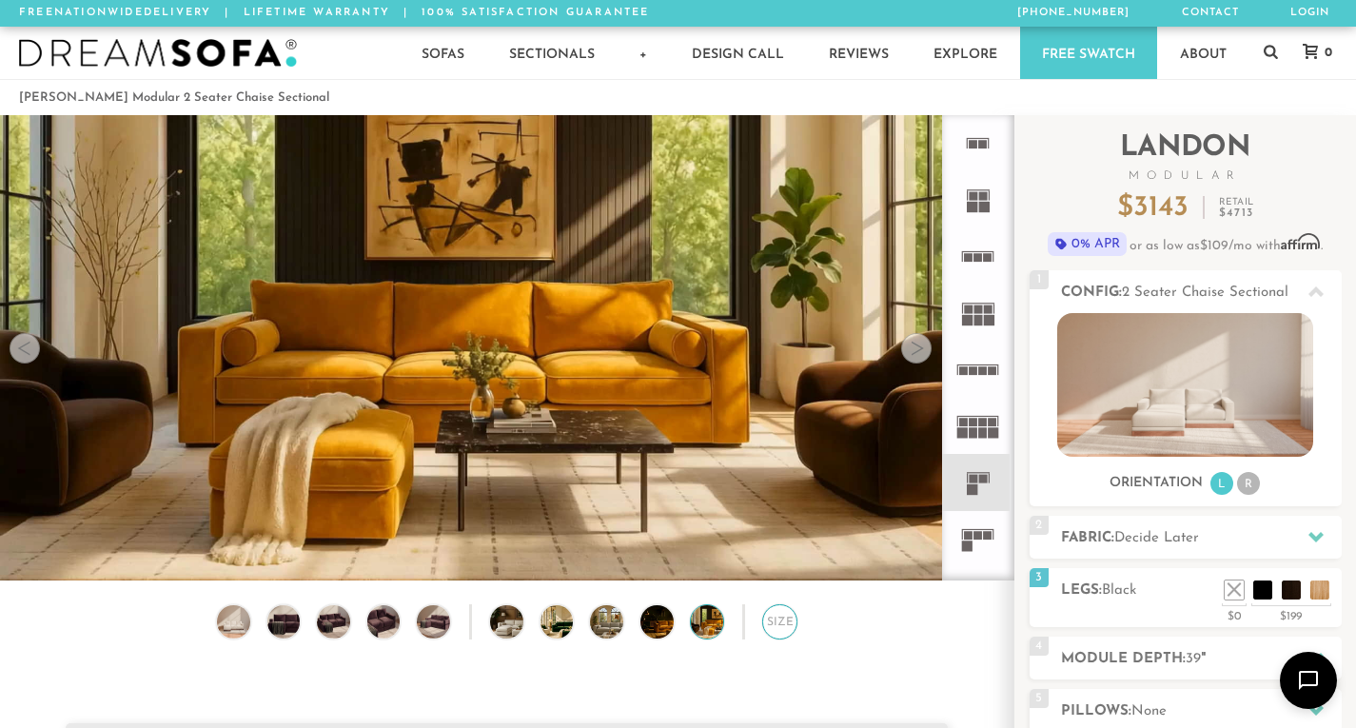
click at [780, 628] on div "Size" at bounding box center [779, 621] width 35 height 35
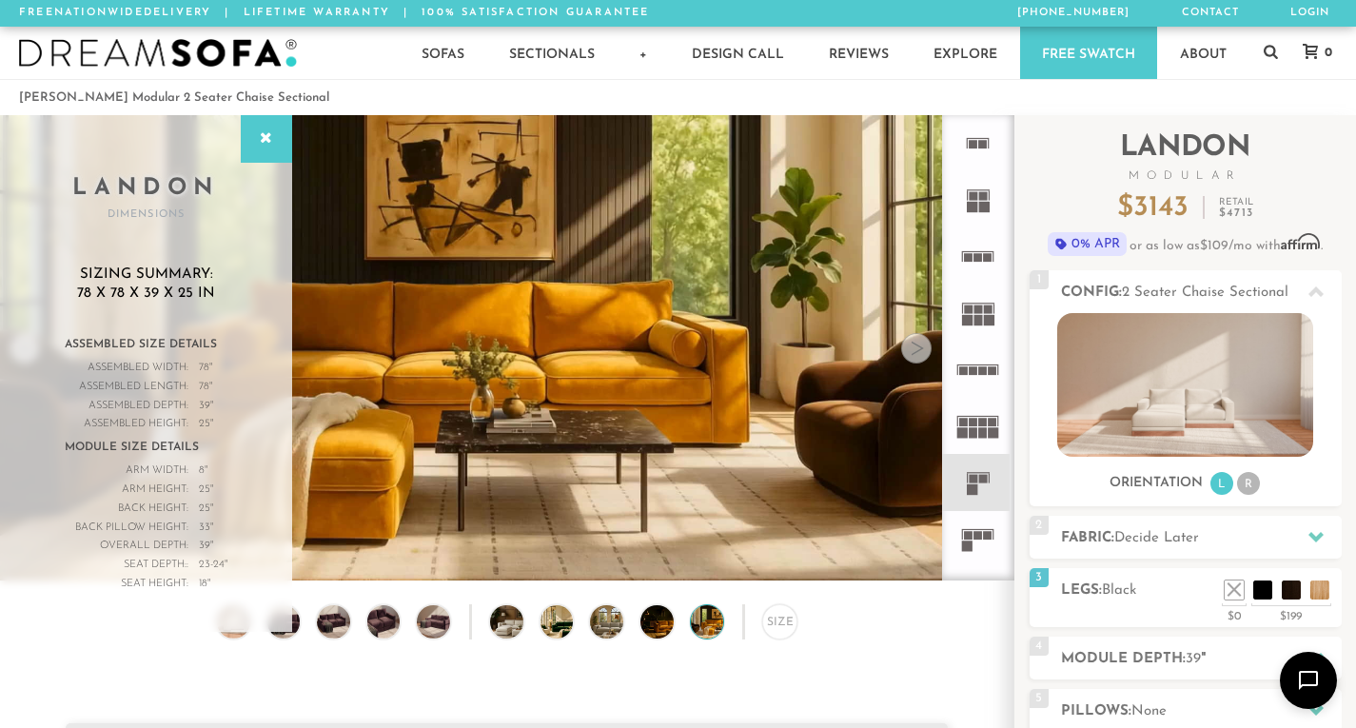
click at [974, 260] on rect at bounding box center [978, 257] width 9 height 9
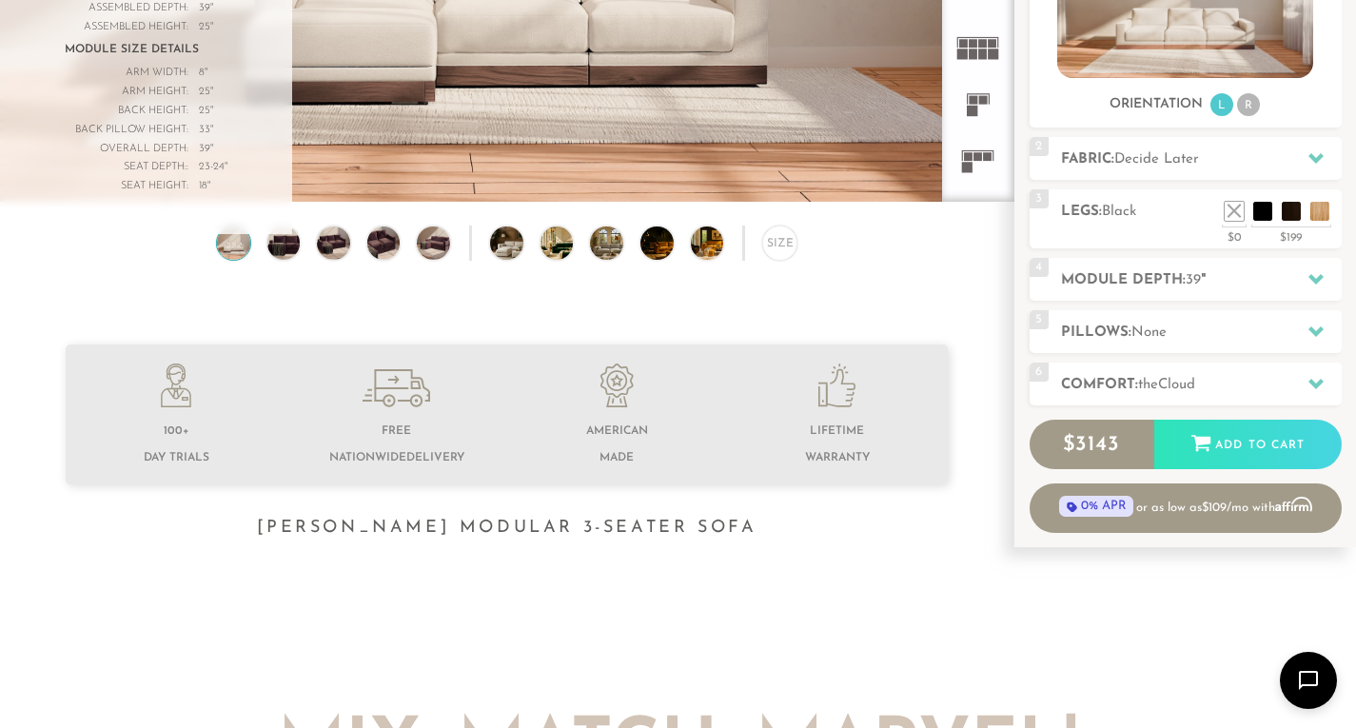
scroll to position [381, 0]
